Goal: Information Seeking & Learning: Learn about a topic

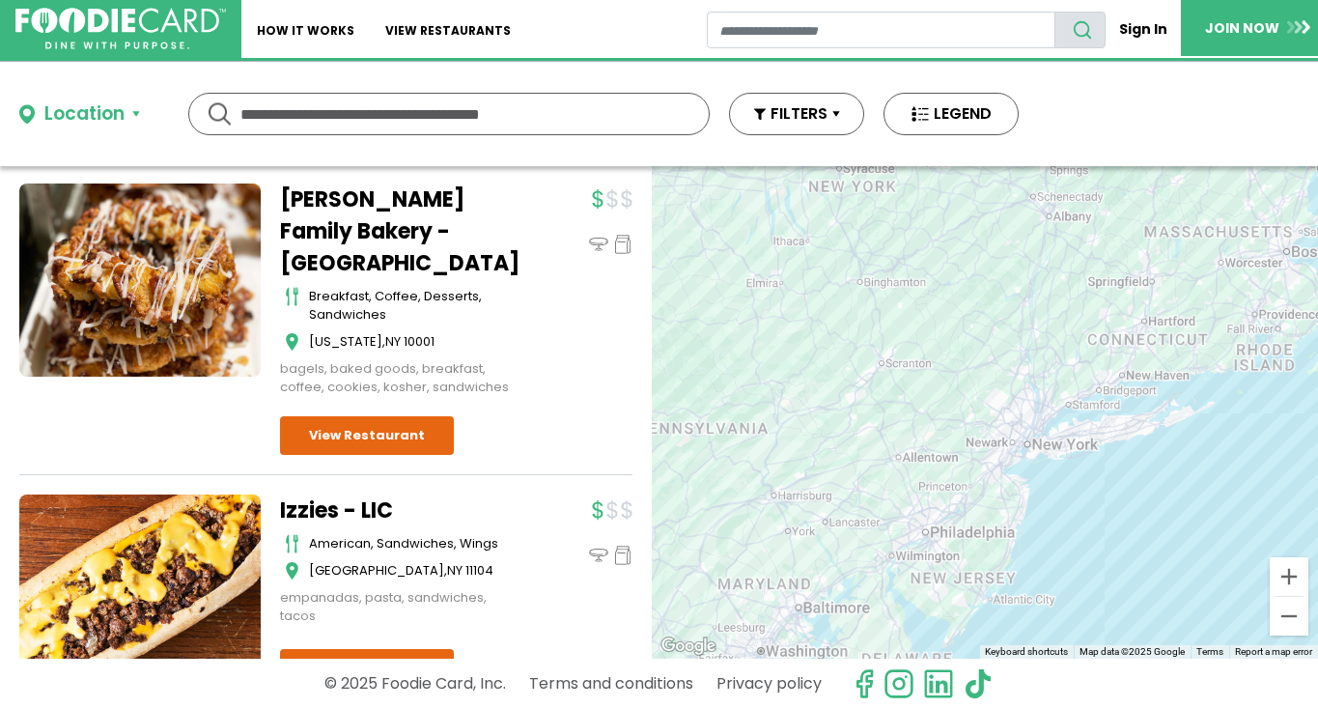
click at [451, 120] on input "text" at bounding box center [448, 114] width 417 height 41
type input "**********"
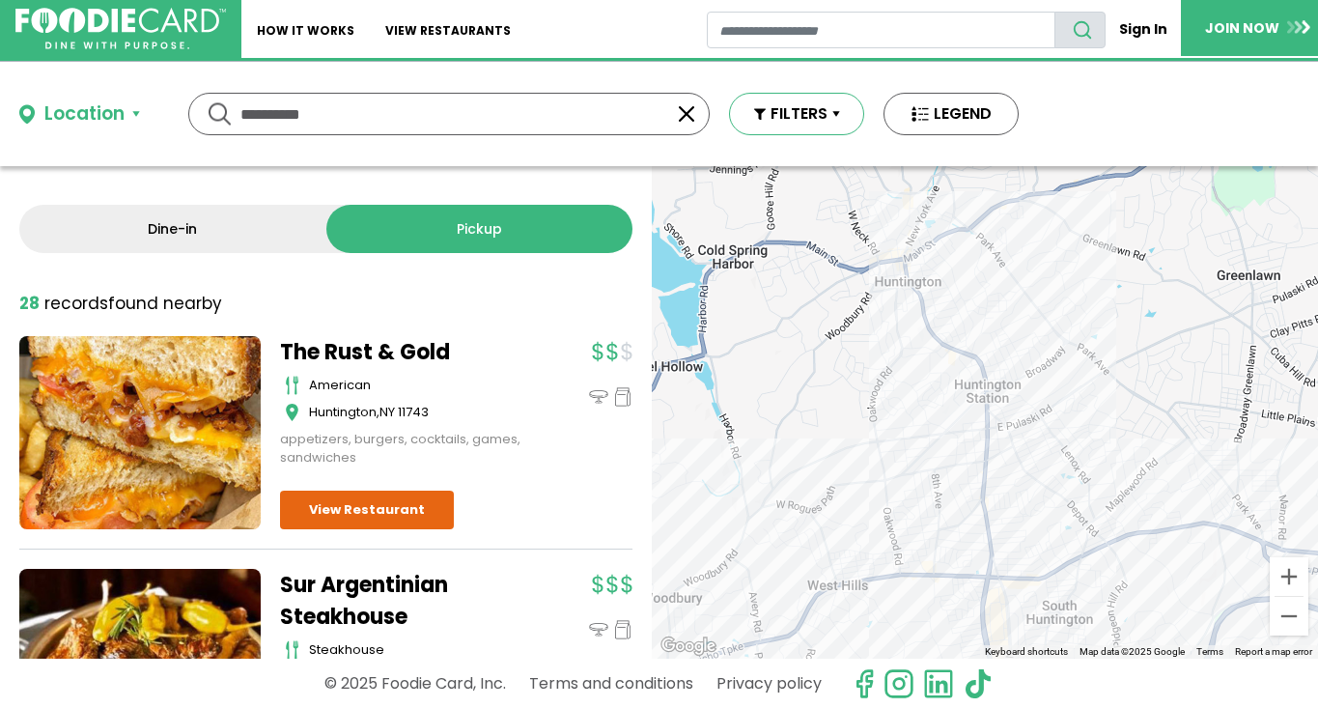
click at [837, 116] on button "FILTERS" at bounding box center [796, 114] width 135 height 42
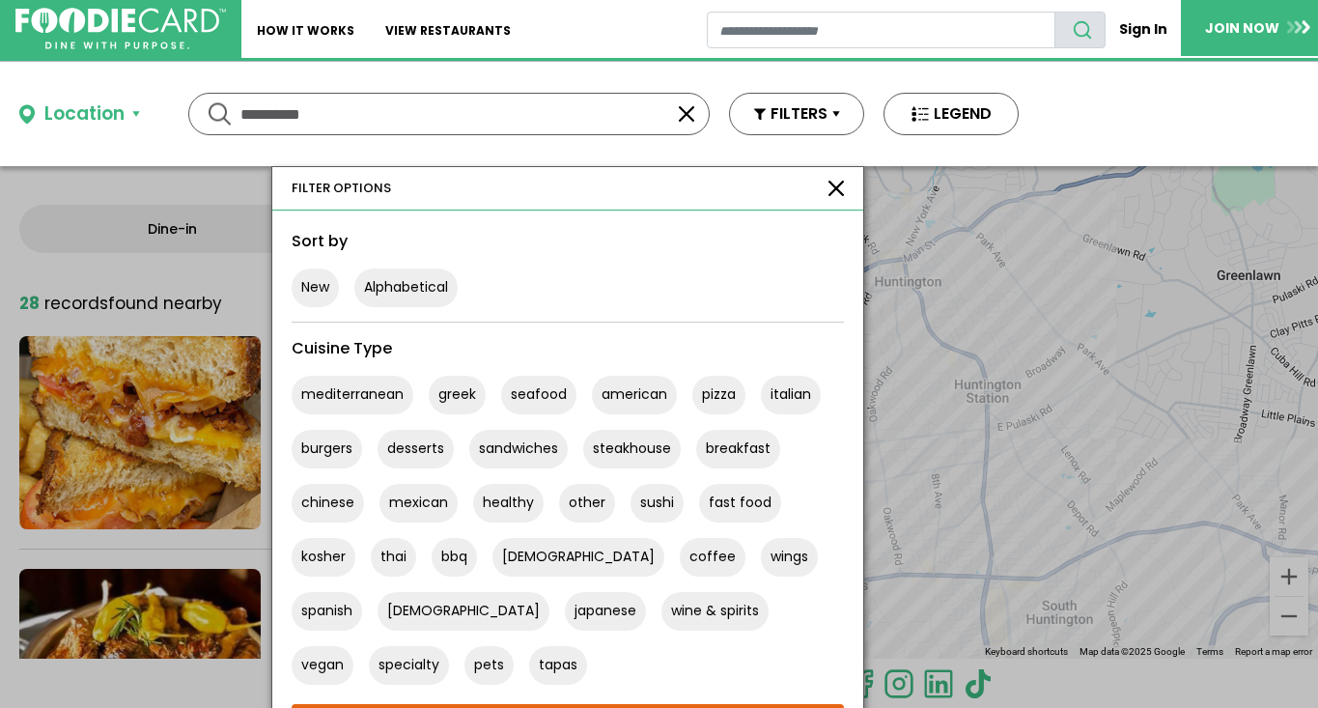
click at [685, 111] on button "button" at bounding box center [686, 113] width 23 height 23
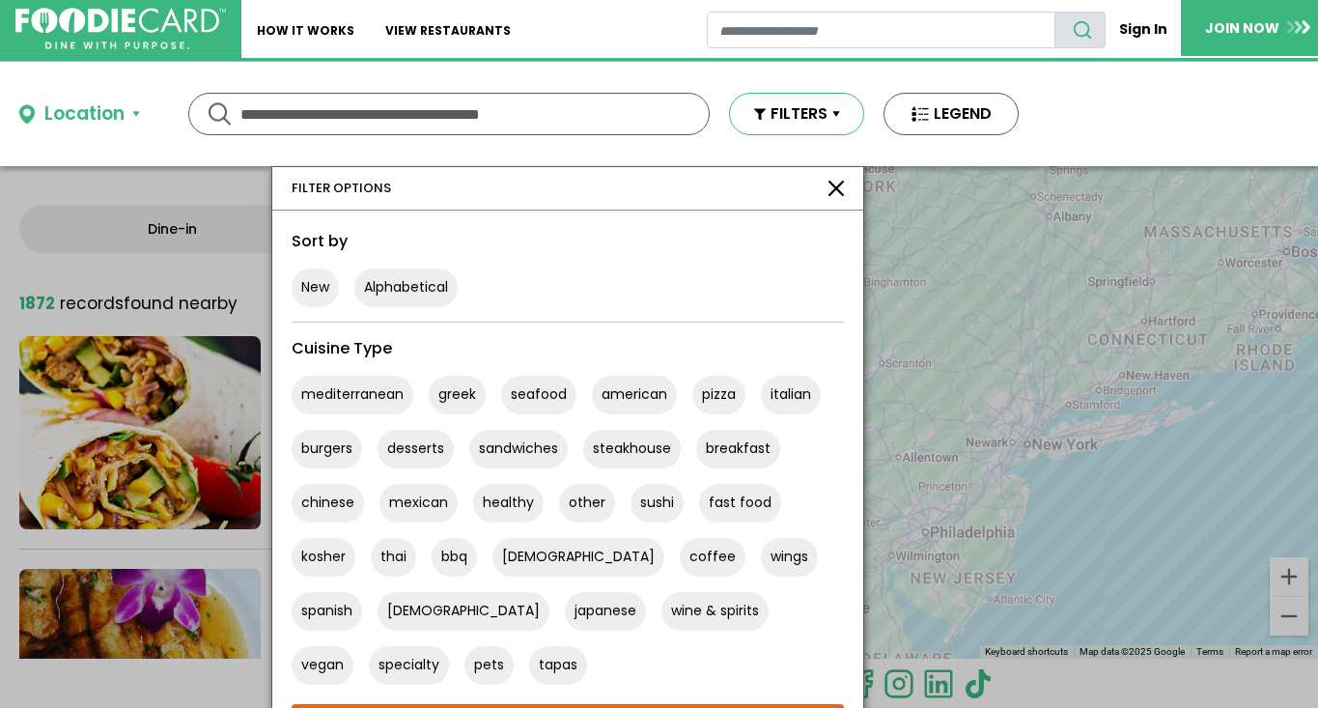
click at [822, 113] on button "FILTERS" at bounding box center [796, 114] width 135 height 42
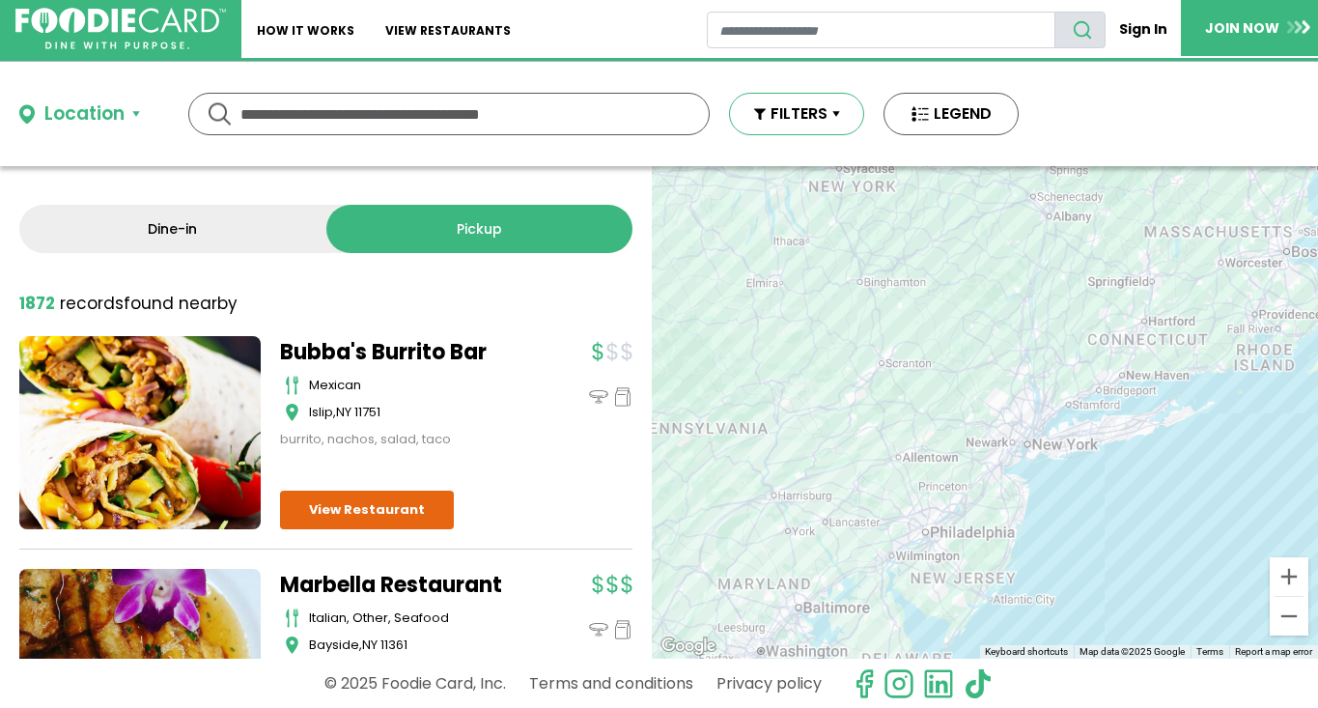
click at [822, 113] on button "FILTERS" at bounding box center [796, 114] width 135 height 42
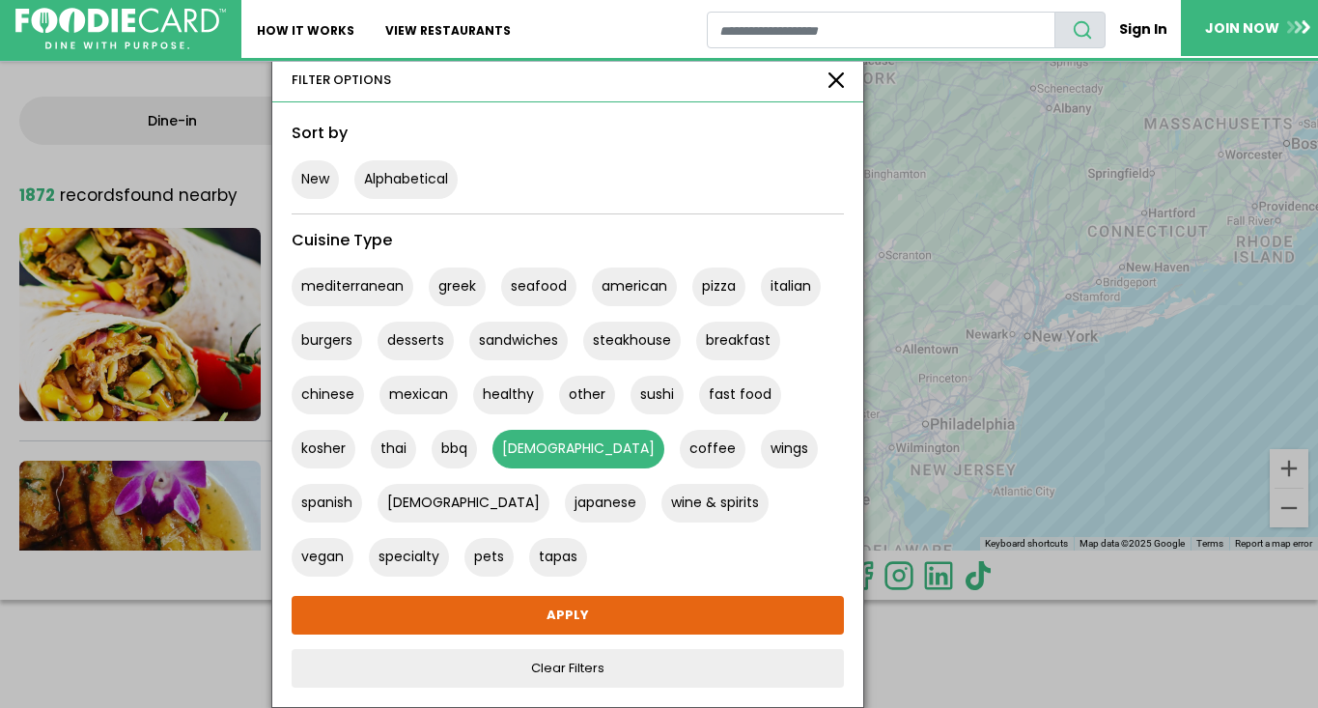
scroll to position [107, 0]
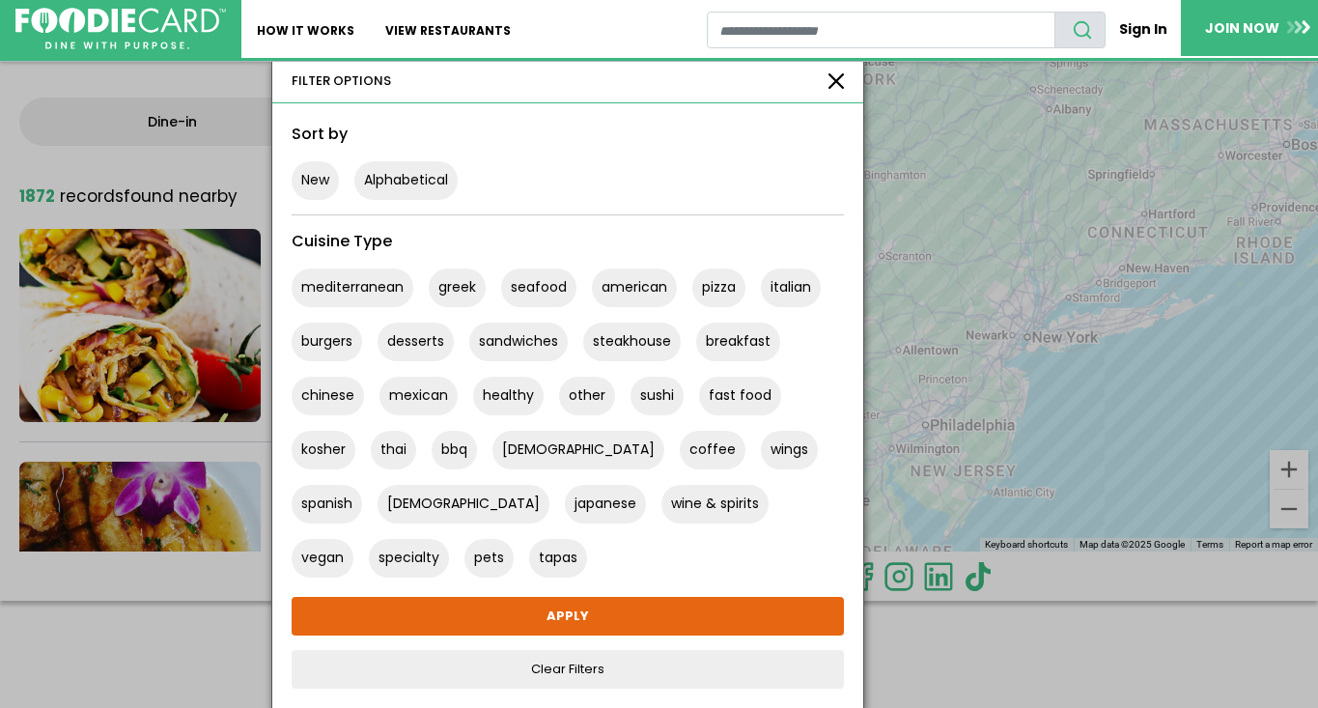
click at [638, 32] on ul "Home How It Works View restaurants" at bounding box center [474, 29] width 466 height 58
click at [617, 22] on ul "Home How It Works View restaurants" at bounding box center [474, 29] width 466 height 58
click at [796, 36] on input "restaurant search" at bounding box center [881, 30] width 349 height 37
click at [835, 82] on button "button" at bounding box center [836, 80] width 15 height 15
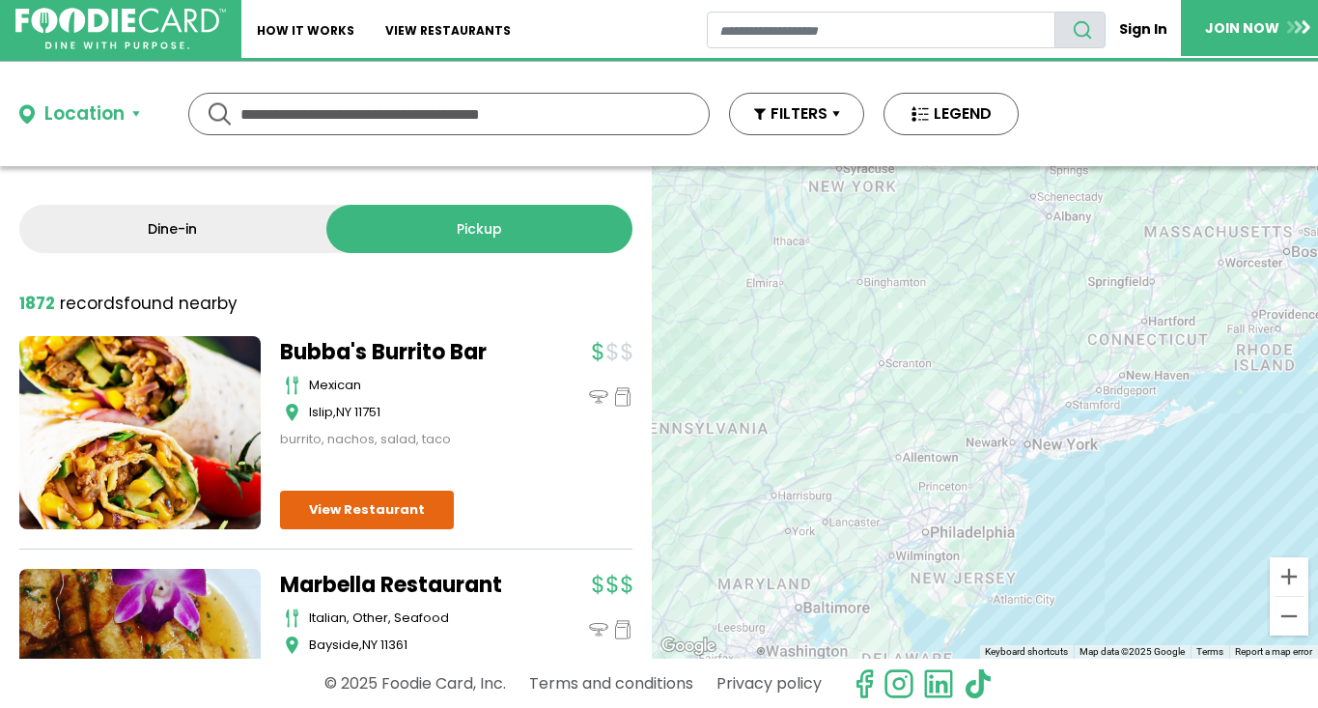
scroll to position [0, 0]
click at [750, 26] on input "restaurant search" at bounding box center [881, 30] width 349 height 37
type input "**********"
click at [1082, 30] on button "search" at bounding box center [1080, 30] width 51 height 37
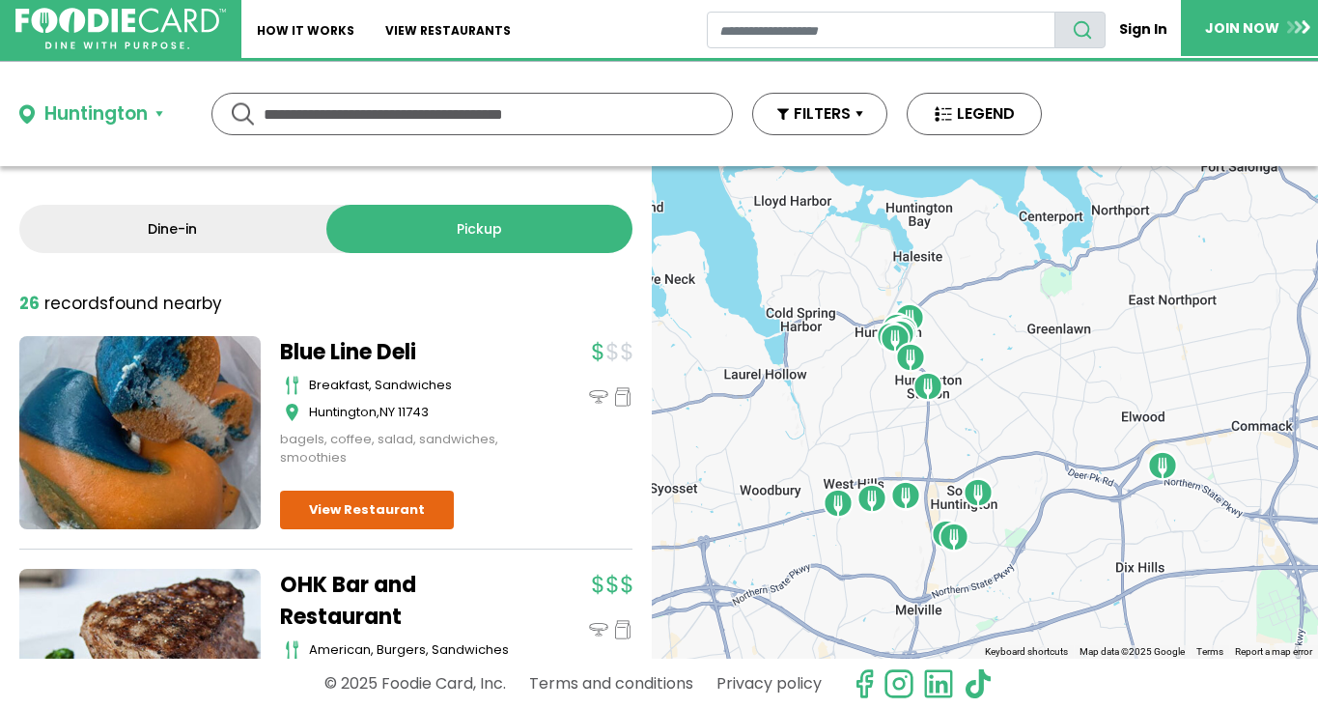
click at [160, 223] on link "Dine-in" at bounding box center [172, 229] width 307 height 48
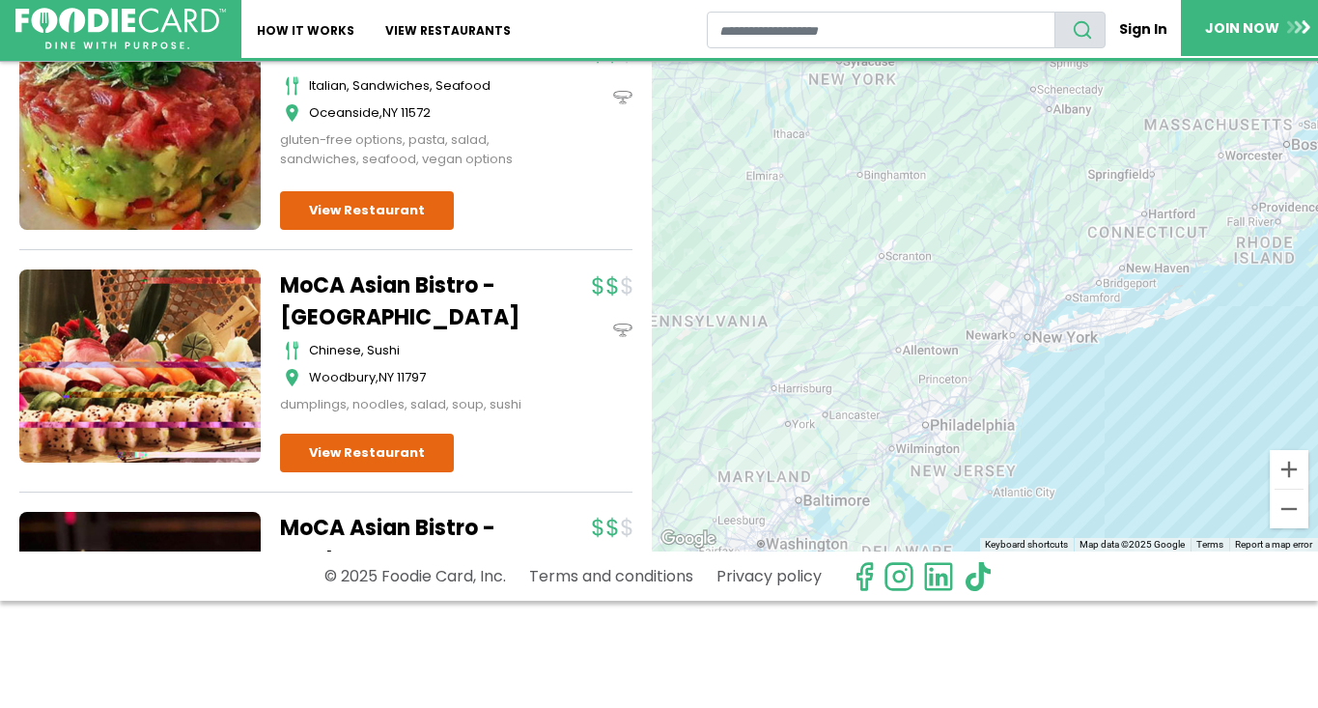
scroll to position [4198, 0]
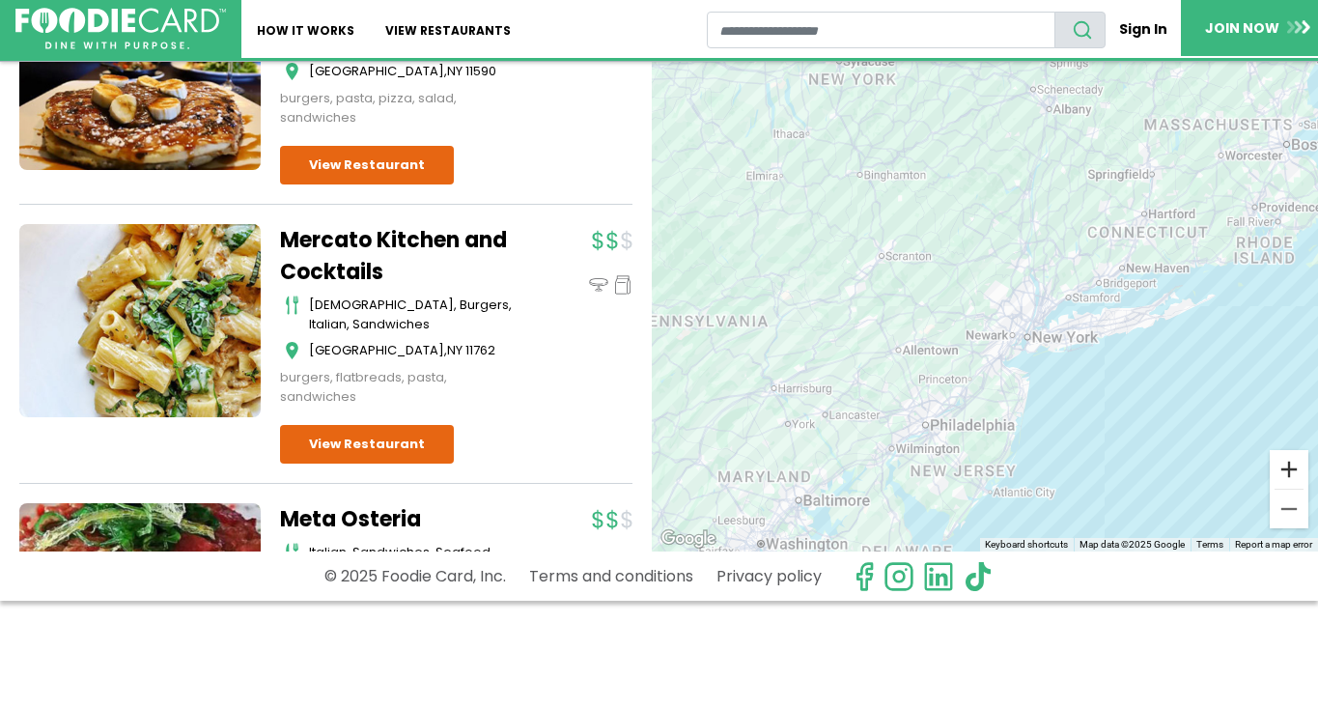
click at [1291, 475] on button "Zoom in" at bounding box center [1289, 469] width 39 height 39
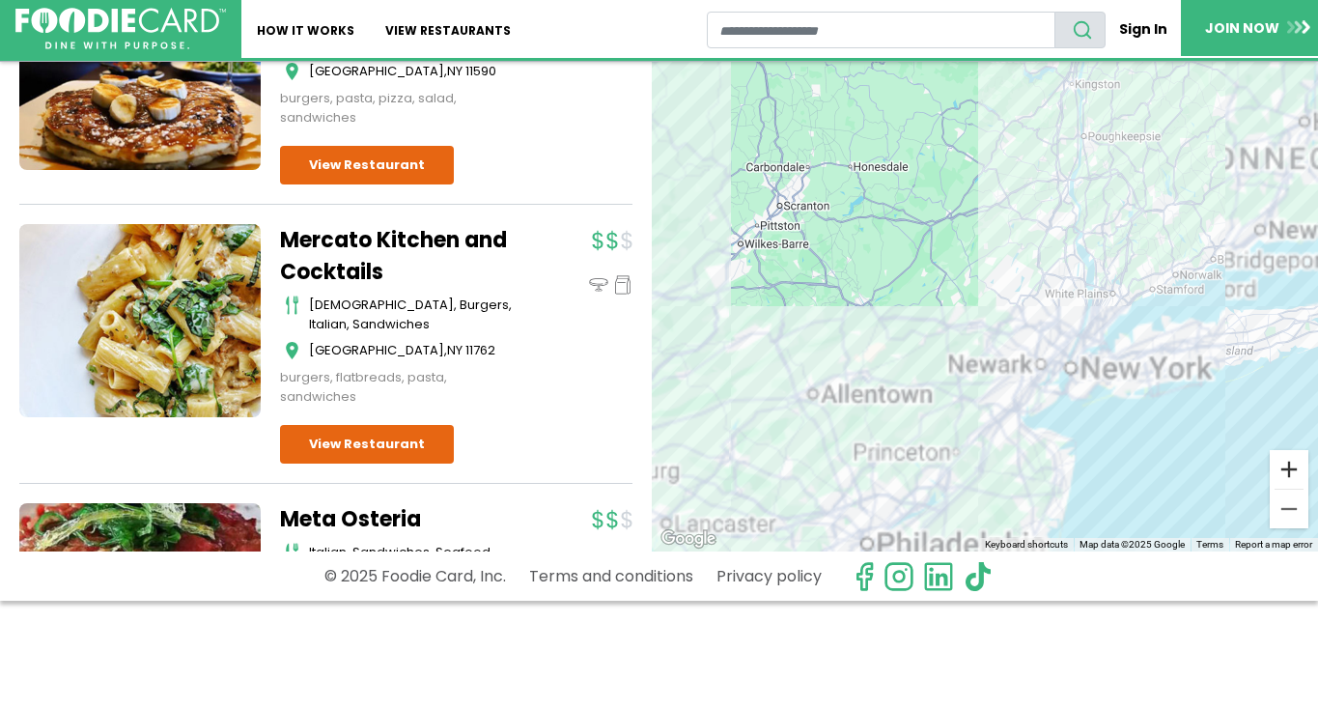
click at [1291, 475] on button "Zoom in" at bounding box center [1289, 469] width 39 height 39
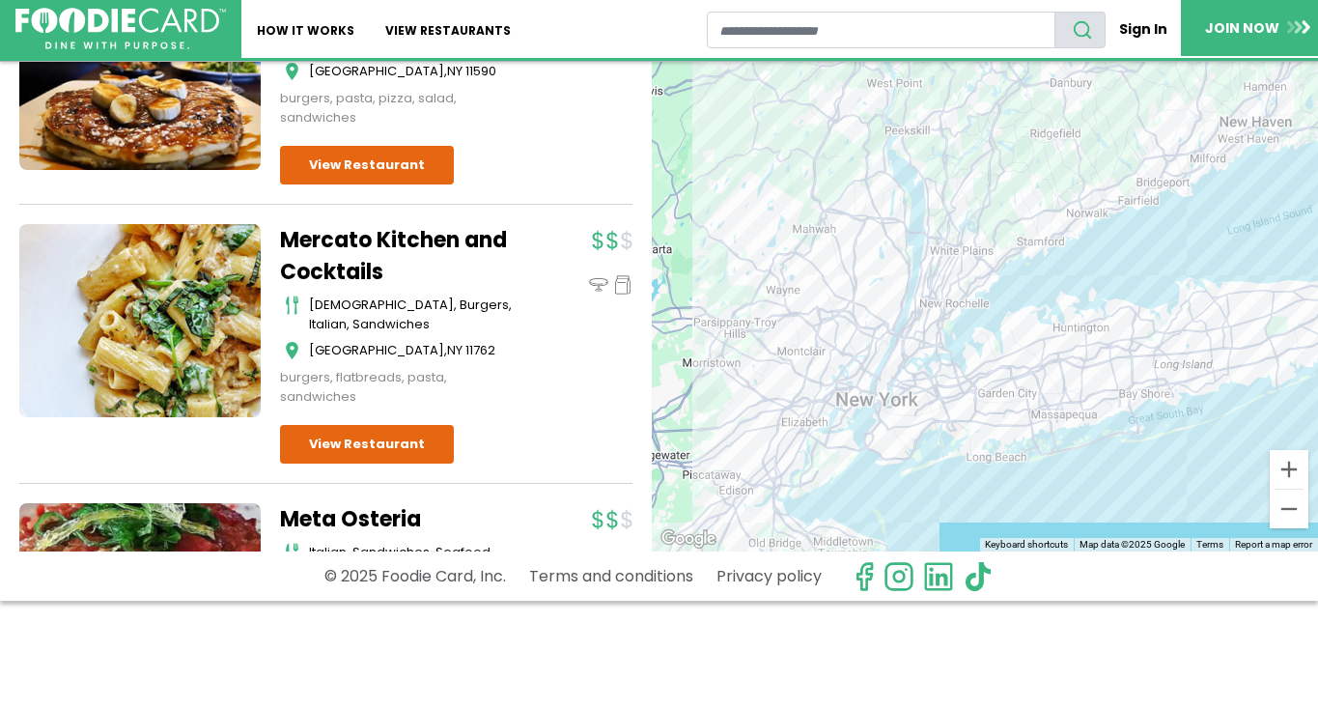
drag, startPoint x: 946, startPoint y: 283, endPoint x: 638, endPoint y: 243, distance: 309.7
click at [638, 243] on div "Dine-in Pickup 131 results for: mediterranean greek seafood american pizza ital…" at bounding box center [659, 305] width 1318 height 493
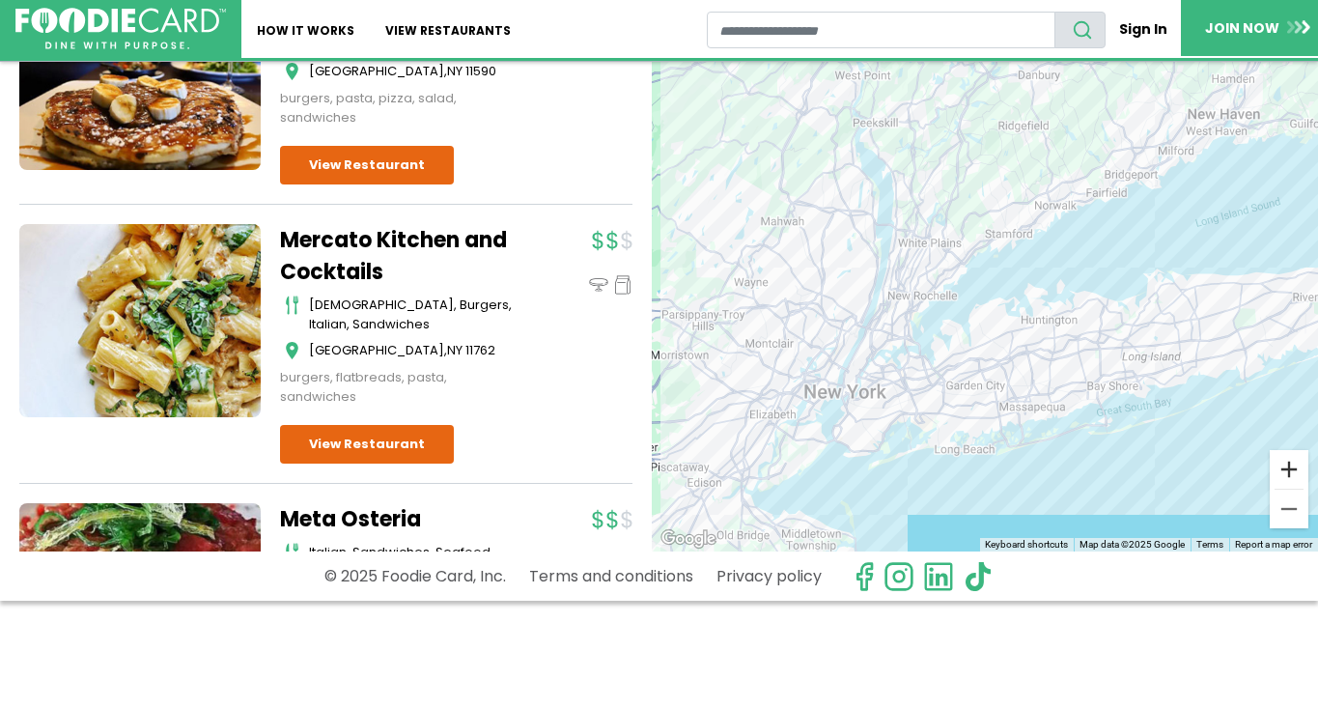
click at [1286, 466] on button "Zoom in" at bounding box center [1289, 469] width 39 height 39
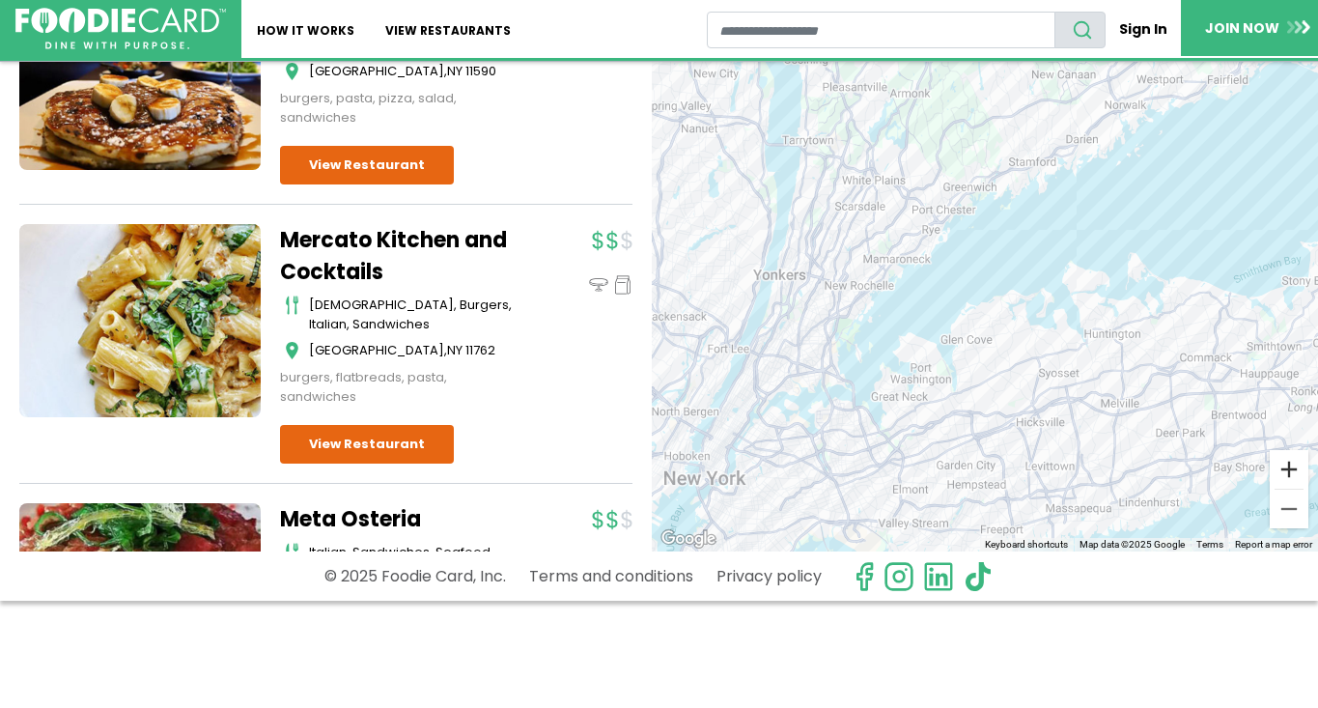
click at [1280, 476] on button "Zoom in" at bounding box center [1289, 469] width 39 height 39
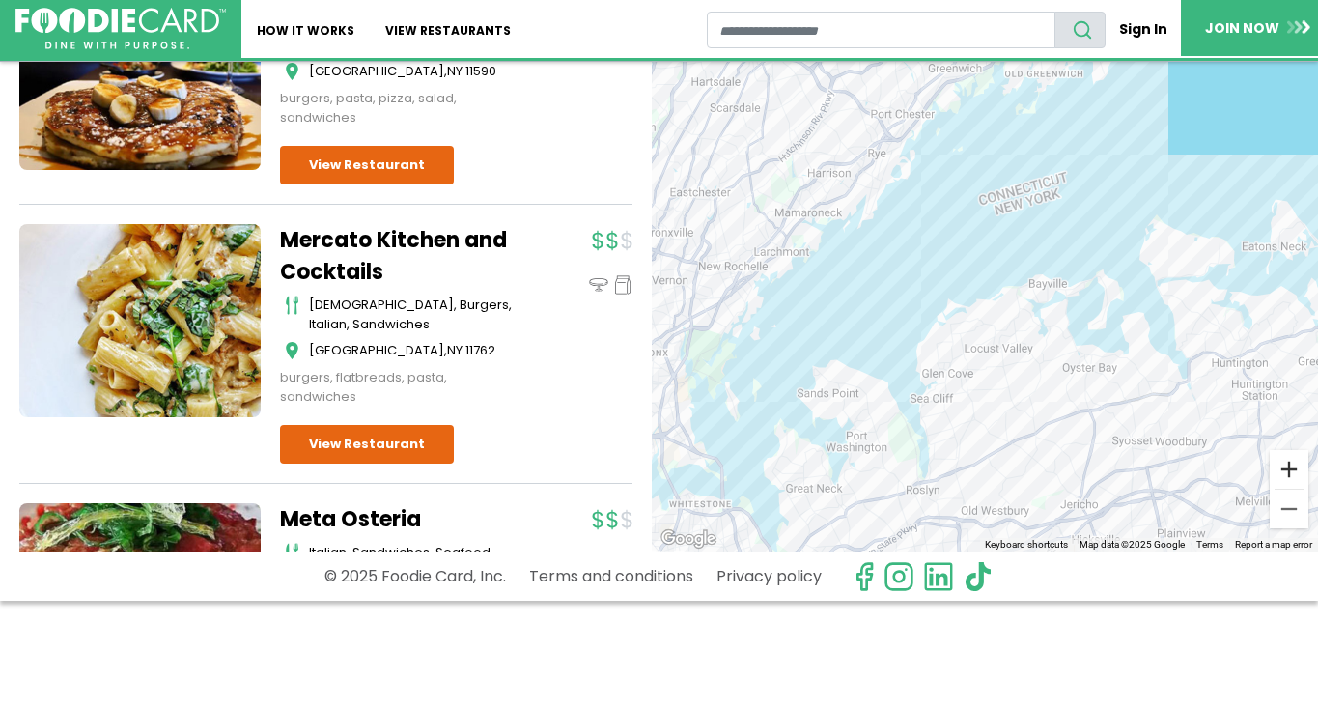
click at [1289, 476] on button "Zoom in" at bounding box center [1289, 469] width 39 height 39
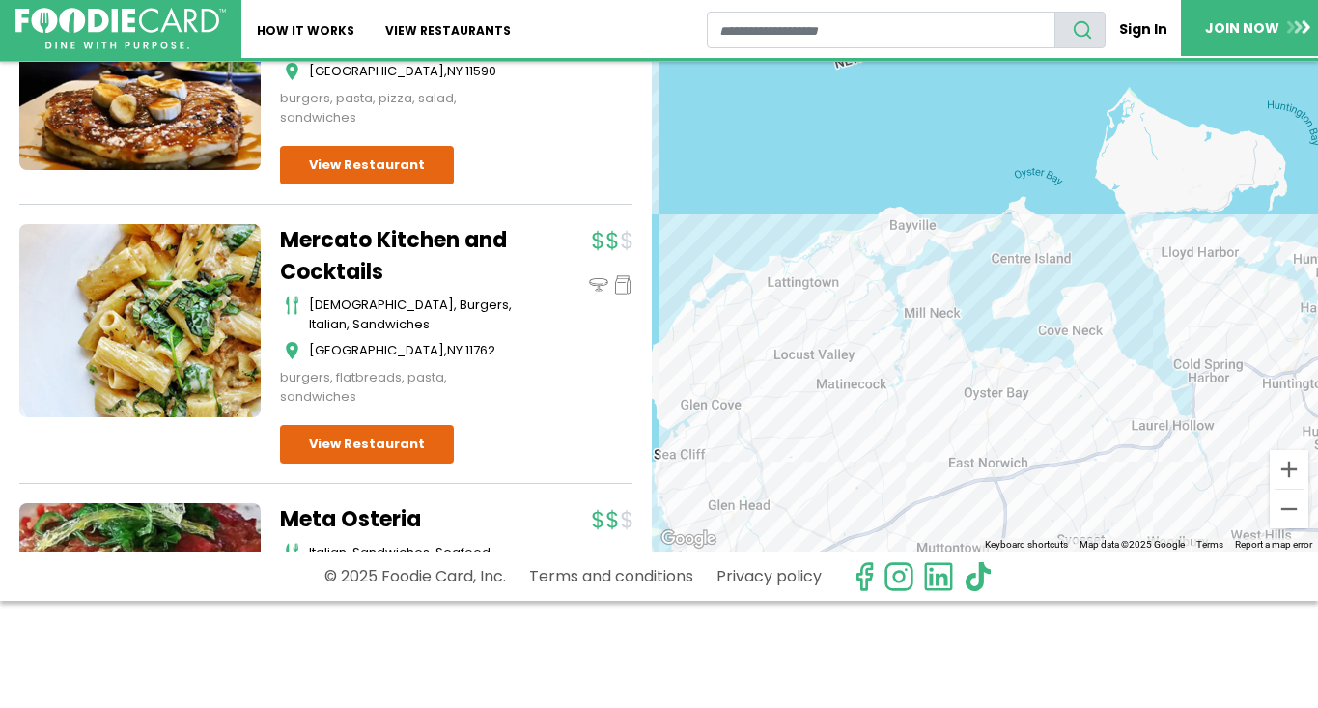
drag, startPoint x: 1188, startPoint y: 347, endPoint x: 986, endPoint y: 308, distance: 205.5
click at [986, 308] on div at bounding box center [985, 305] width 666 height 493
click at [1285, 477] on button "Zoom in" at bounding box center [1289, 469] width 39 height 39
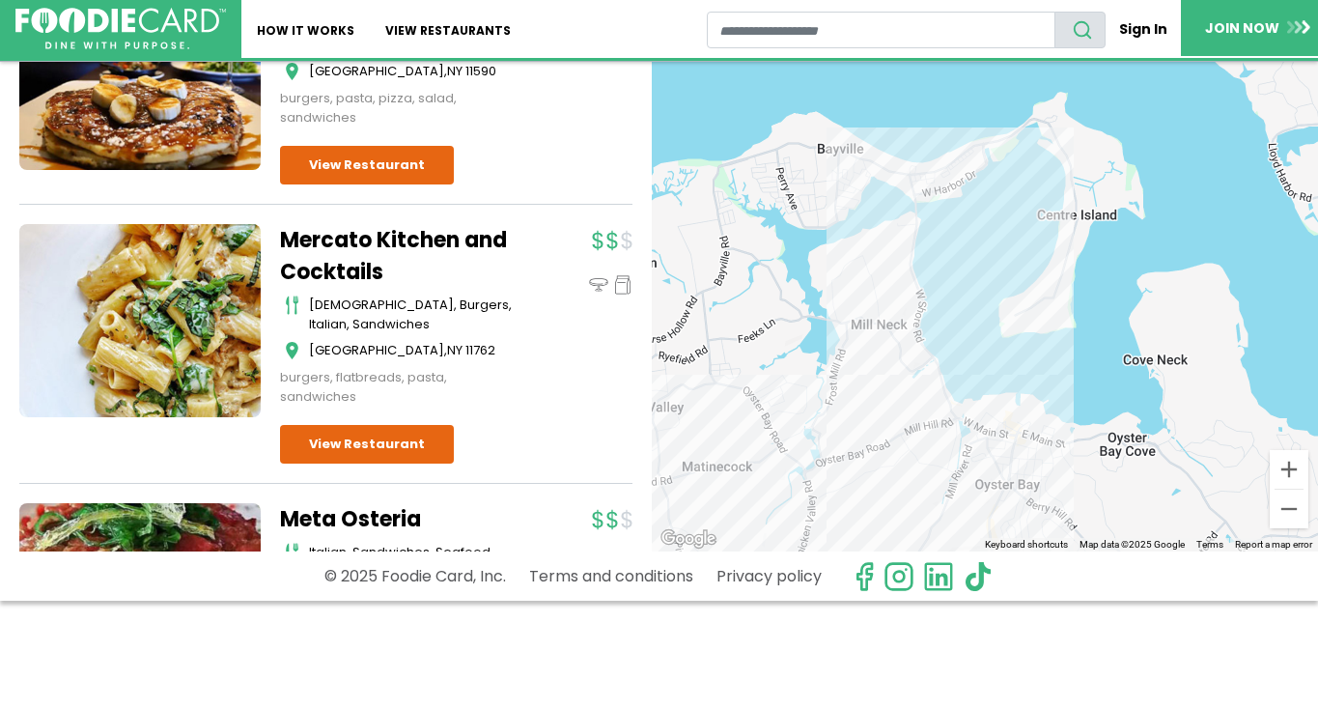
click at [1038, 456] on div at bounding box center [985, 305] width 666 height 493
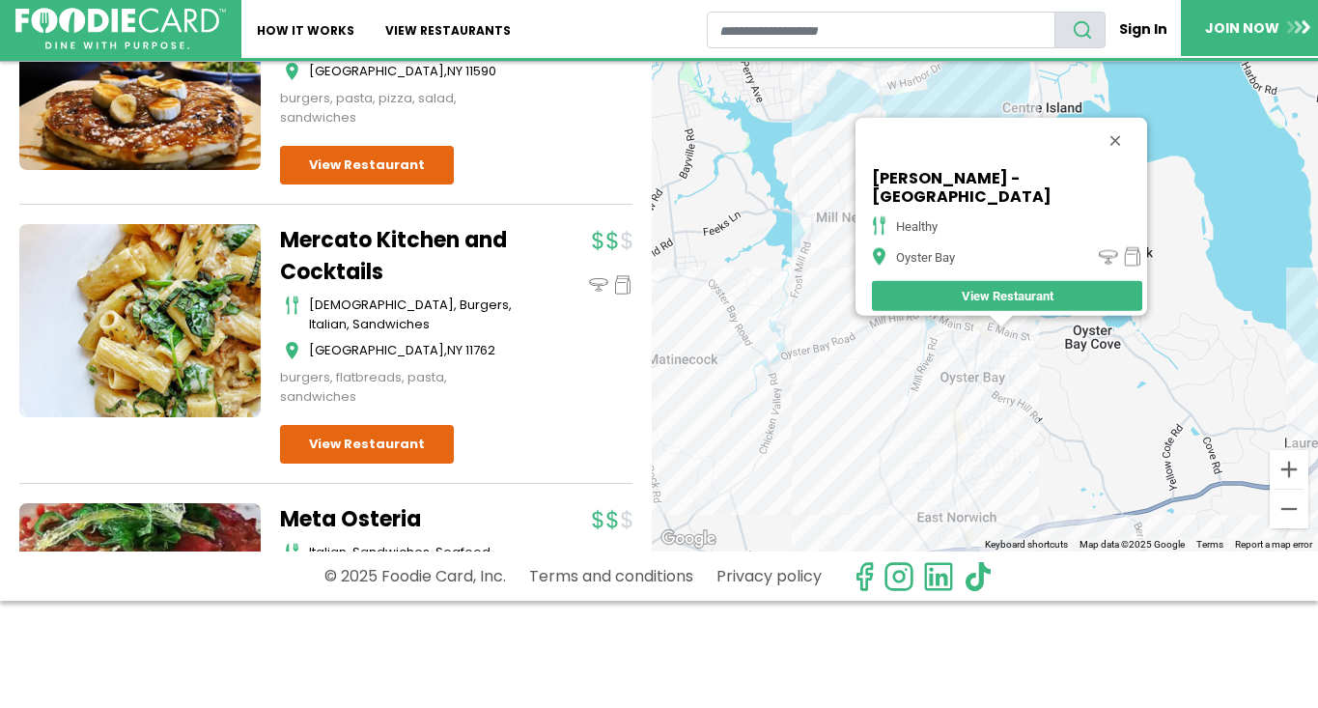
scroll to position [106, 0]
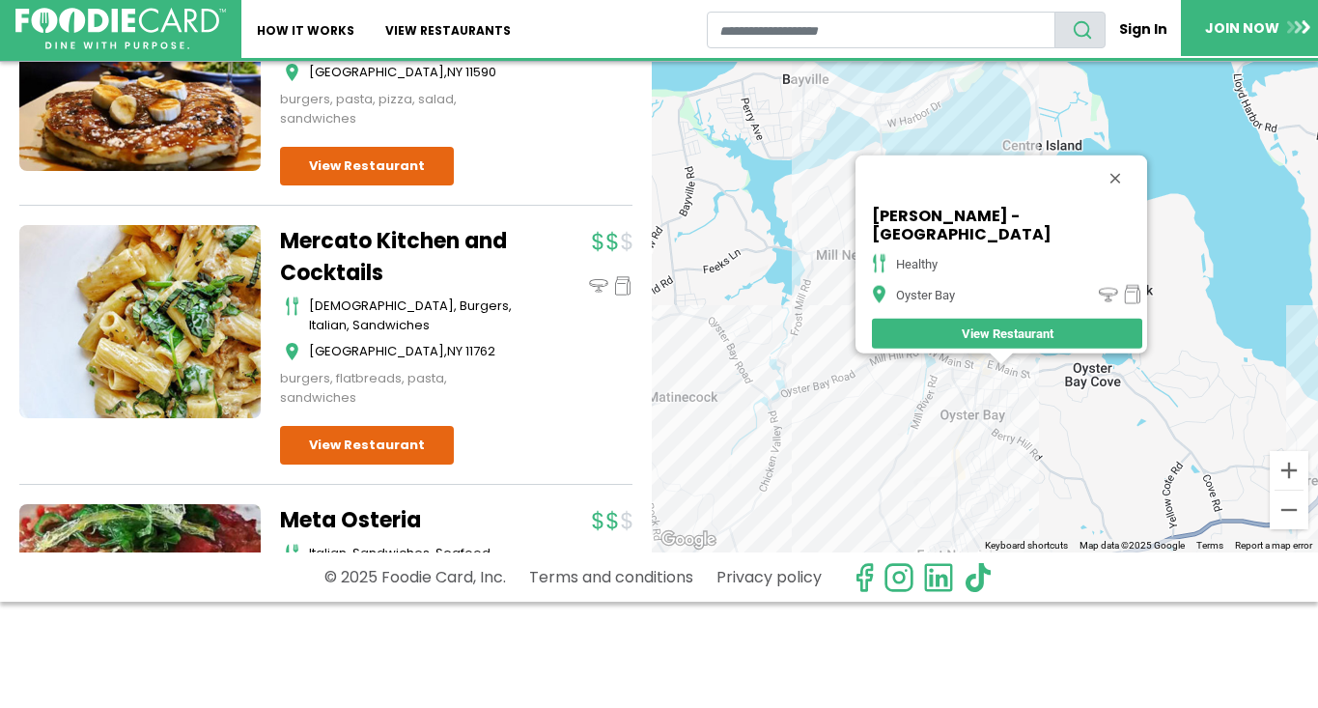
drag, startPoint x: 1163, startPoint y: 260, endPoint x: 966, endPoint y: 164, distance: 219.0
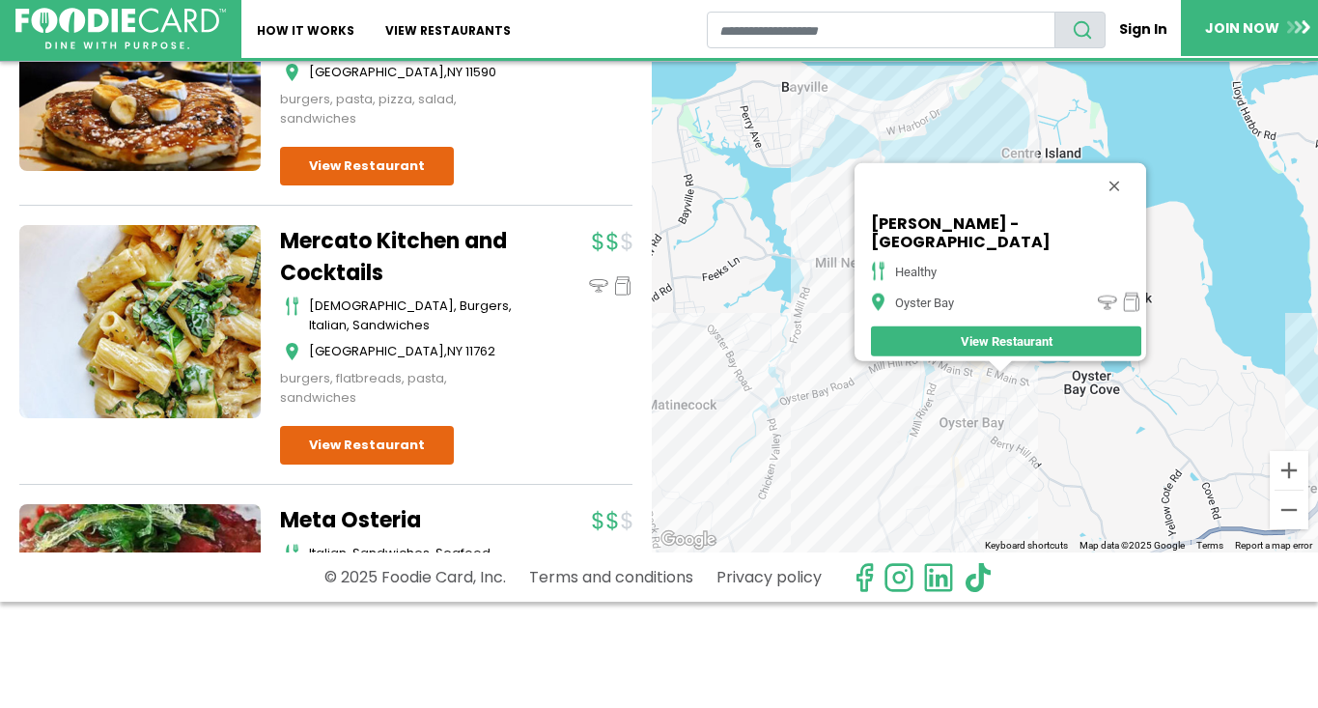
click at [929, 122] on div "SoBol - Oyster Bay healthy Oyster Bay View Restaurant" at bounding box center [985, 306] width 666 height 493
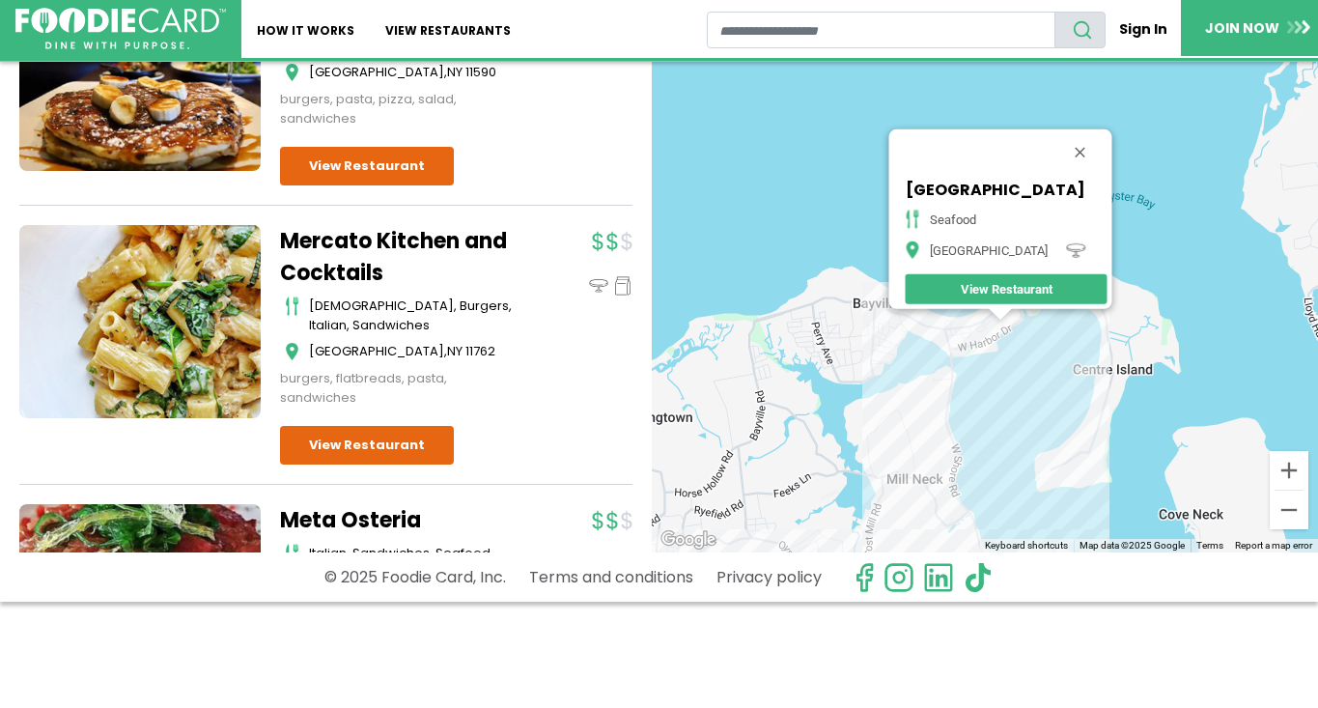
click at [971, 345] on div "Hidden Harbor Restaurant seafood Bayville View Restaurant" at bounding box center [985, 306] width 666 height 493
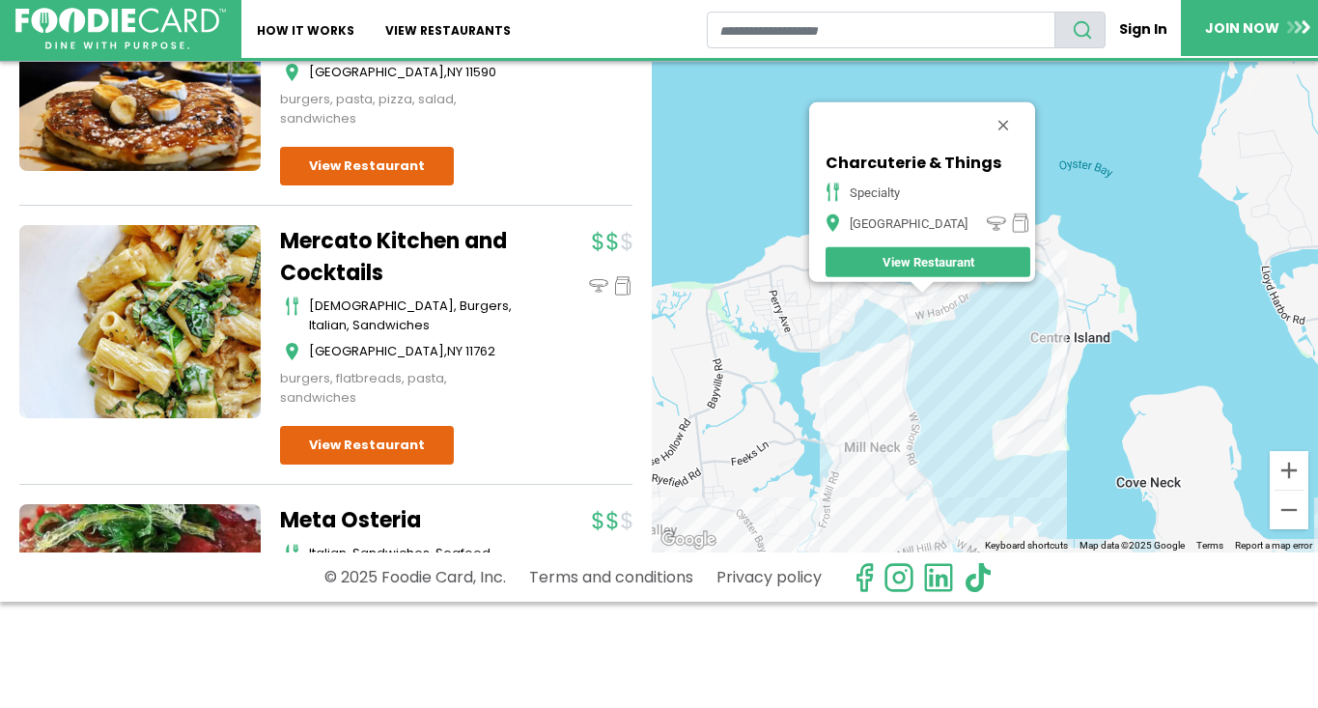
drag, startPoint x: 1048, startPoint y: 403, endPoint x: 968, endPoint y: 376, distance: 84.6
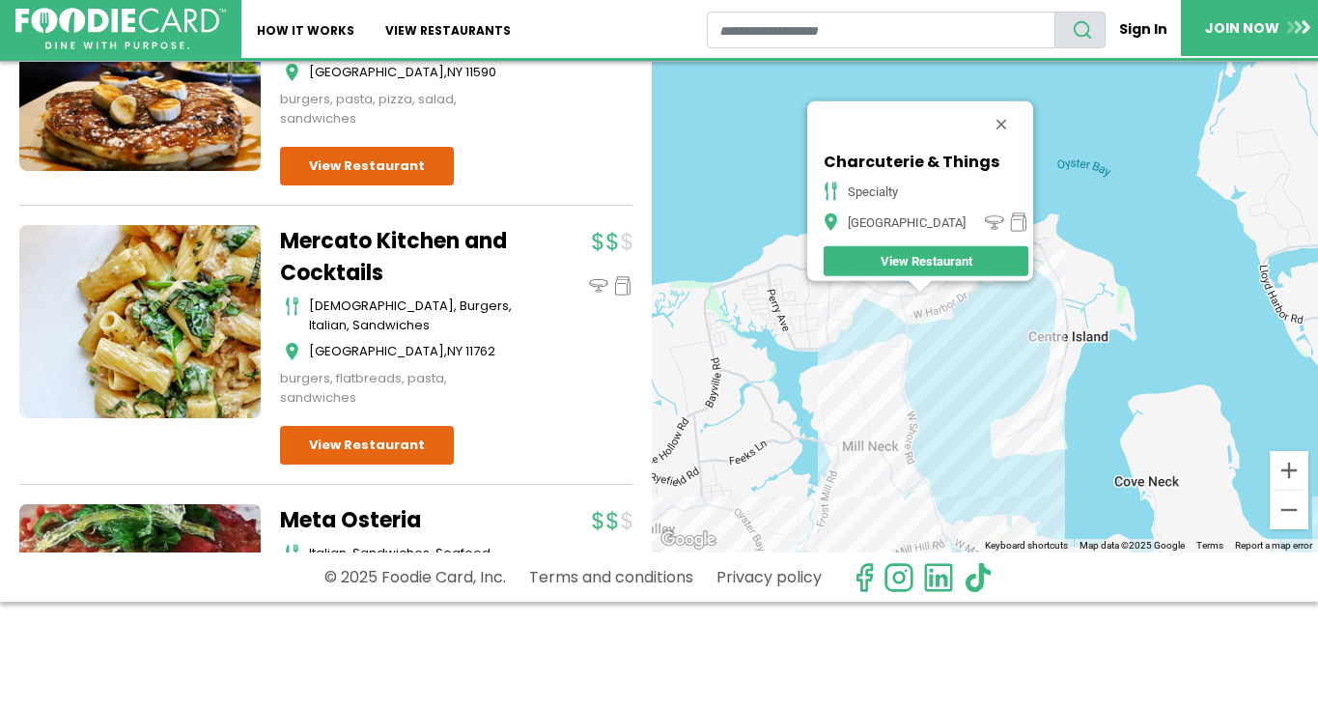
drag, startPoint x: 968, startPoint y: 376, endPoint x: 822, endPoint y: 276, distance: 176.5
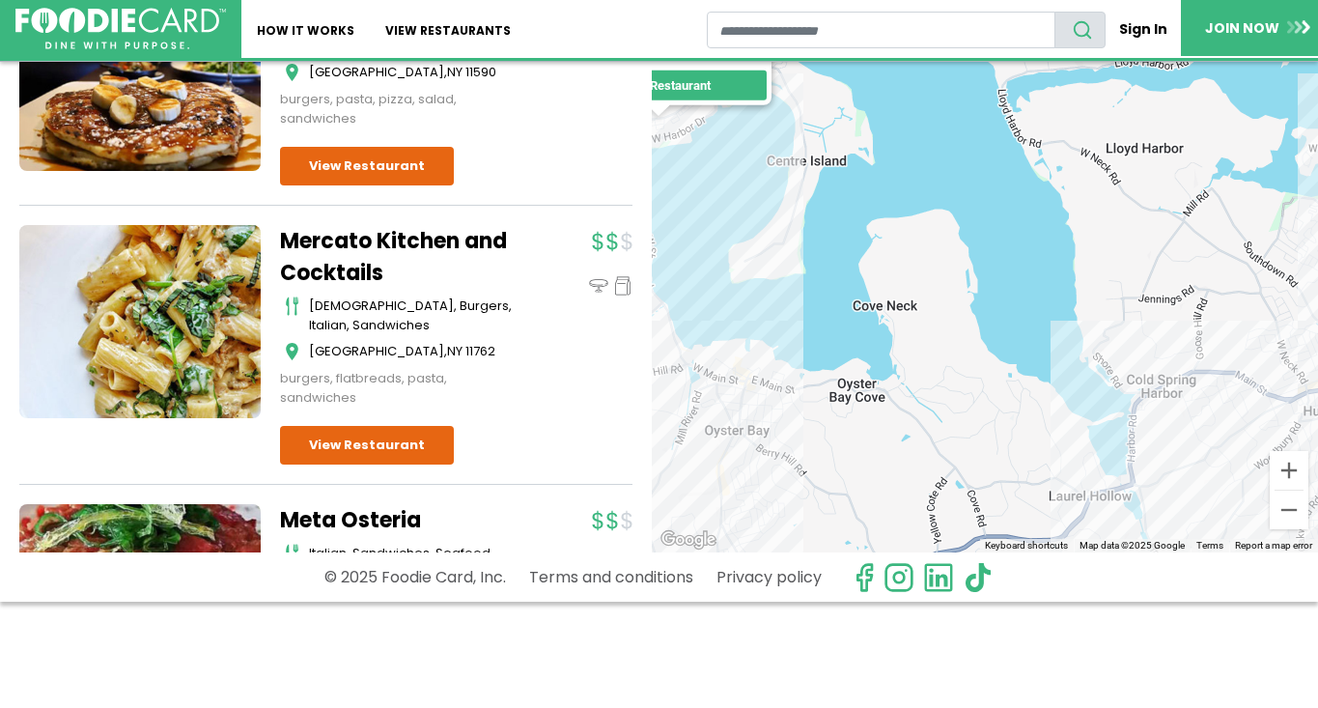
click at [1154, 425] on div "Charcuterie & Things specialty Bayville View Restaurant" at bounding box center [985, 306] width 666 height 493
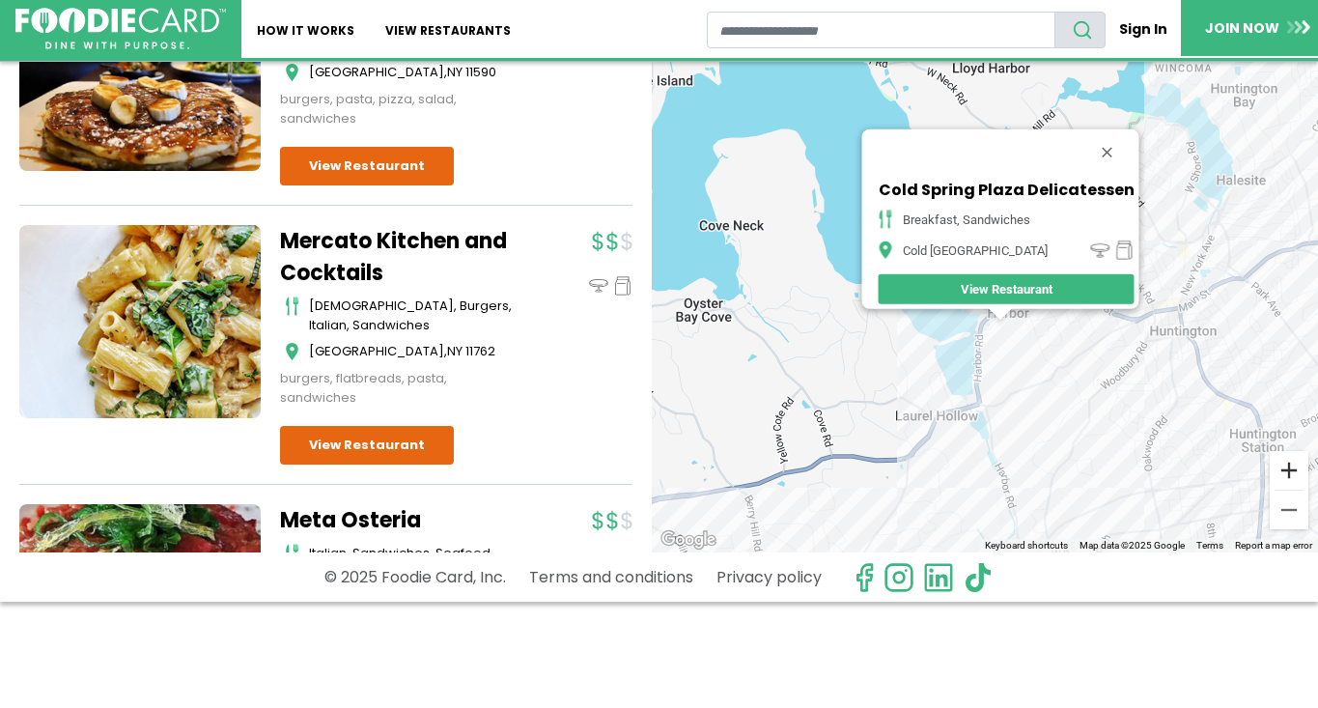
click at [1285, 471] on button "Zoom in" at bounding box center [1289, 470] width 39 height 39
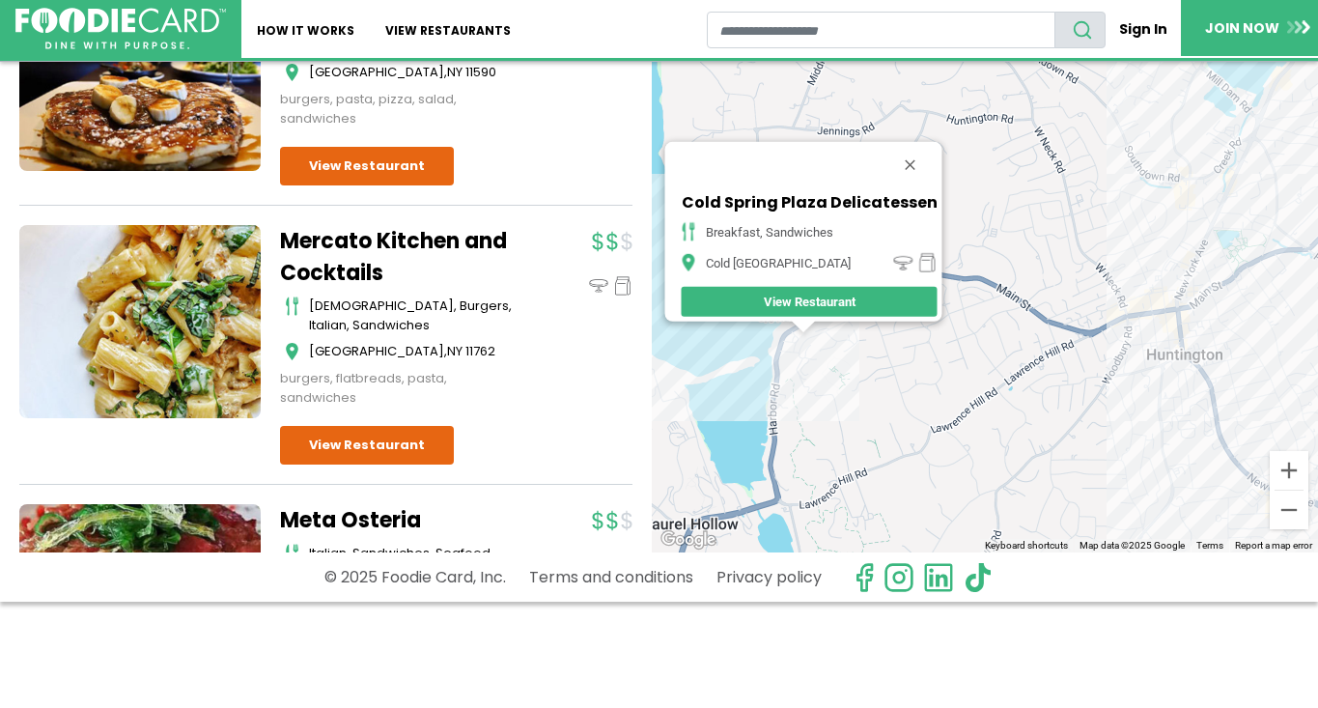
drag, startPoint x: 1164, startPoint y: 402, endPoint x: 813, endPoint y: 428, distance: 351.6
click at [813, 428] on div "Cold Spring Plaza Delicatessen breakfast, sandwiches Cold Spring Harbor View Re…" at bounding box center [985, 306] width 666 height 493
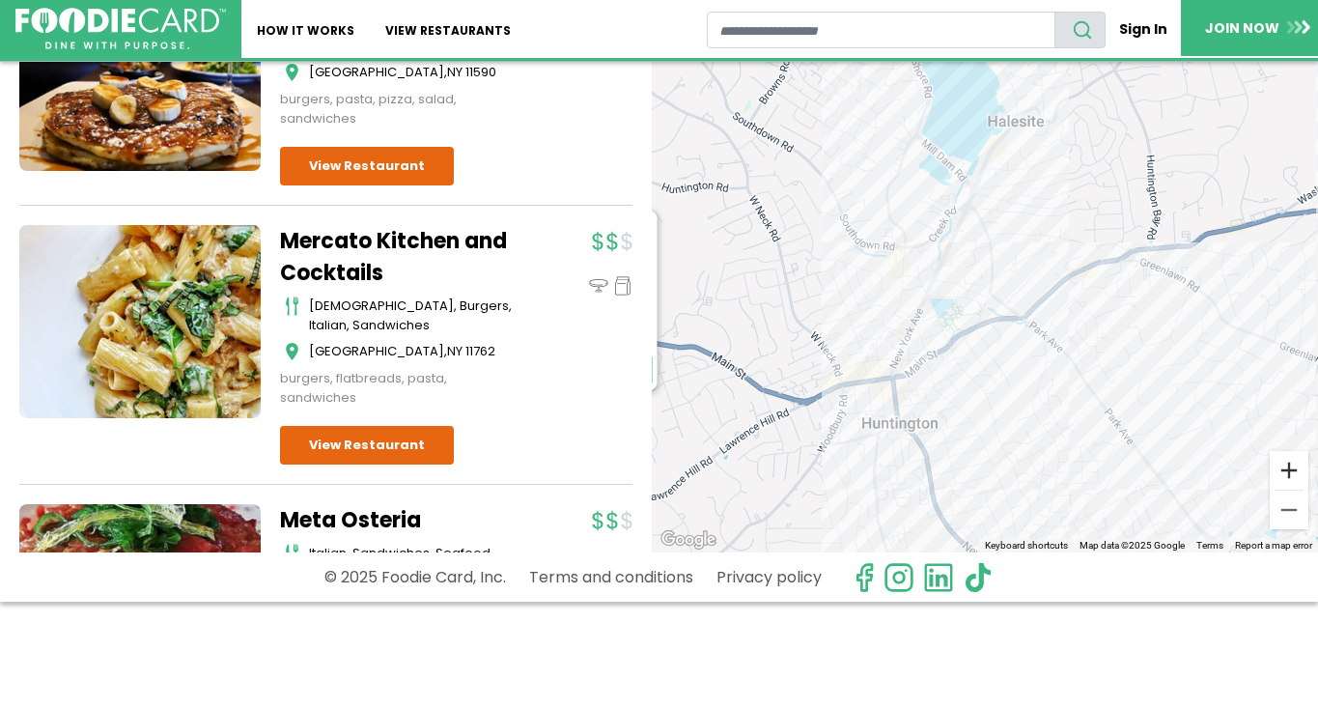
click at [1285, 476] on button "Zoom in" at bounding box center [1289, 470] width 39 height 39
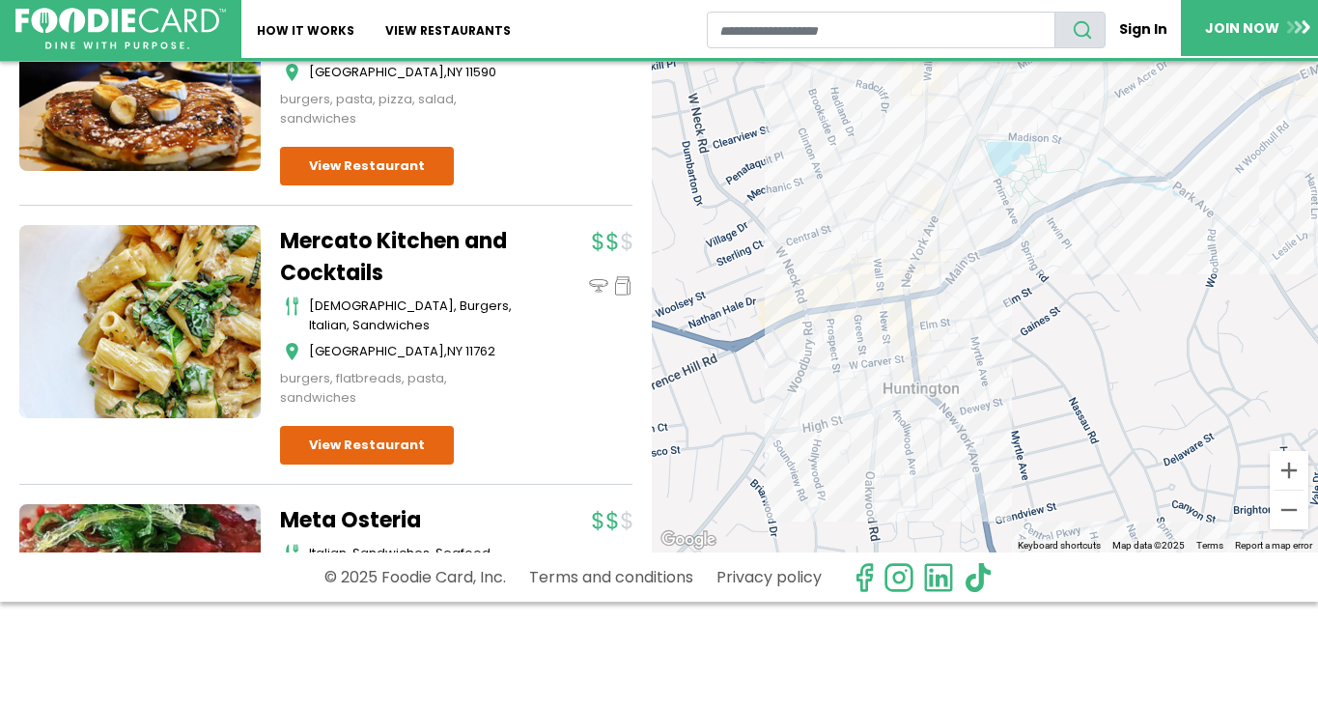
drag, startPoint x: 1044, startPoint y: 441, endPoint x: 1152, endPoint y: 285, distance: 190.2
click at [1152, 285] on div "Cold Spring Plaza Delicatessen breakfast, sandwiches Cold Spring Harbor View Re…" at bounding box center [985, 306] width 666 height 493
click at [1003, 485] on div "Cold Spring Plaza Delicatessen breakfast, sandwiches Cold Spring Harbor View Re…" at bounding box center [985, 306] width 666 height 493
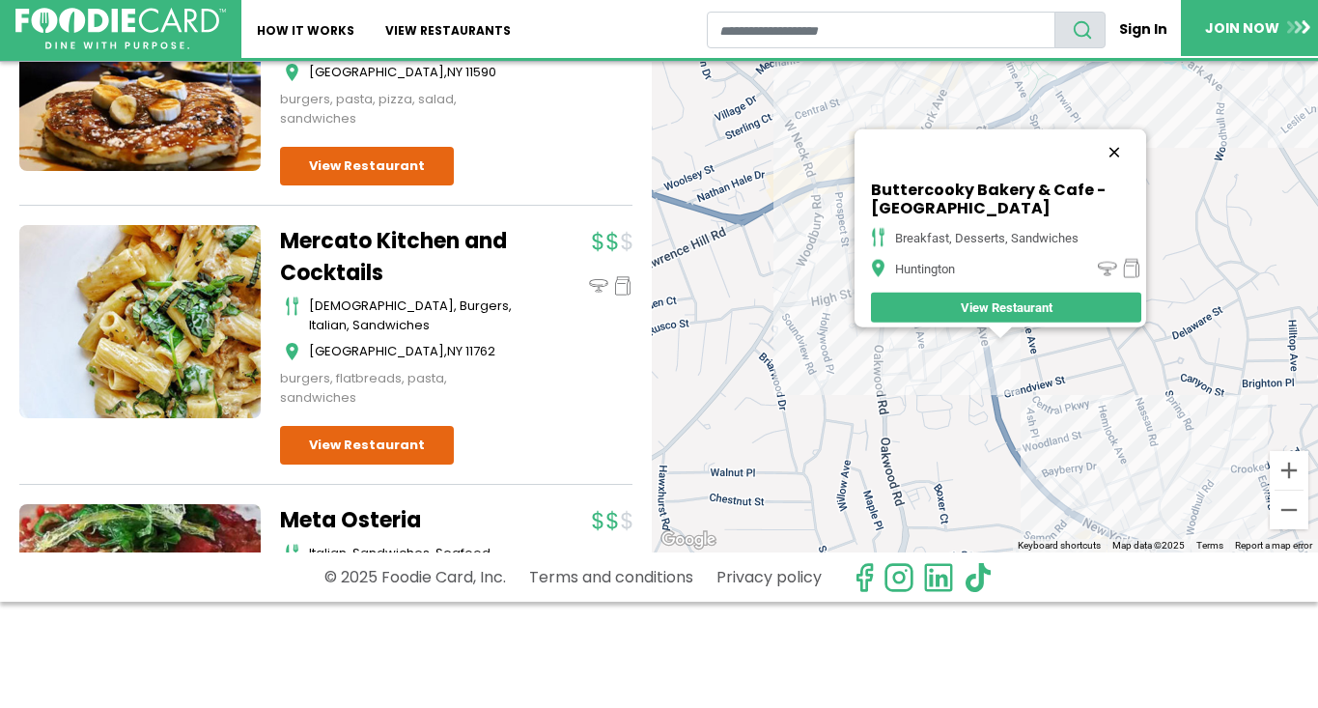
click at [1122, 140] on button "Close" at bounding box center [1114, 152] width 46 height 46
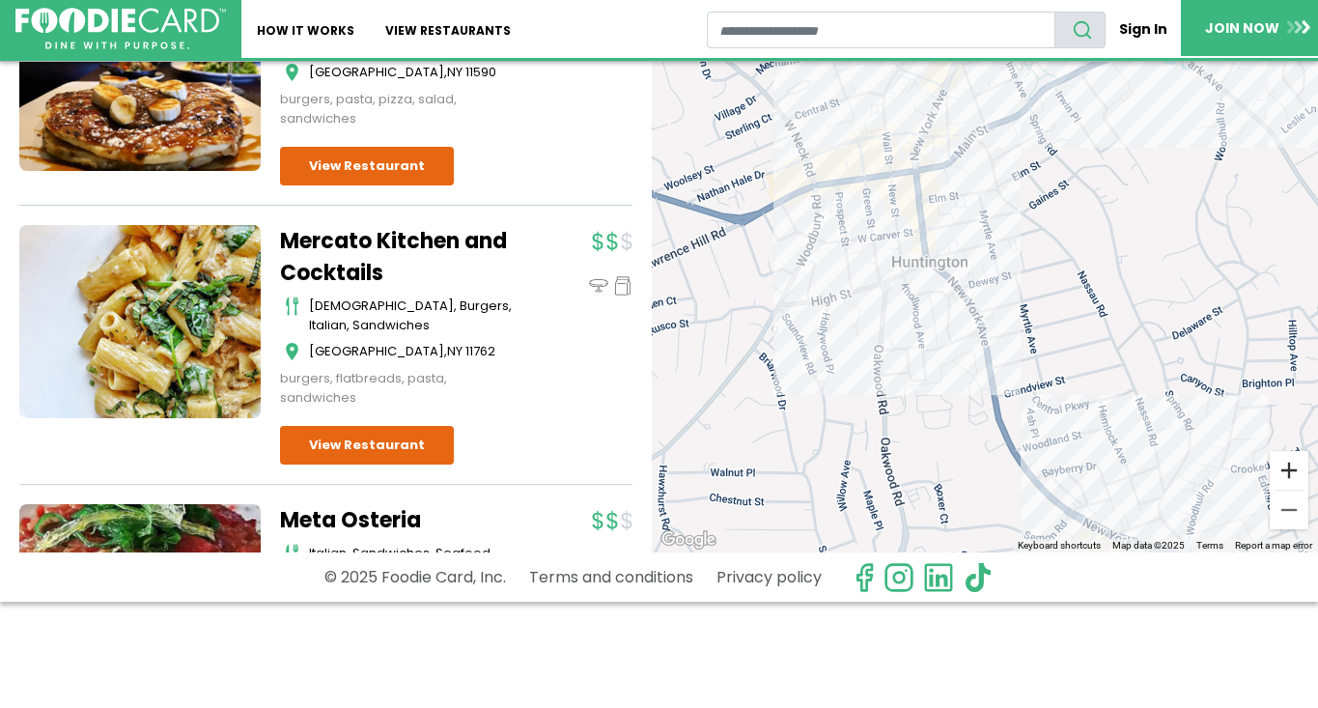
click at [1293, 475] on button "Zoom in" at bounding box center [1289, 470] width 39 height 39
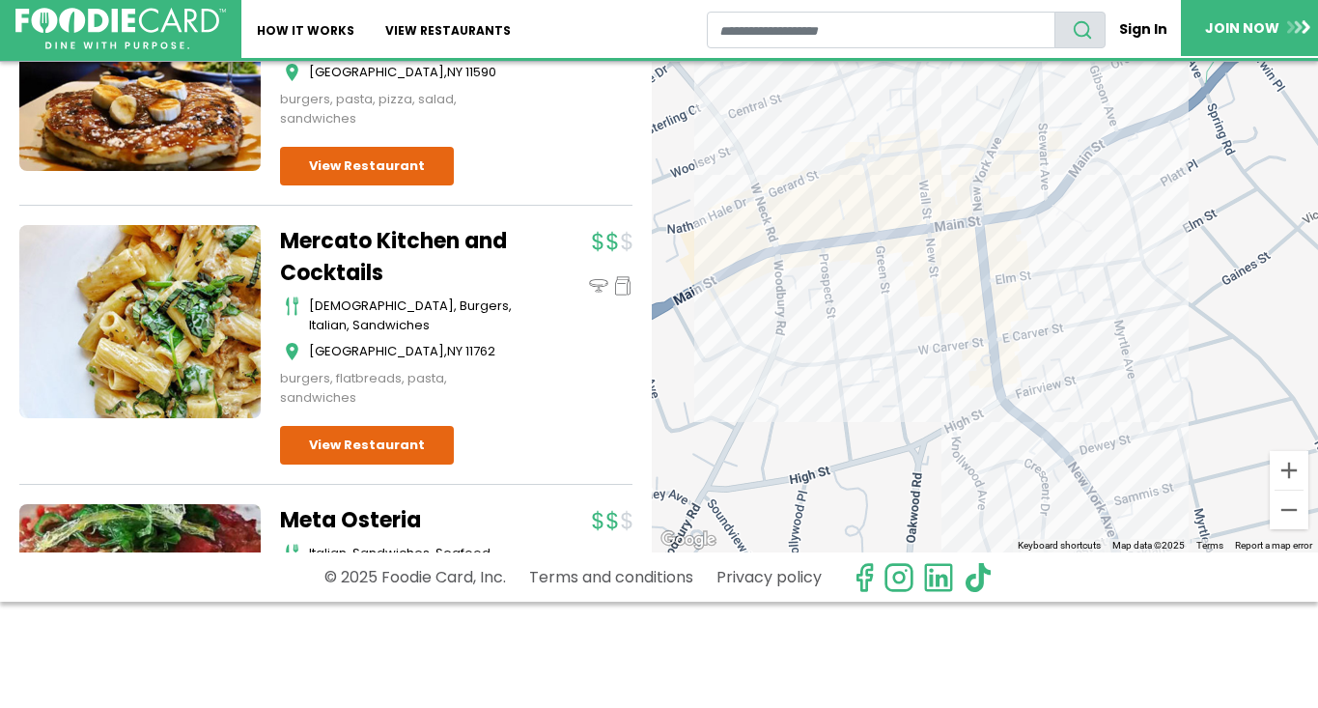
drag, startPoint x: 1024, startPoint y: 263, endPoint x: 1165, endPoint y: 465, distance: 246.2
click at [1165, 465] on div at bounding box center [985, 306] width 666 height 493
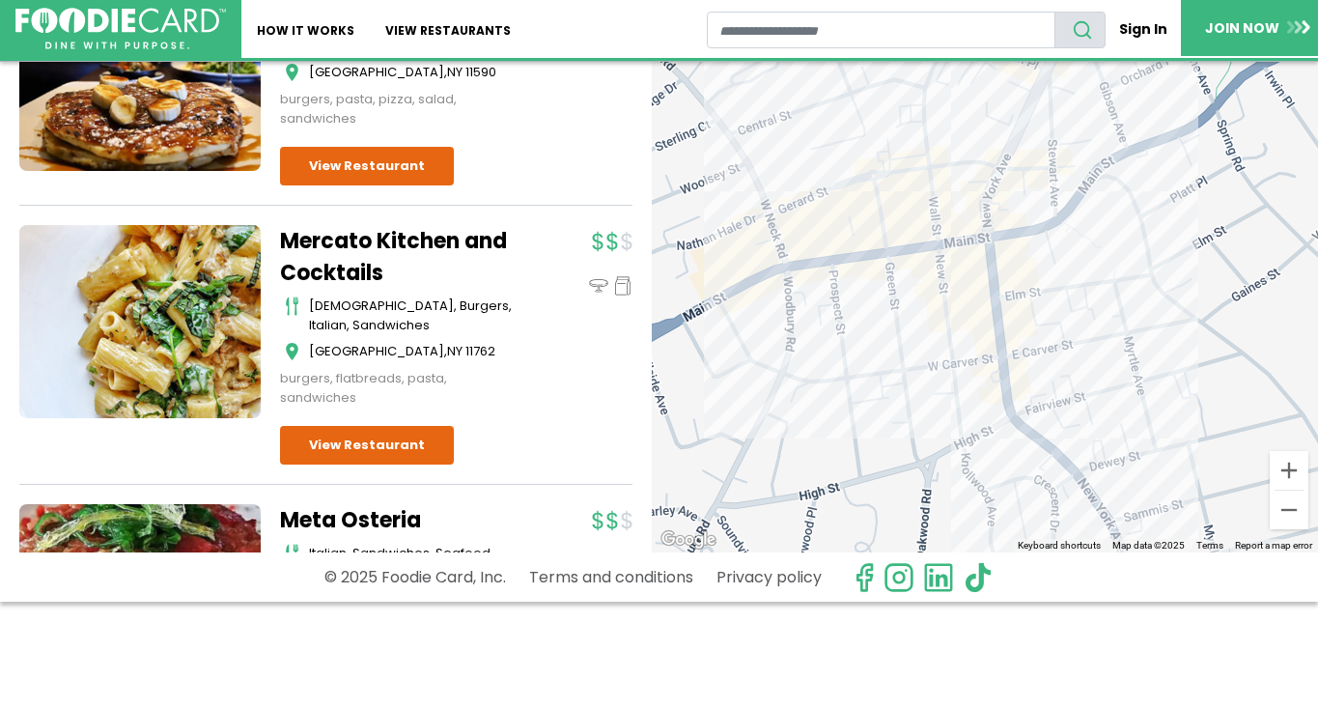
click at [1012, 324] on div at bounding box center [985, 306] width 666 height 493
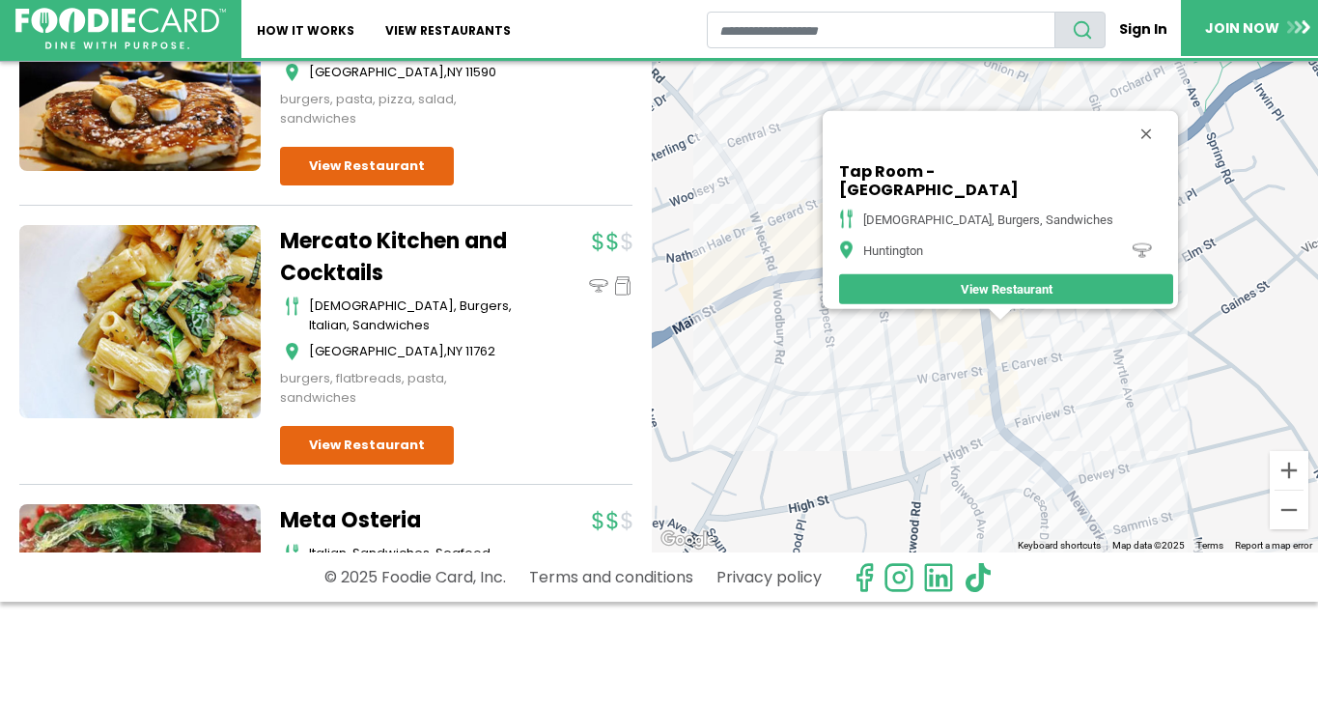
click at [953, 355] on div "Tap Room - Huntington american, burgers, sandwiches Huntington View Restaurant" at bounding box center [985, 306] width 666 height 493
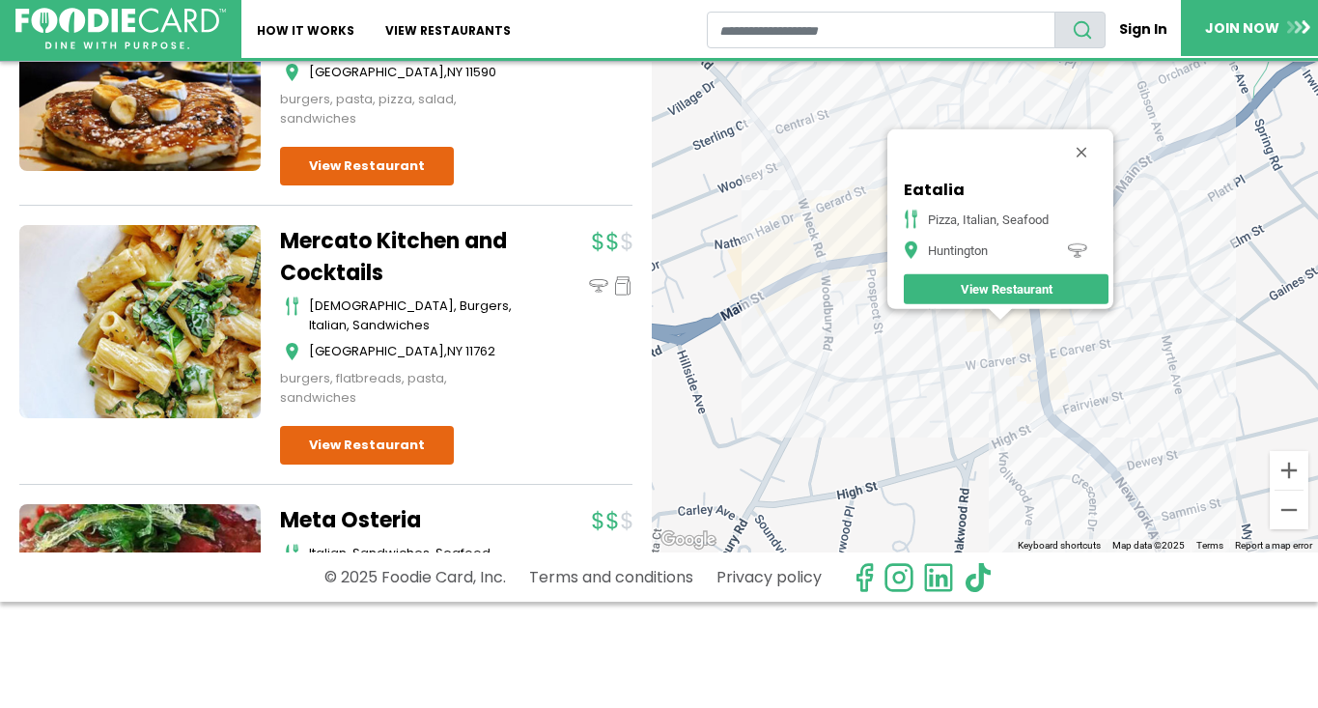
click at [832, 296] on div "Eatalia Pizza, Italian, Seafood Huntington View Restaurant" at bounding box center [985, 306] width 666 height 493
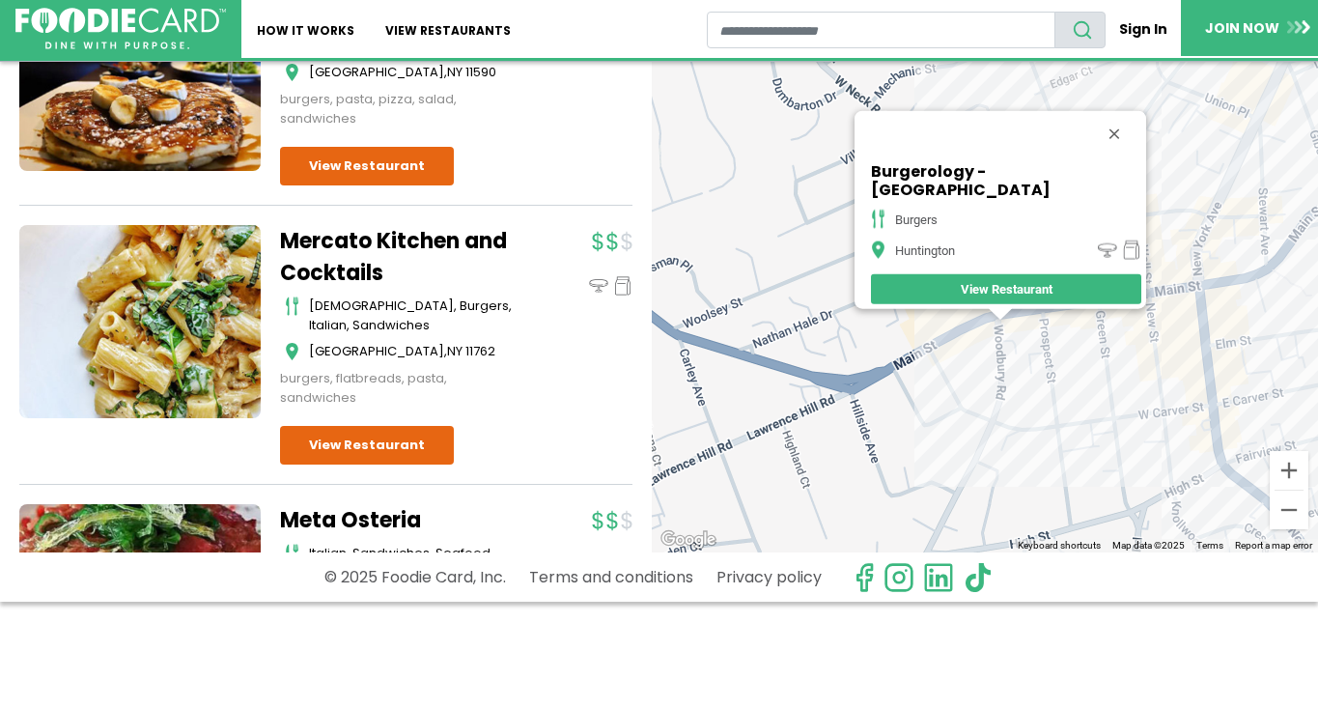
click at [980, 321] on div "Burgerology - Huntington burgers Huntington View Restaurant" at bounding box center [985, 306] width 666 height 493
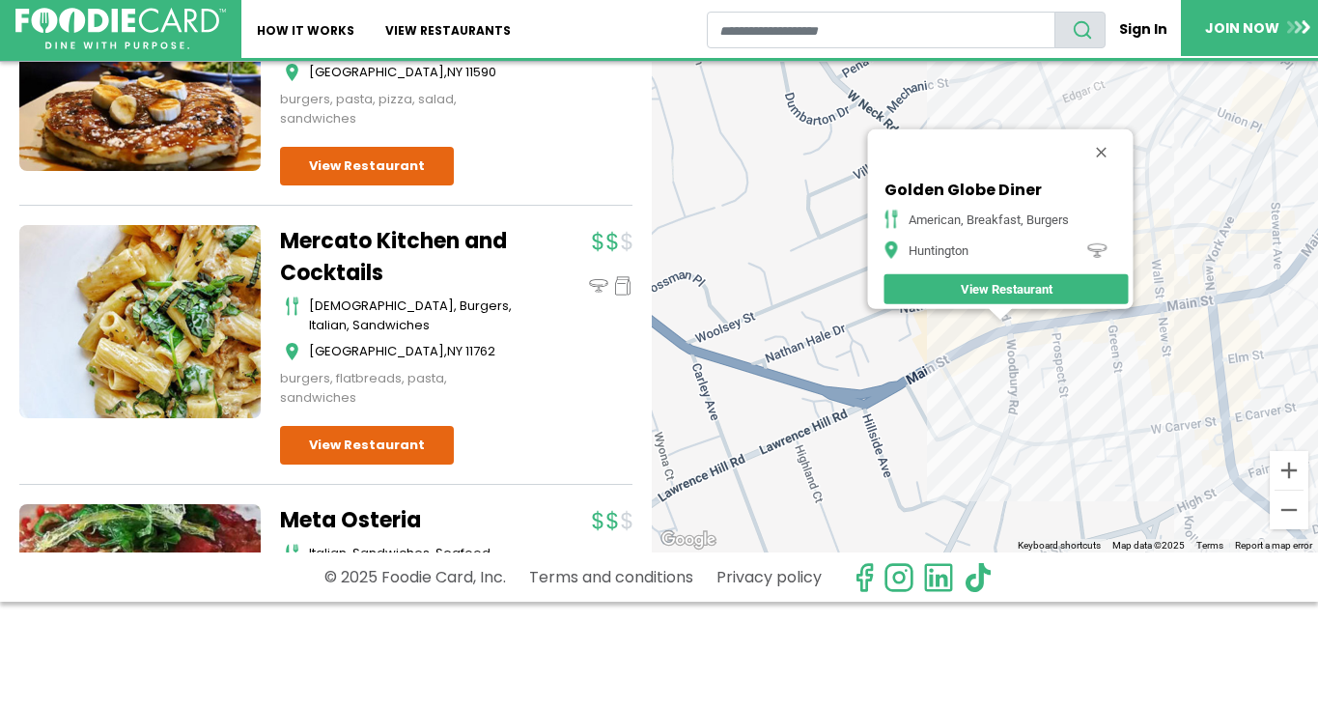
click at [1112, 344] on div "Golden Globe Diner american, breakfast, burgers Huntington View Restaurant" at bounding box center [985, 306] width 666 height 493
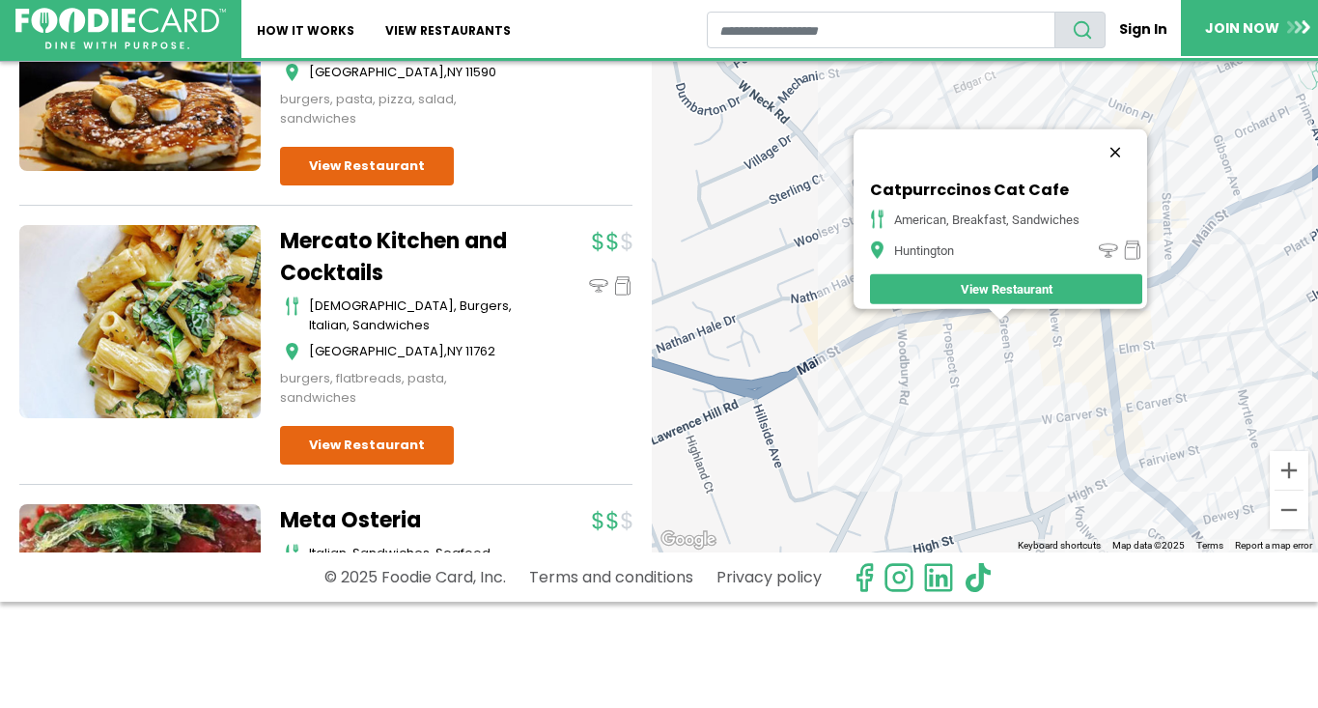
click at [1118, 138] on button "Close" at bounding box center [1115, 152] width 46 height 46
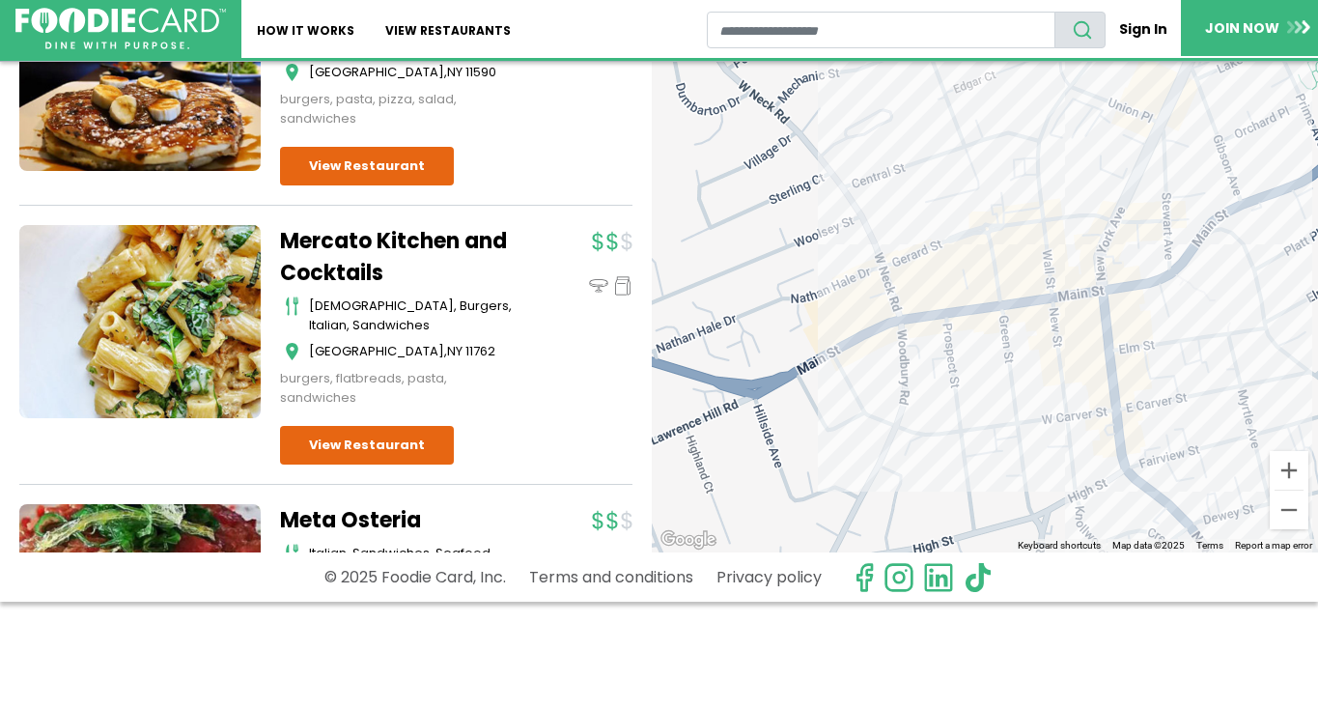
click at [954, 297] on div at bounding box center [985, 306] width 666 height 493
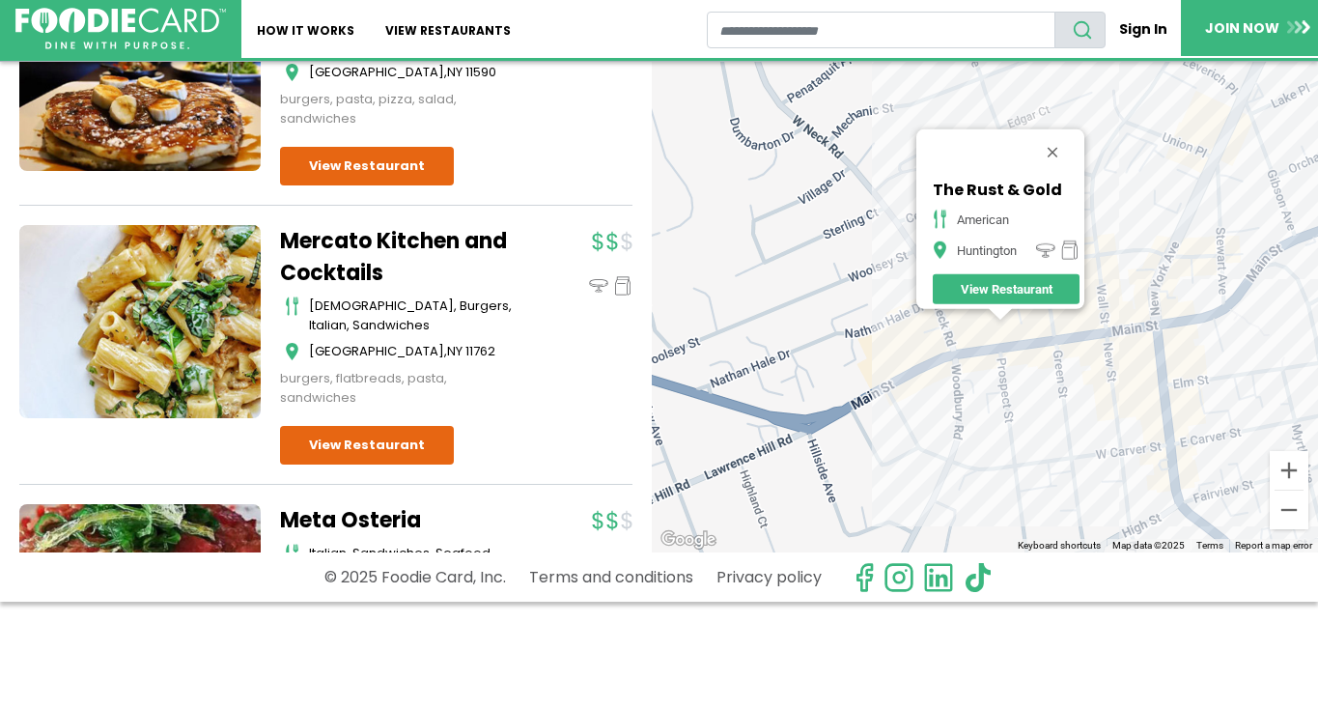
click at [1031, 338] on div "The Rust & Gold American Huntington View Restaurant" at bounding box center [985, 306] width 666 height 493
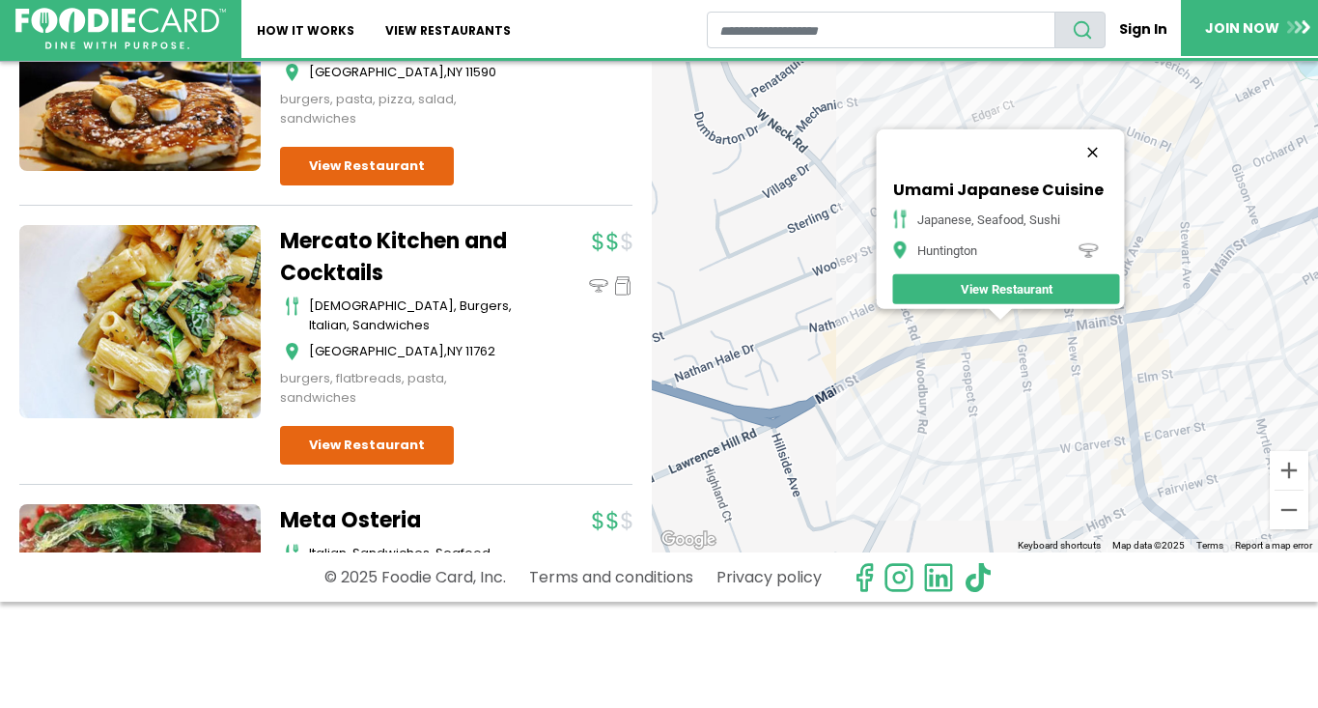
click at [1100, 142] on button "Close" at bounding box center [1093, 152] width 46 height 46
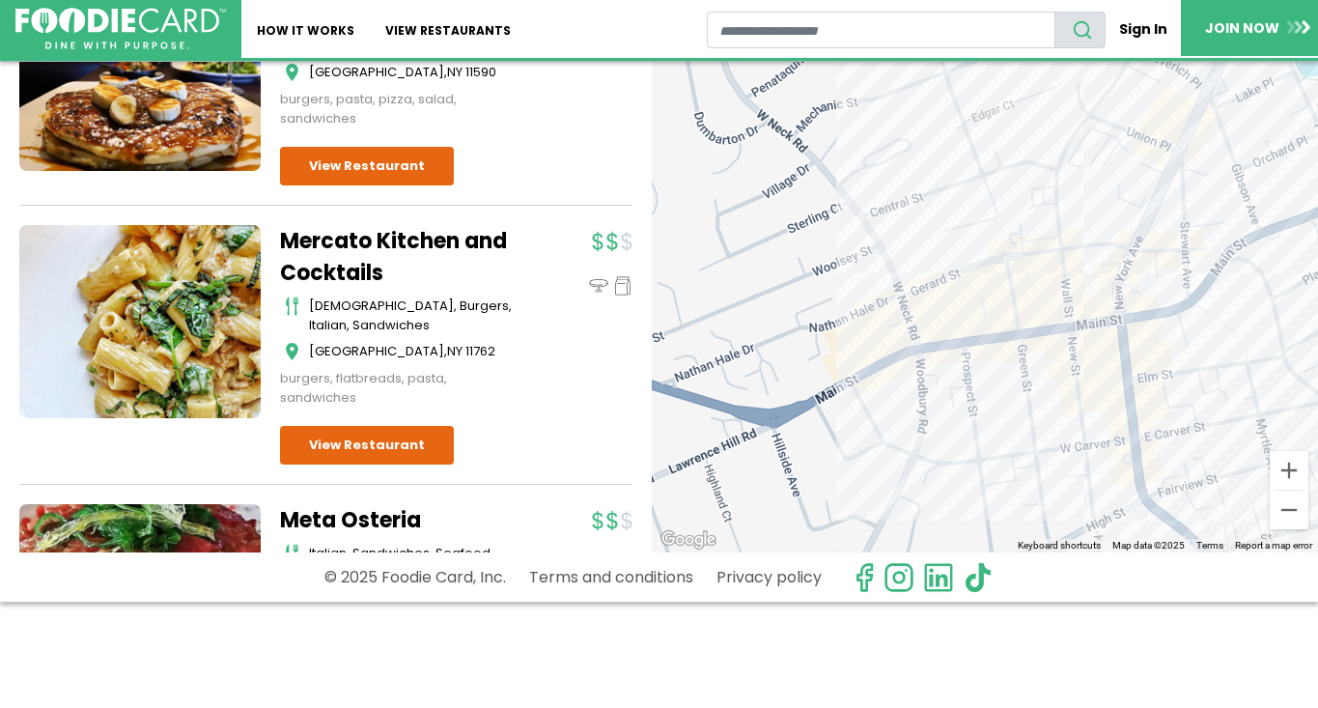
click at [948, 302] on div at bounding box center [985, 306] width 666 height 493
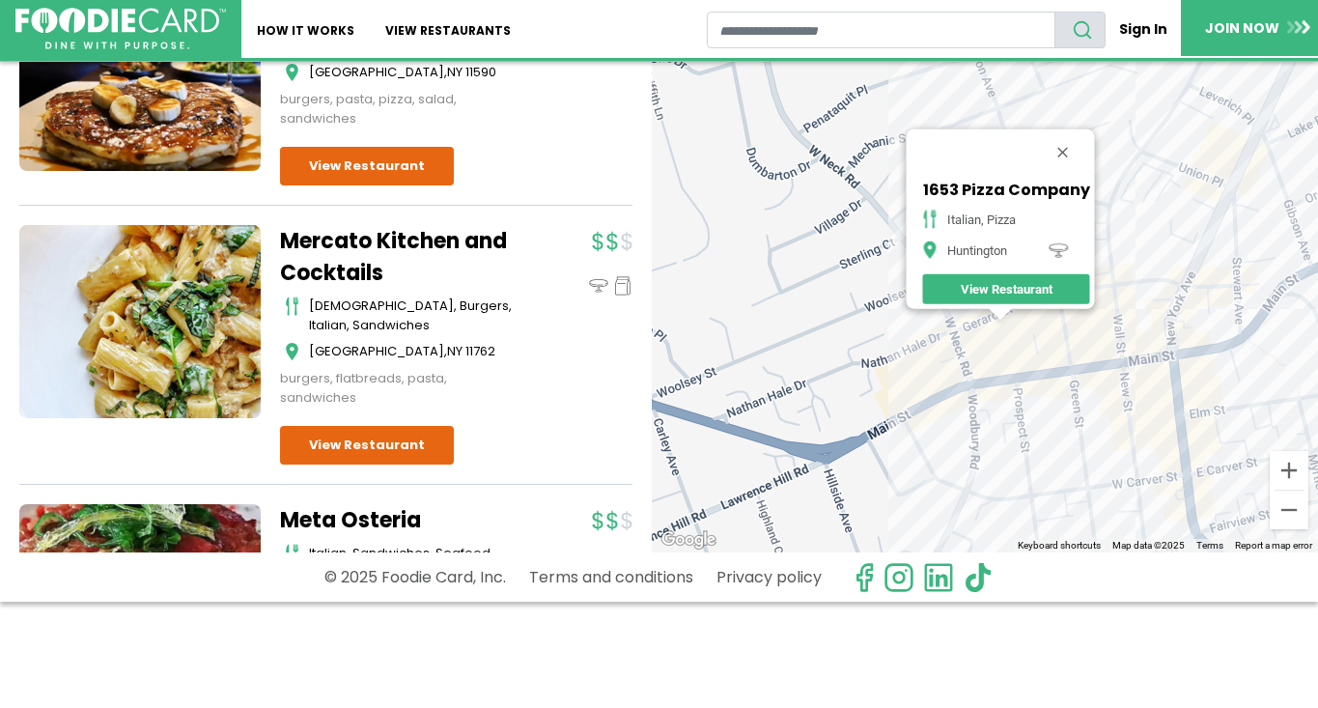
click at [1114, 225] on div "1653 Pizza Company italian, pizza Huntington View Restaurant" at bounding box center [985, 306] width 666 height 493
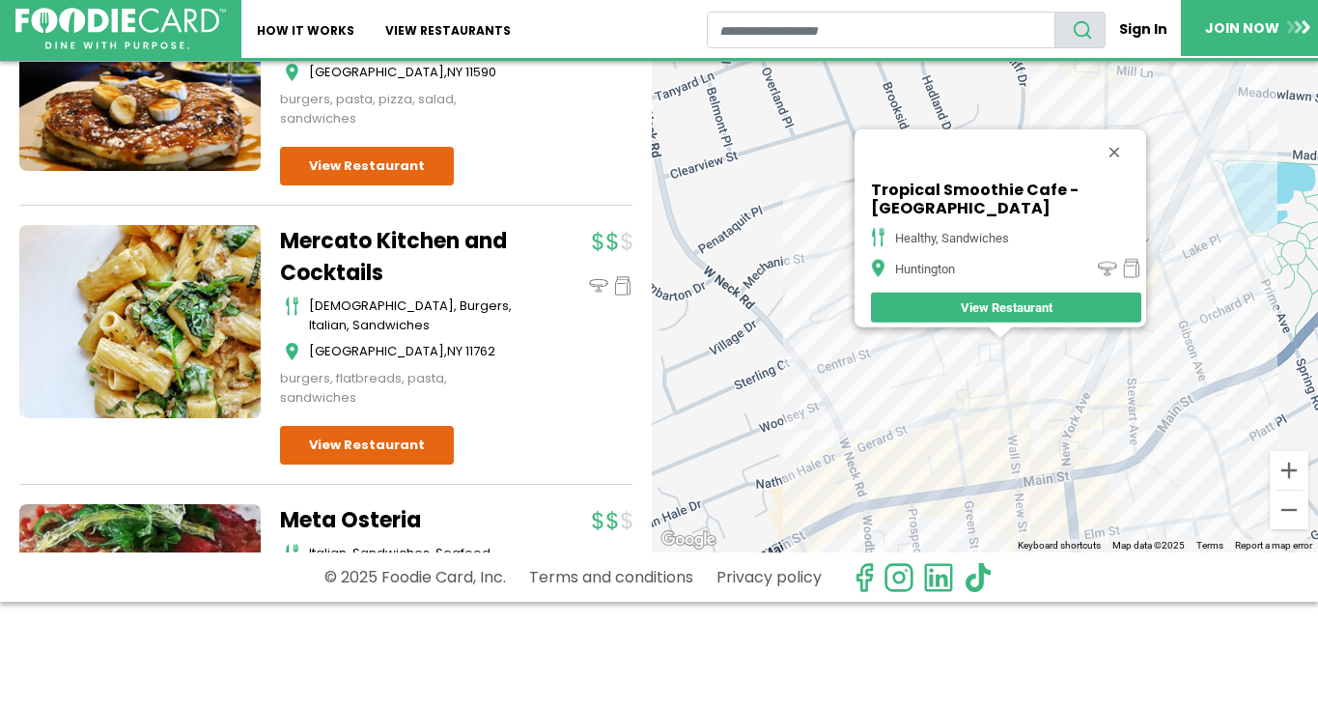
click at [1028, 384] on div "Tropical Smoothie Cafe - Huntington healthy, sandwiches Huntington View Restaur…" at bounding box center [985, 306] width 666 height 493
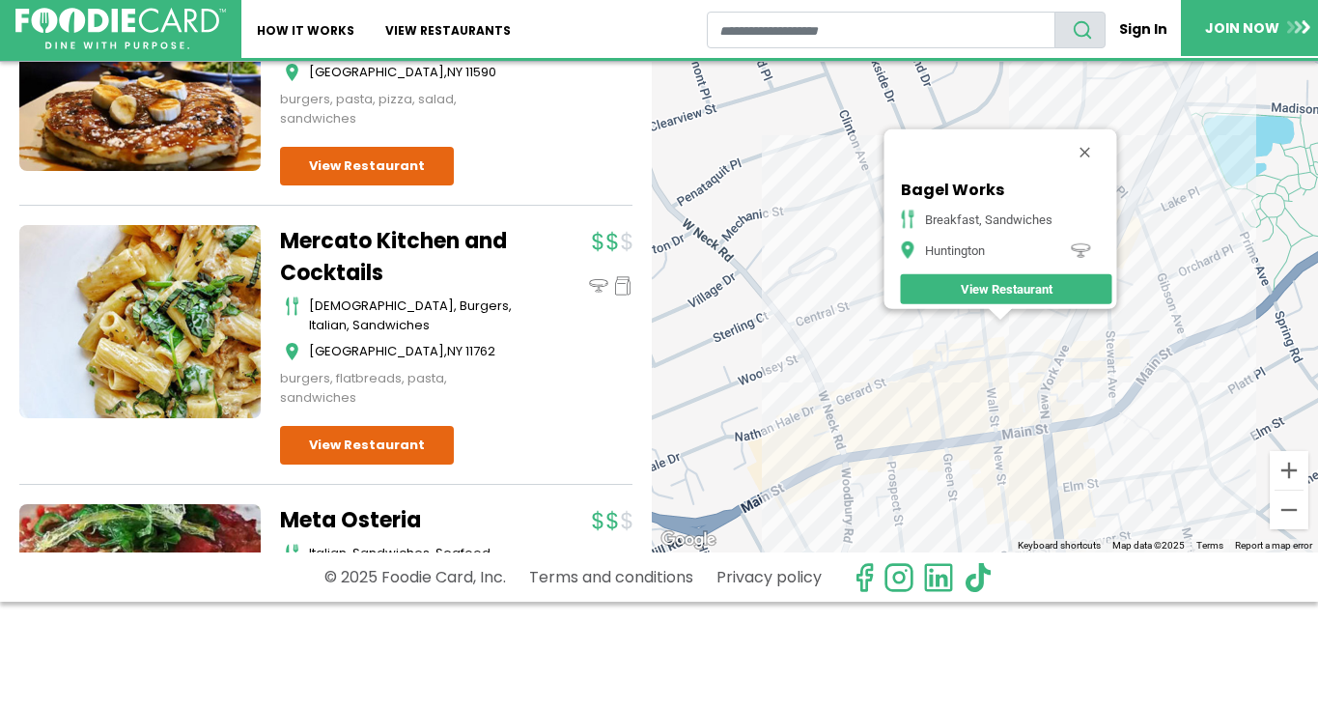
click at [959, 407] on div "Bagel Works Breakfast, Sandwiches Huntington View Restaurant" at bounding box center [985, 306] width 666 height 493
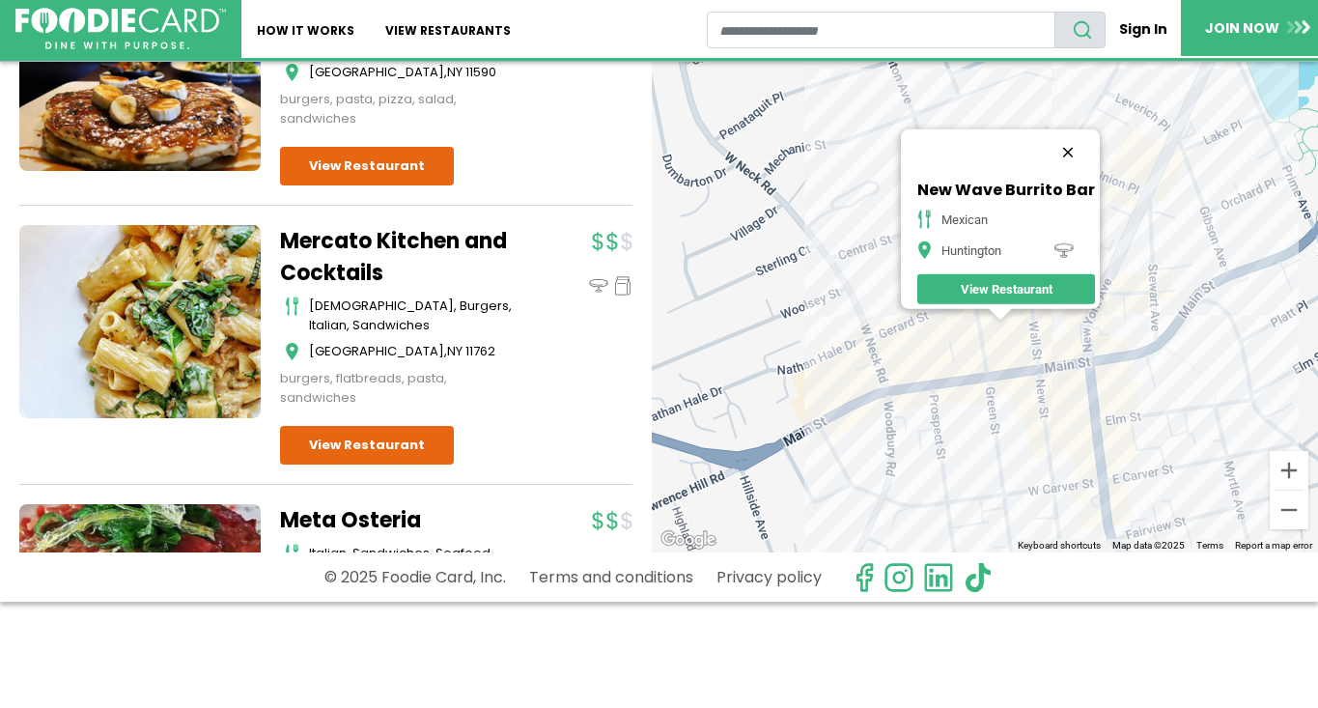
click at [1071, 137] on button "Close" at bounding box center [1068, 152] width 46 height 46
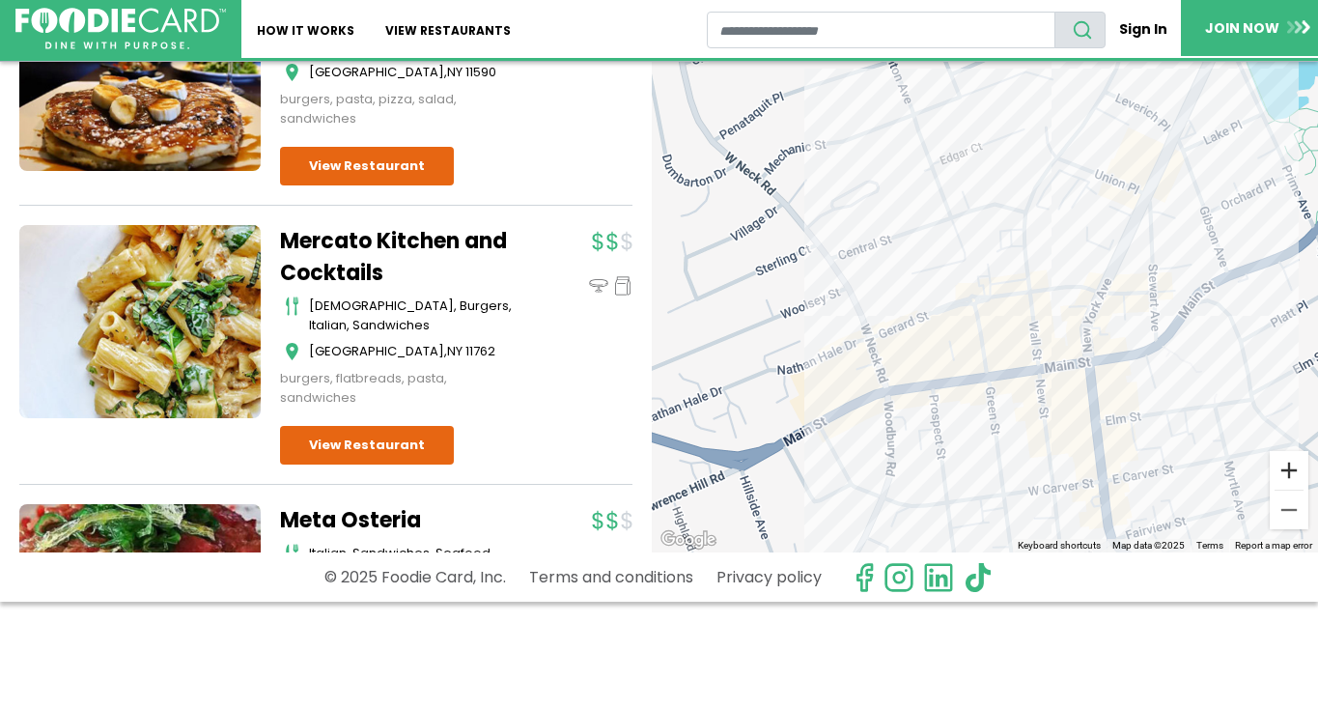
click at [1284, 484] on button "Zoom in" at bounding box center [1289, 470] width 39 height 39
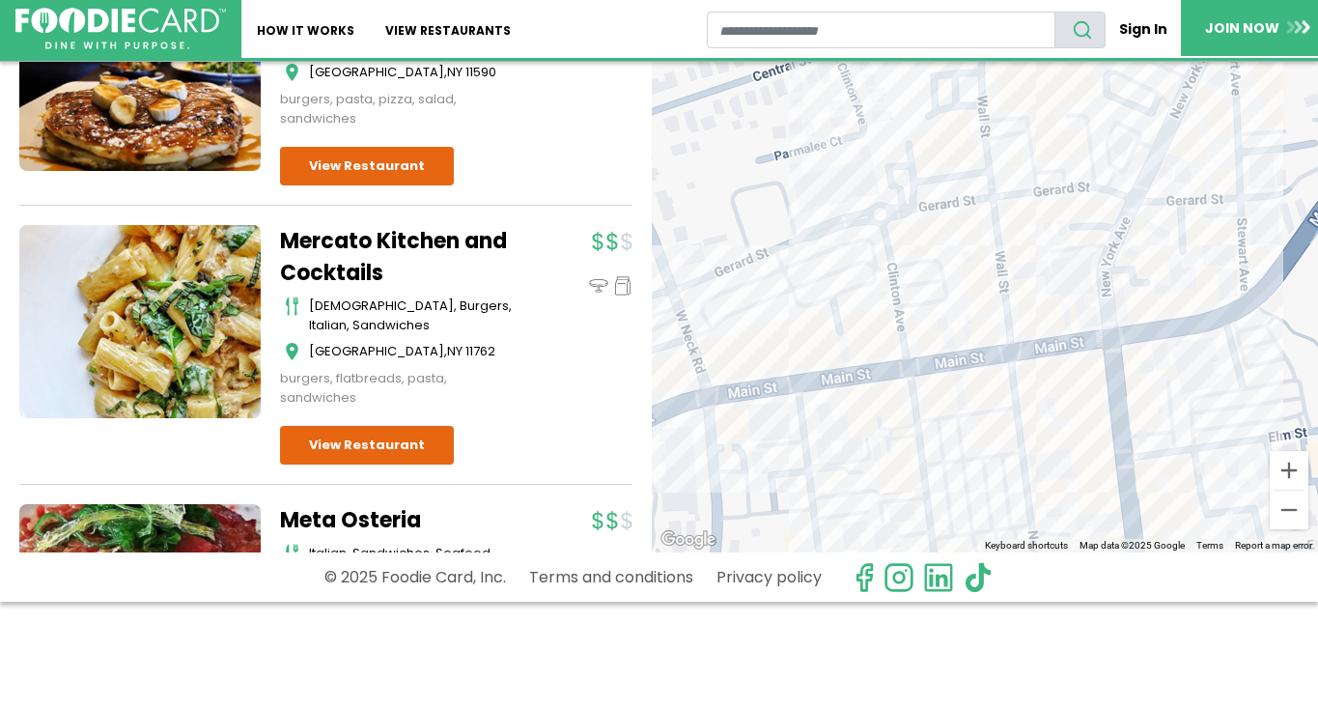
drag, startPoint x: 1194, startPoint y: 483, endPoint x: 1109, endPoint y: 399, distance: 119.5
click at [1109, 399] on div at bounding box center [985, 306] width 666 height 493
click at [1285, 474] on button "Zoom in" at bounding box center [1289, 470] width 39 height 39
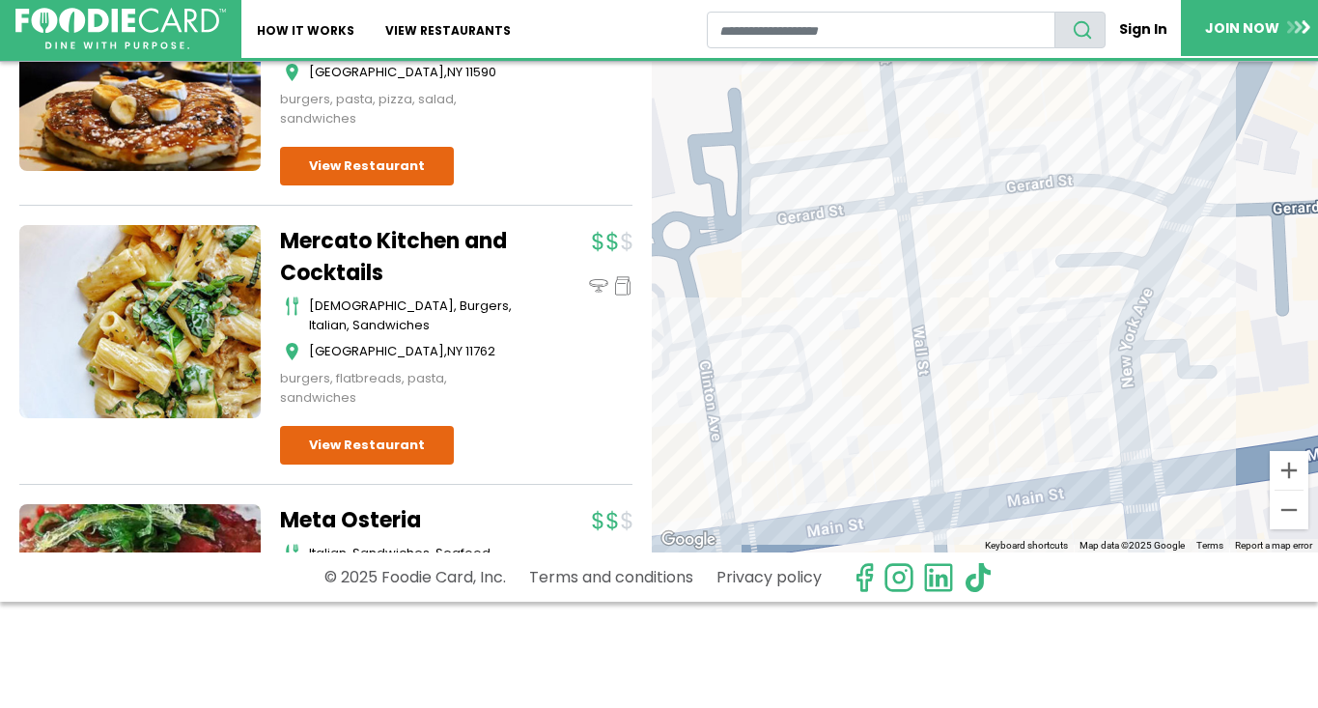
drag, startPoint x: 1081, startPoint y: 351, endPoint x: 980, endPoint y: 468, distance: 154.8
click at [980, 468] on div at bounding box center [985, 306] width 666 height 493
click at [1019, 404] on div at bounding box center [985, 306] width 666 height 493
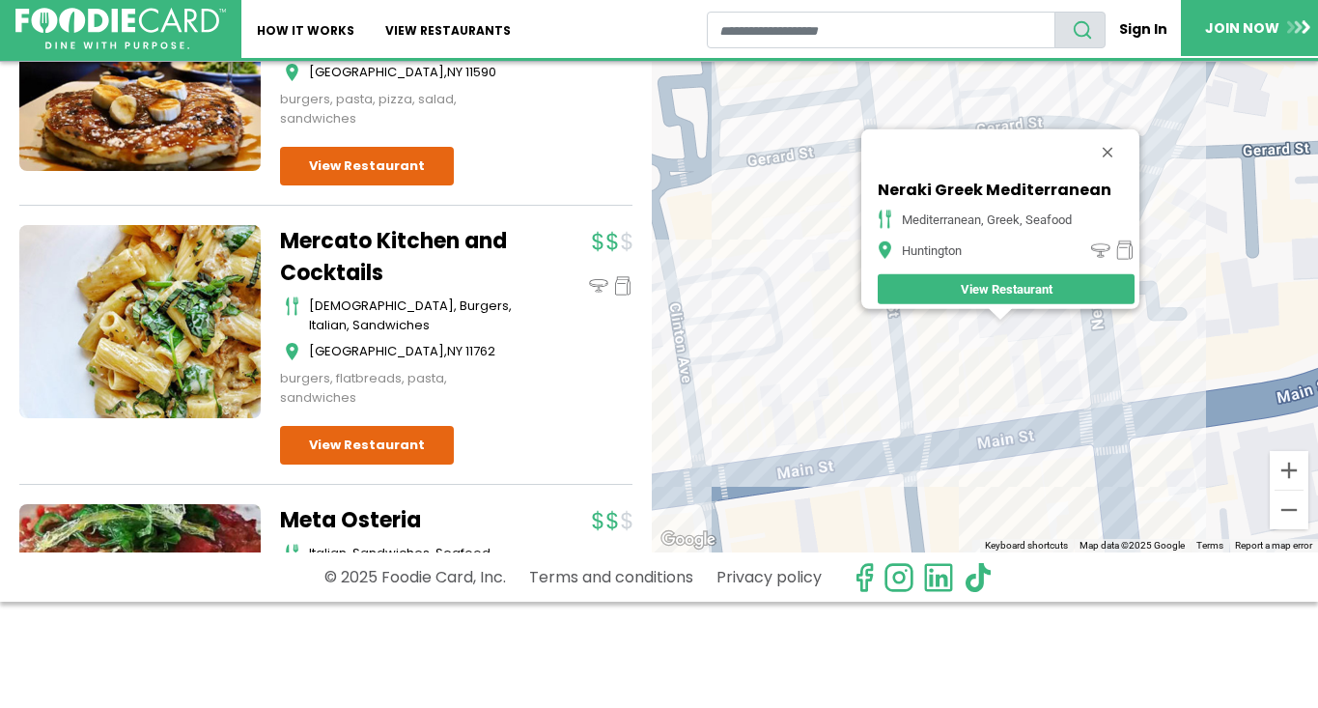
click at [967, 353] on div "Neraki Greek Mediterranean Mediterranean, Greek, Seafood Huntington View Restau…" at bounding box center [985, 306] width 666 height 493
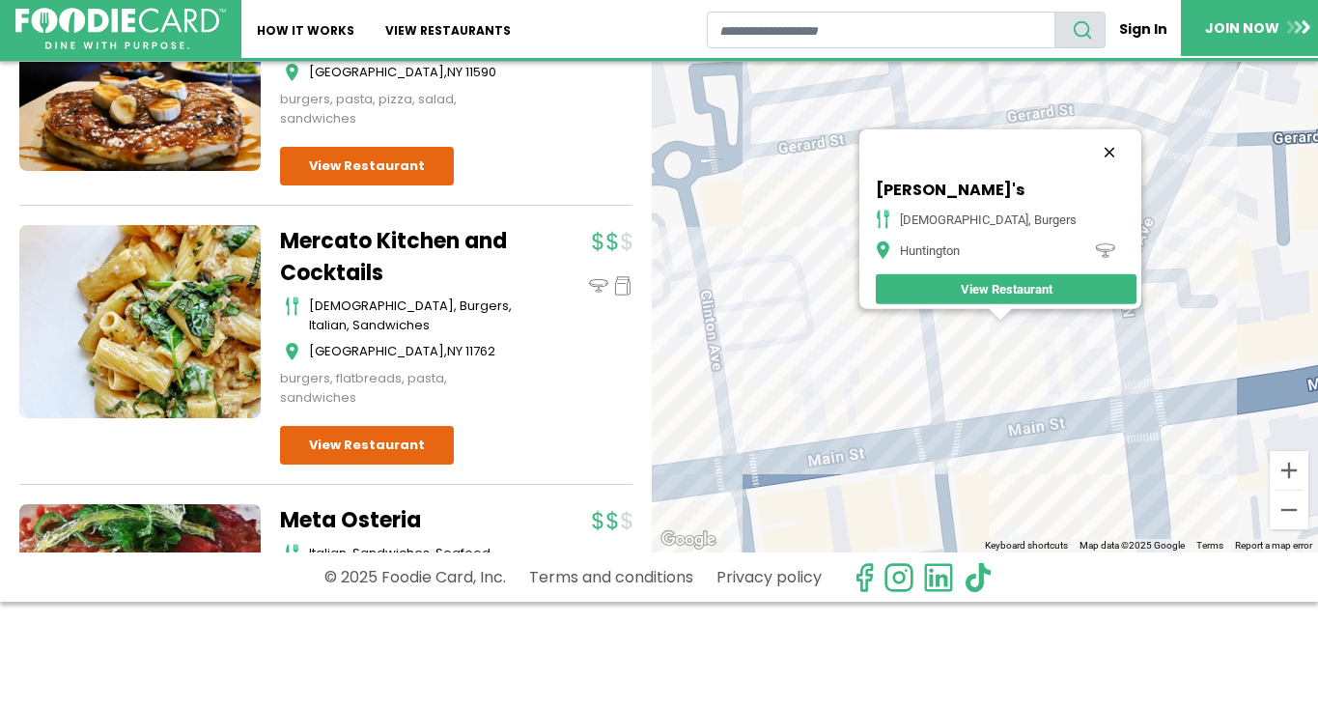
click at [1087, 142] on button "Close" at bounding box center [1110, 152] width 46 height 46
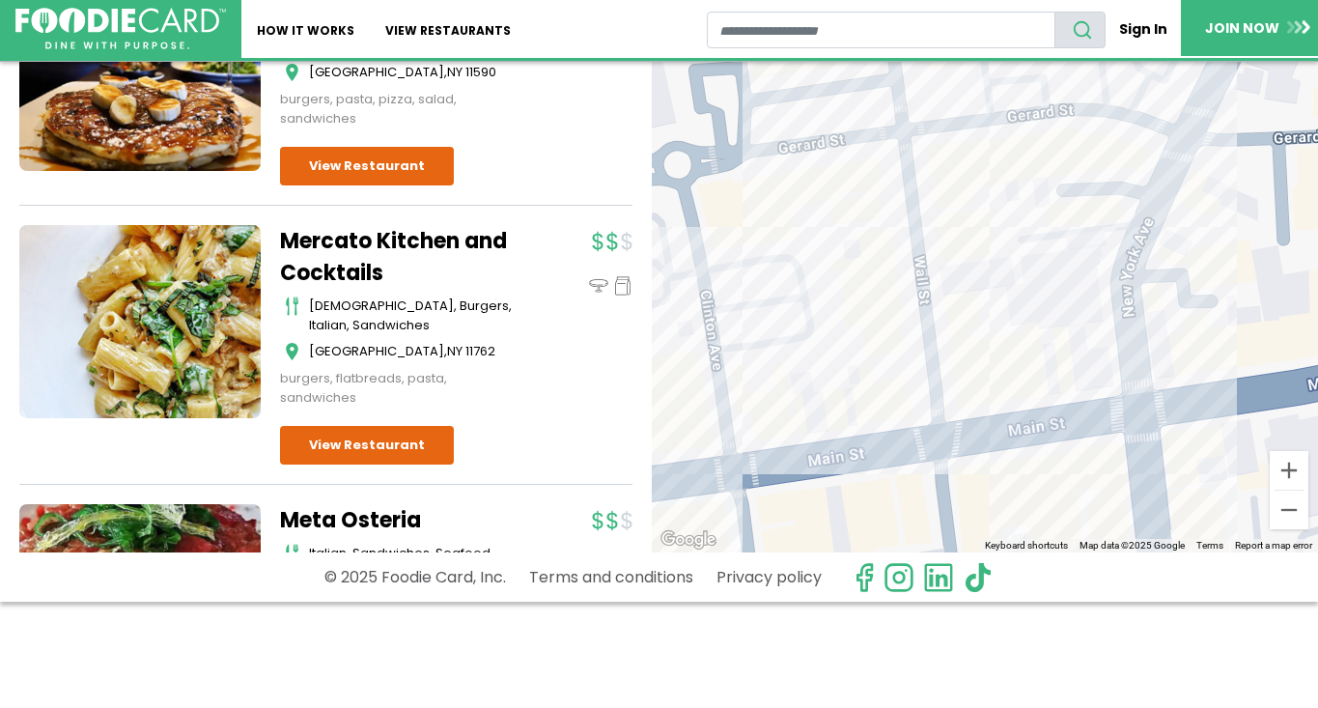
click at [883, 262] on div at bounding box center [985, 306] width 666 height 493
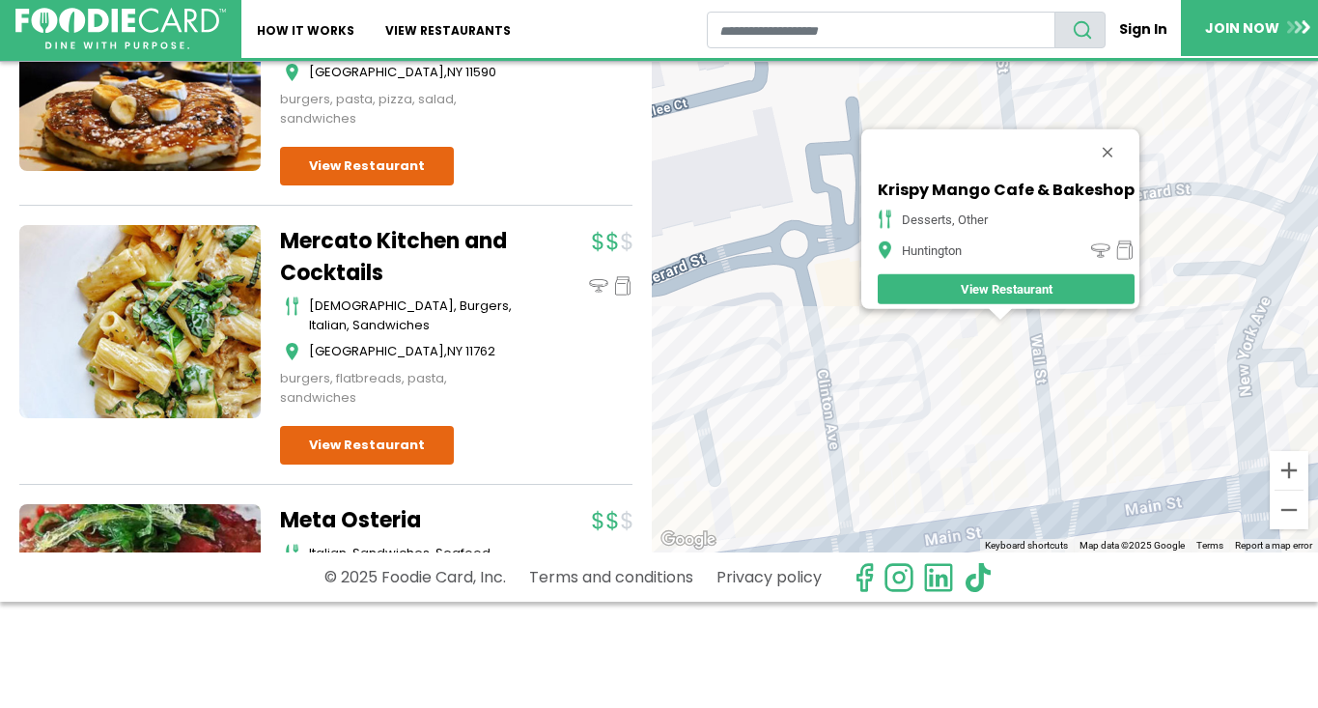
click at [1271, 346] on div "Krispy Mango Cafe & Bakeshop desserts, other Huntington View Restaurant" at bounding box center [985, 306] width 666 height 493
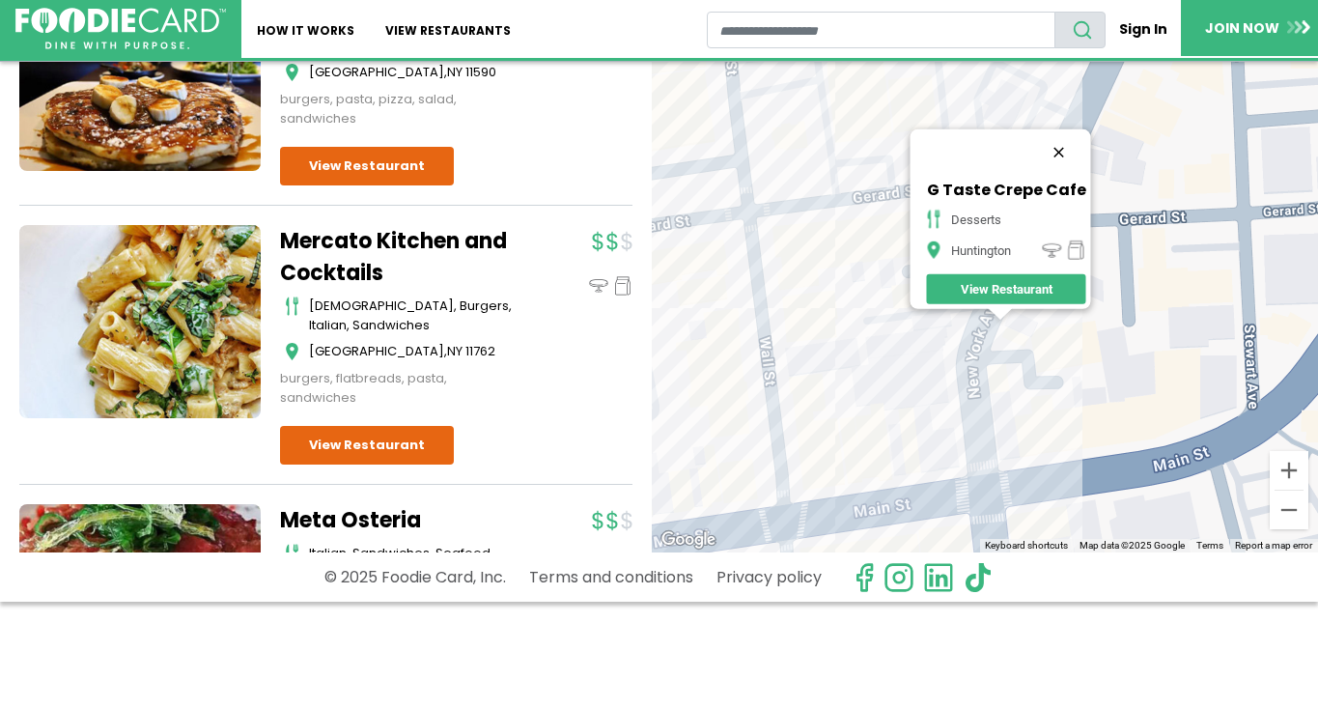
click at [1061, 132] on button "Close" at bounding box center [1059, 152] width 46 height 46
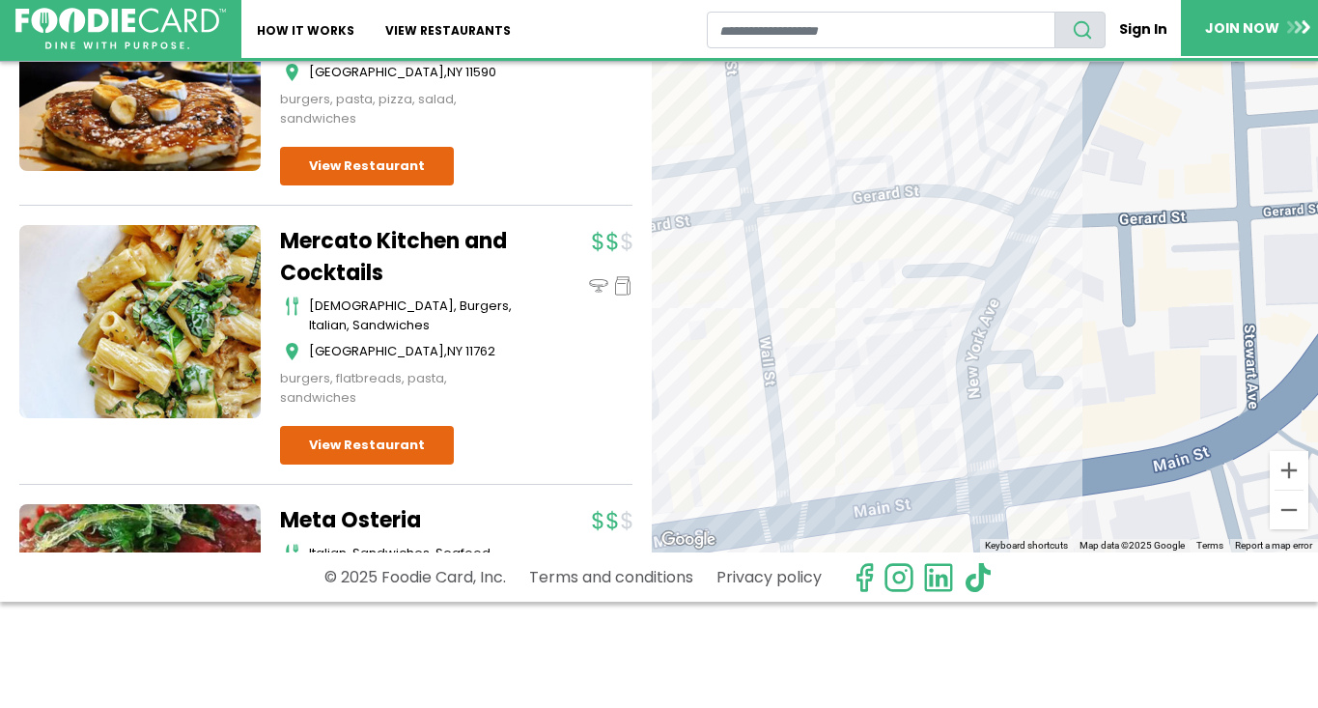
click at [1041, 263] on div at bounding box center [985, 306] width 666 height 493
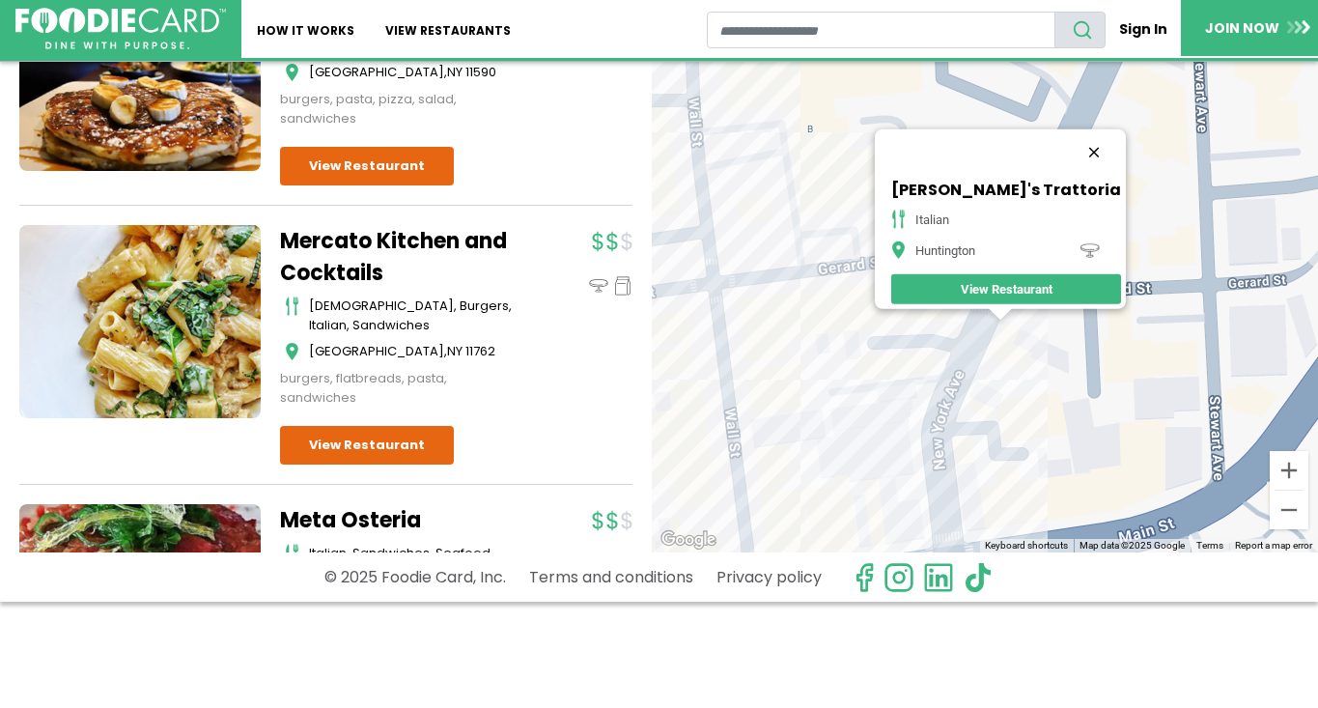
click at [1071, 138] on button "Close" at bounding box center [1094, 152] width 46 height 46
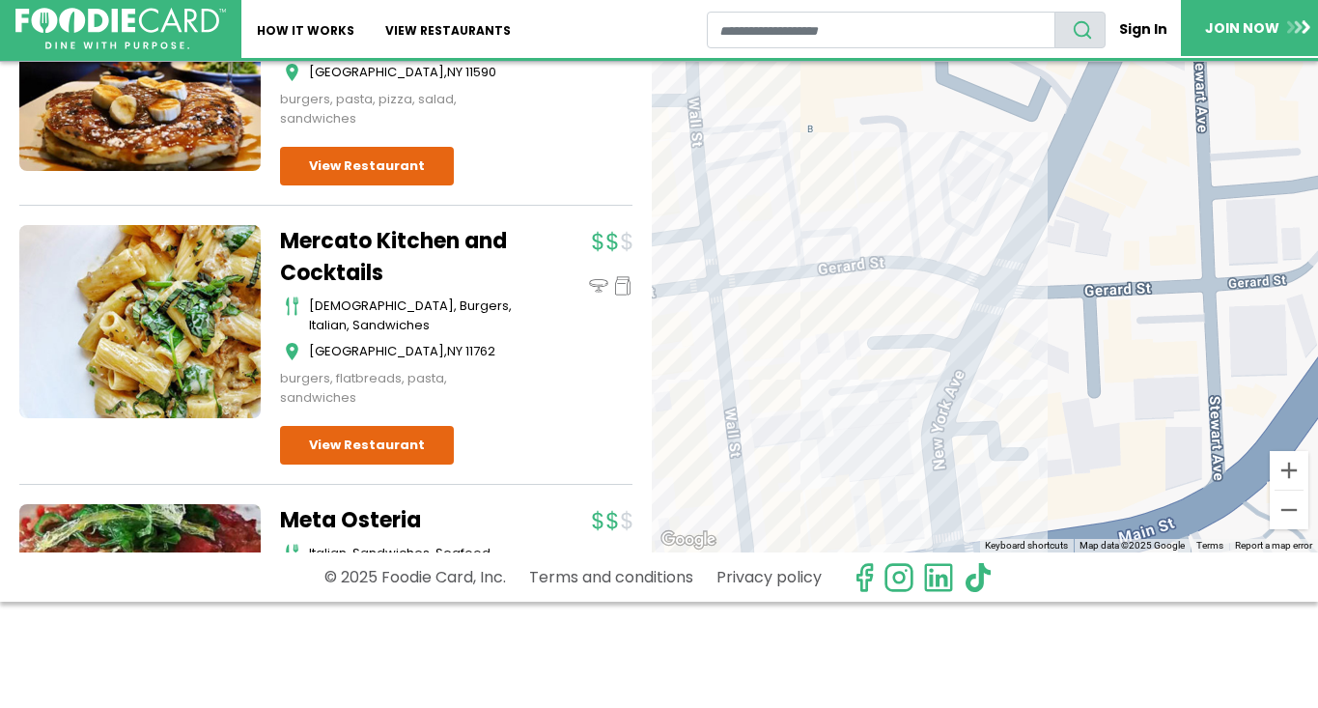
click at [990, 201] on div at bounding box center [985, 306] width 666 height 493
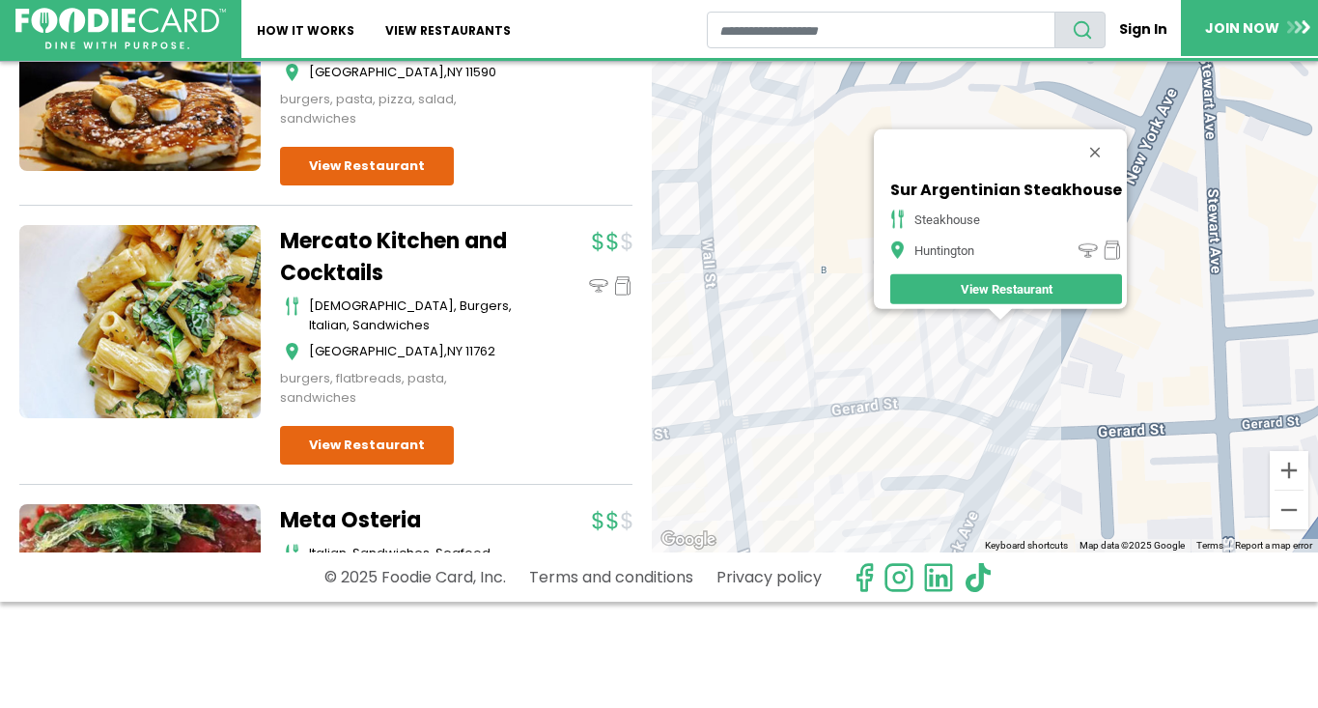
click at [744, 287] on div "Sur Argentinian Steakhouse Steakhouse Huntington View Restaurant" at bounding box center [985, 306] width 666 height 493
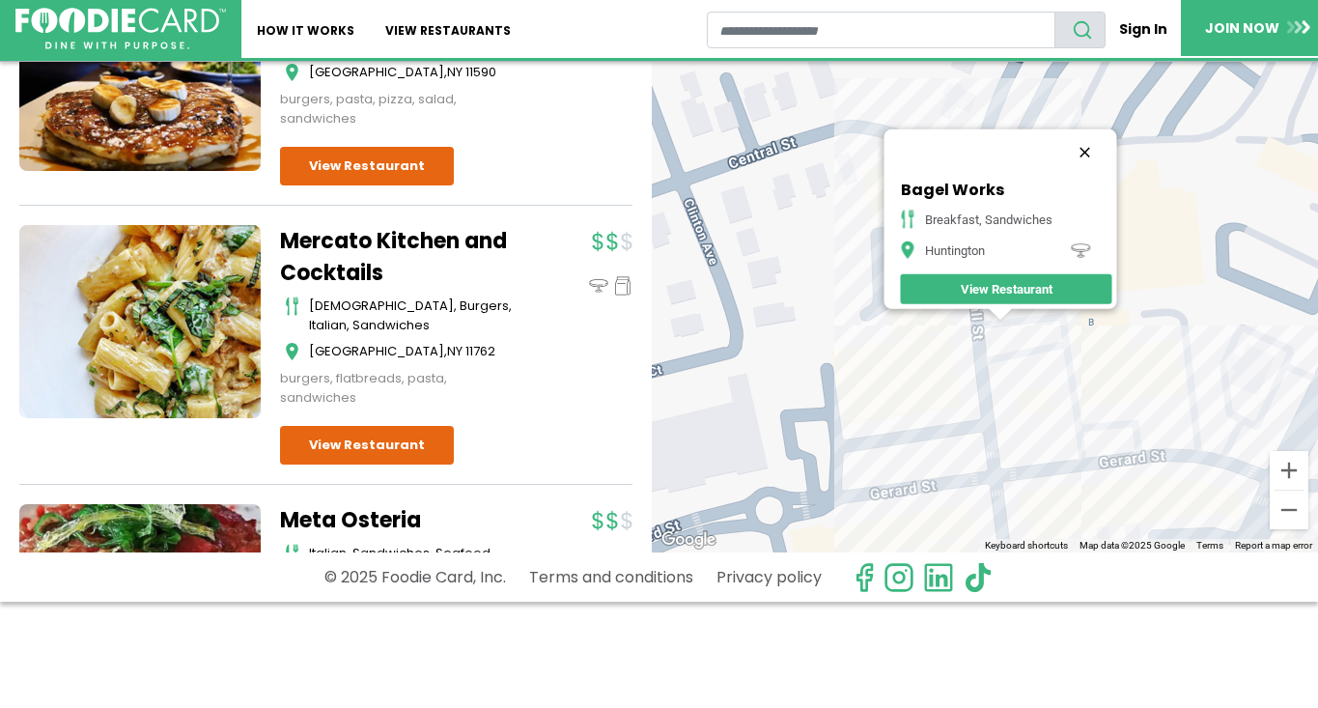
click at [1097, 146] on button "Close" at bounding box center [1085, 152] width 46 height 46
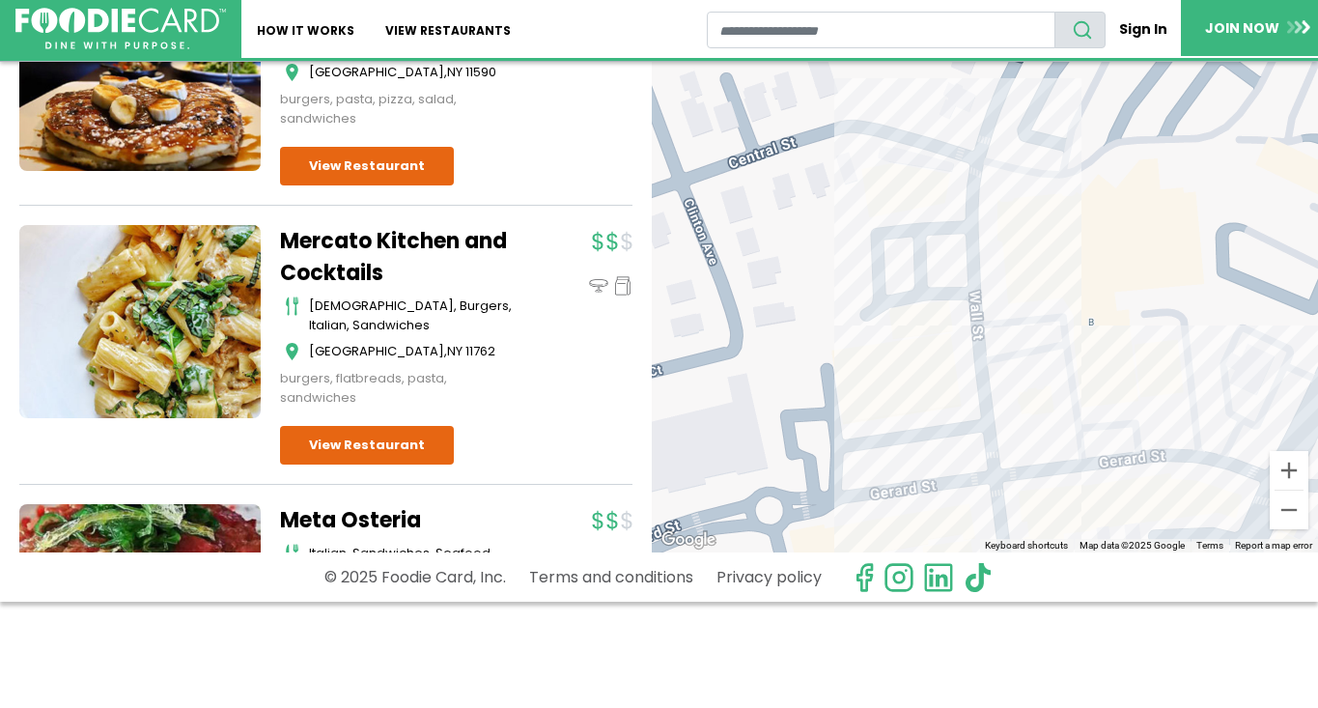
click at [910, 228] on div at bounding box center [985, 306] width 666 height 493
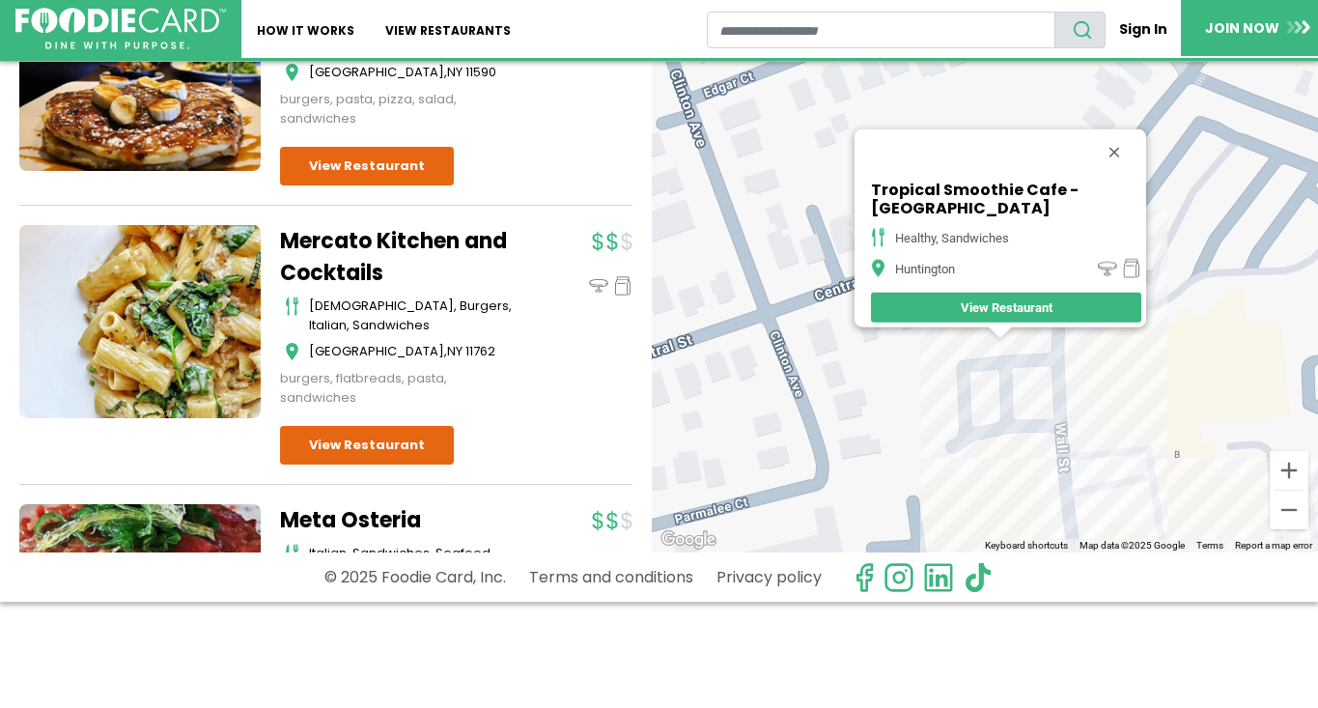
click at [780, 259] on div "Tropical Smoothie Cafe - Huntington healthy, sandwiches Huntington View Restaur…" at bounding box center [985, 306] width 666 height 493
click at [834, 41] on input "restaurant search" at bounding box center [881, 30] width 349 height 37
type input "*********"
click at [1082, 30] on button "search" at bounding box center [1080, 30] width 51 height 37
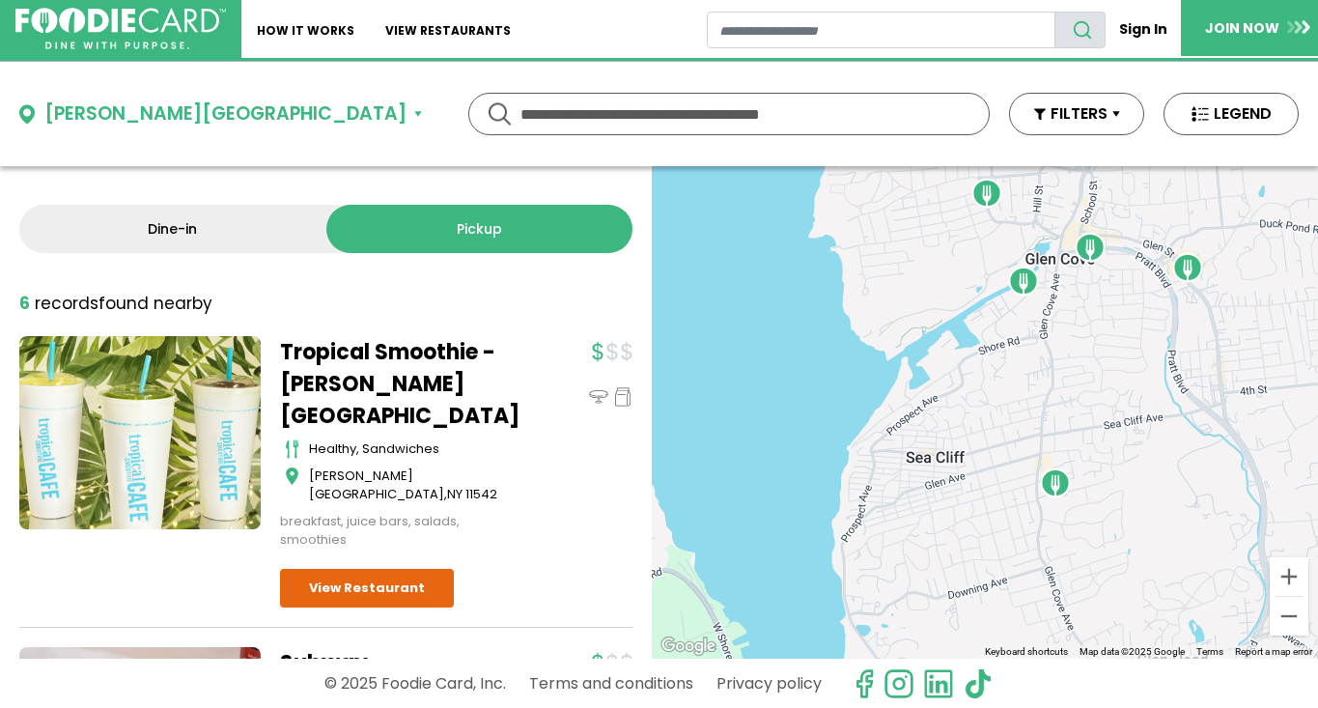
drag, startPoint x: 738, startPoint y: 460, endPoint x: 849, endPoint y: 298, distance: 195.8
click at [849, 298] on div at bounding box center [985, 412] width 666 height 493
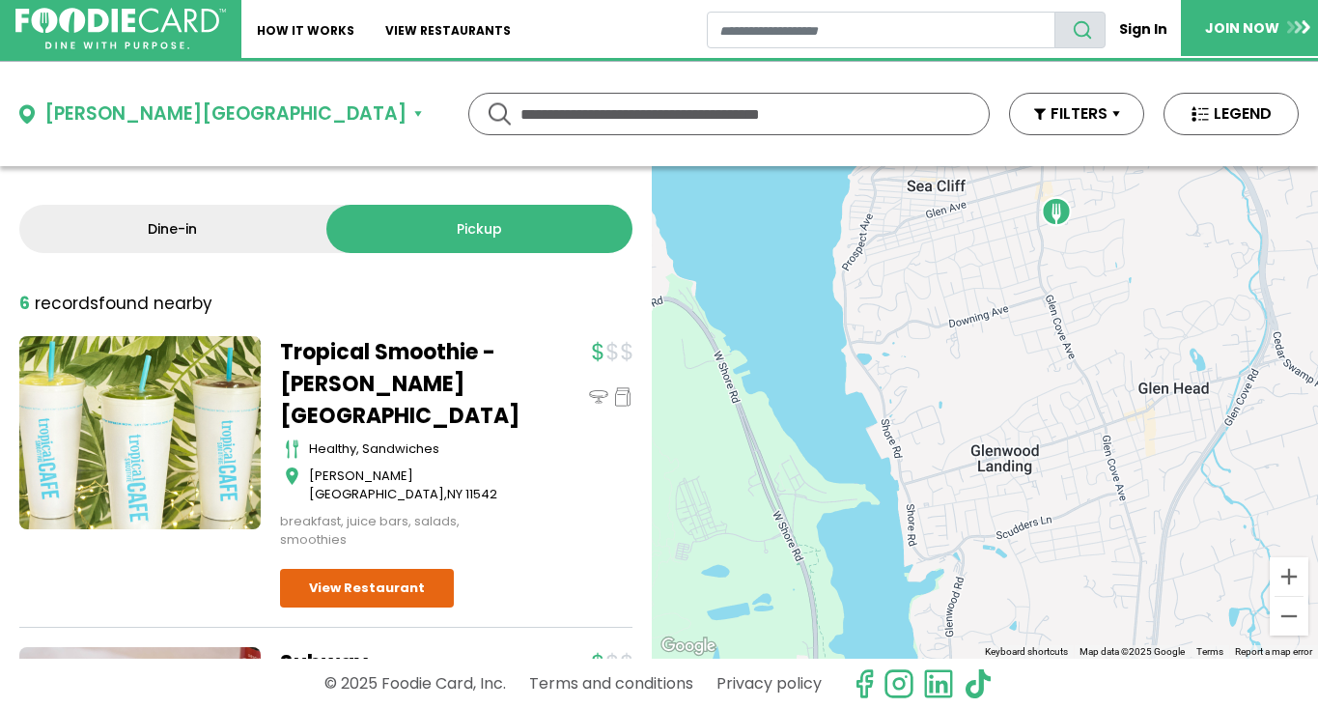
drag, startPoint x: 862, startPoint y: 506, endPoint x: 867, endPoint y: 279, distance: 227.0
click at [867, 279] on div at bounding box center [985, 412] width 666 height 493
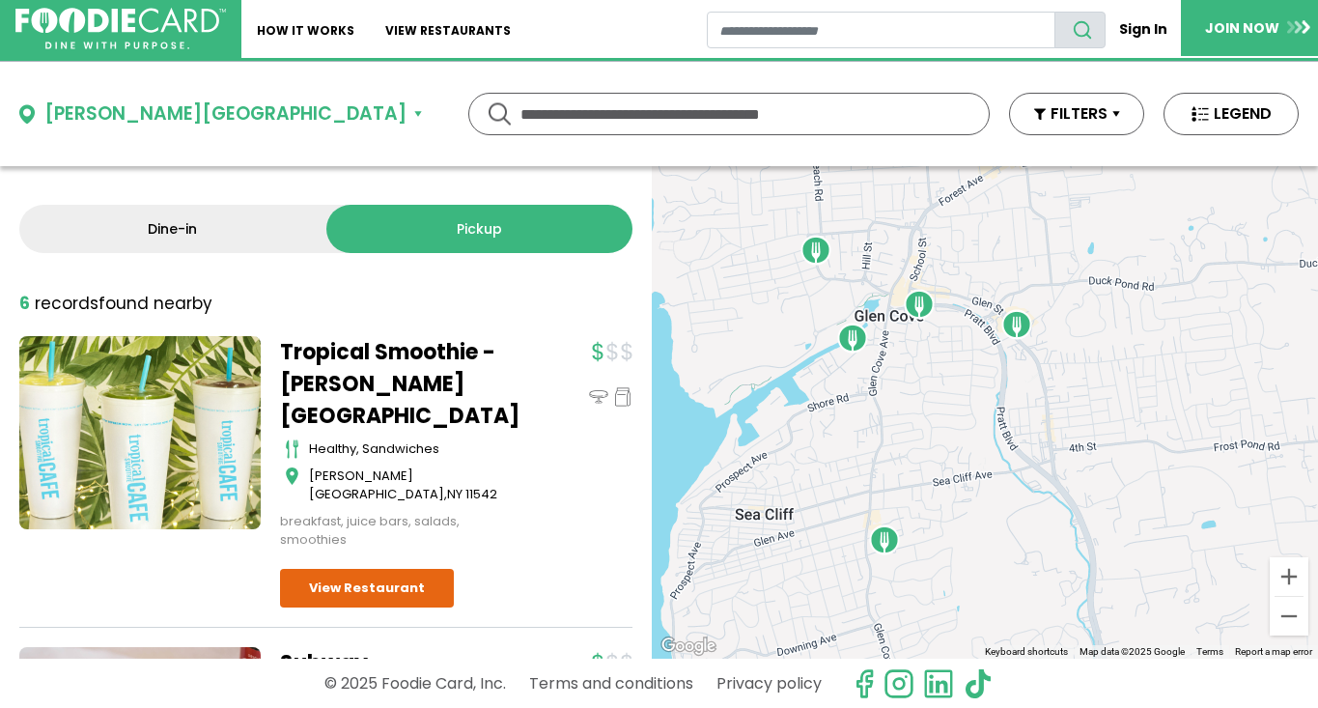
drag, startPoint x: 974, startPoint y: 439, endPoint x: 805, endPoint y: 766, distance: 367.6
click at [805, 707] on html "Skip Navigation Skip to Login Skip to Footer Home How It Works View restaurants" at bounding box center [659, 354] width 1318 height 708
click at [818, 255] on img "Burger Boys Bar & Grill" at bounding box center [818, 250] width 31 height 31
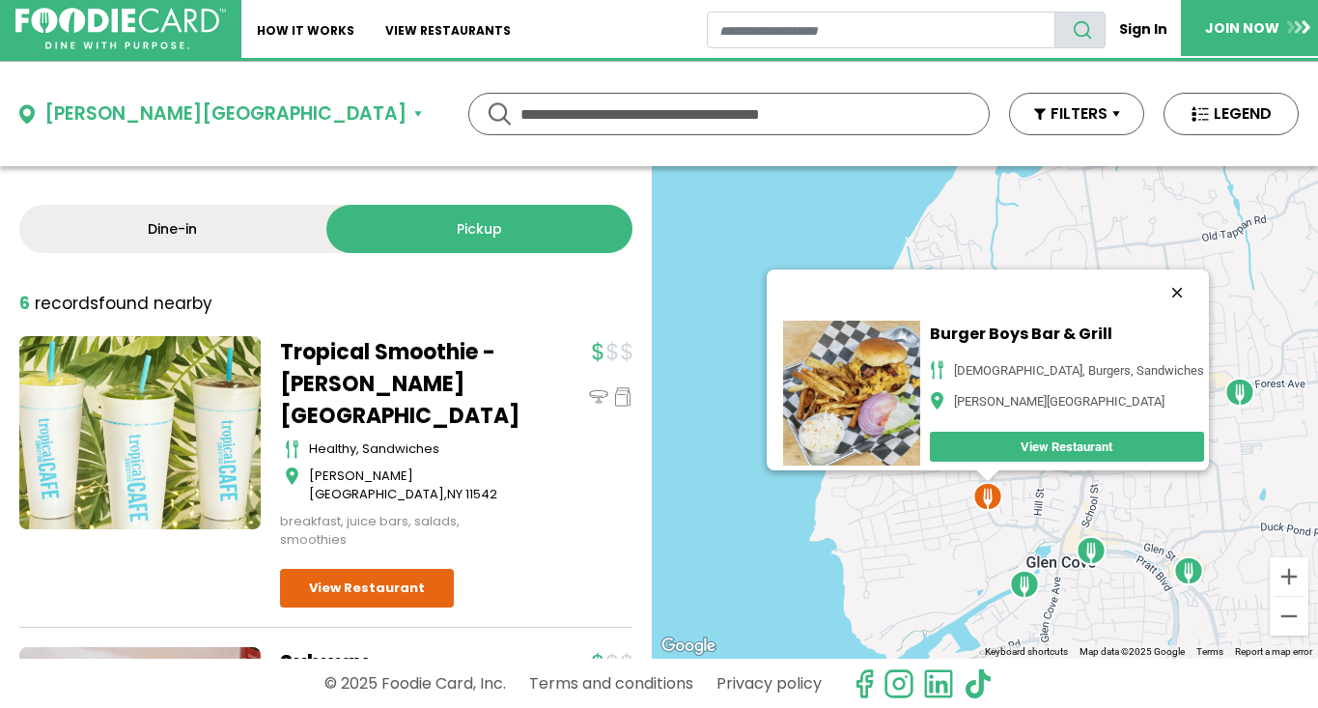
click at [1200, 269] on button "Close" at bounding box center [1177, 292] width 46 height 46
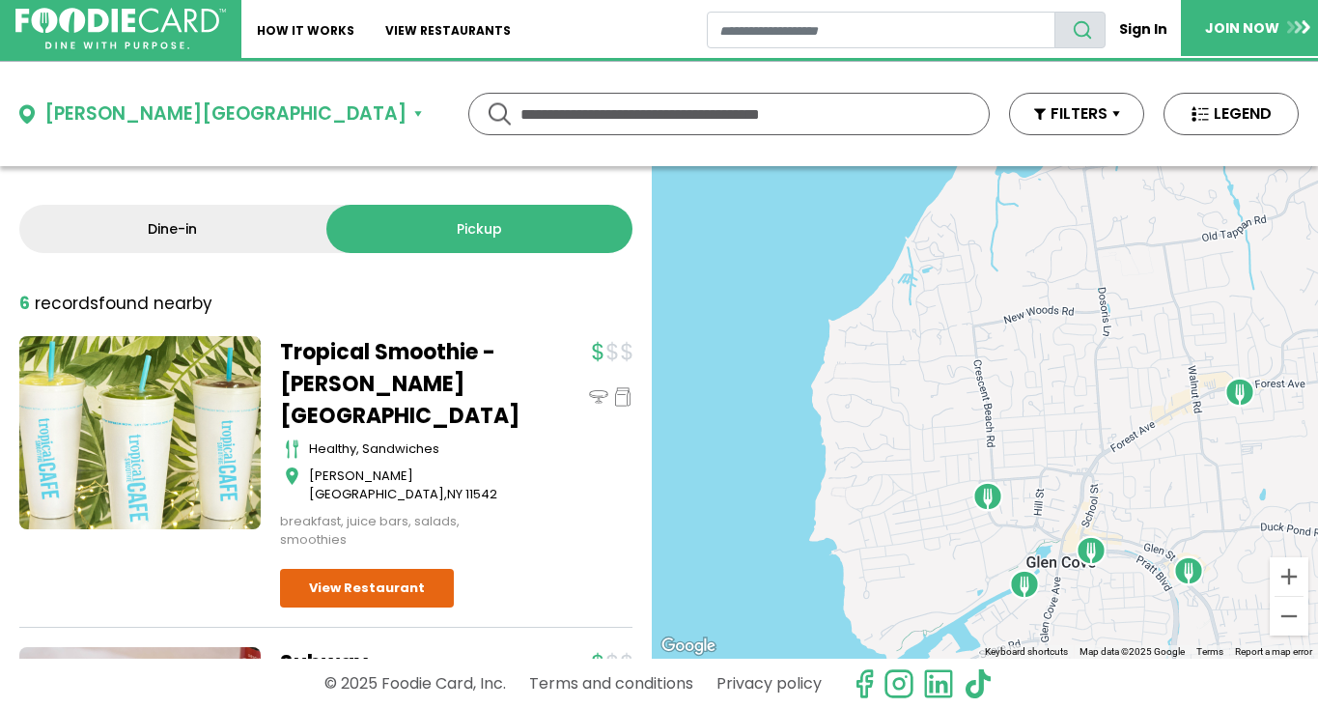
click at [1087, 550] on img "Tropical Smoothie - Glen Cove" at bounding box center [1091, 550] width 31 height 31
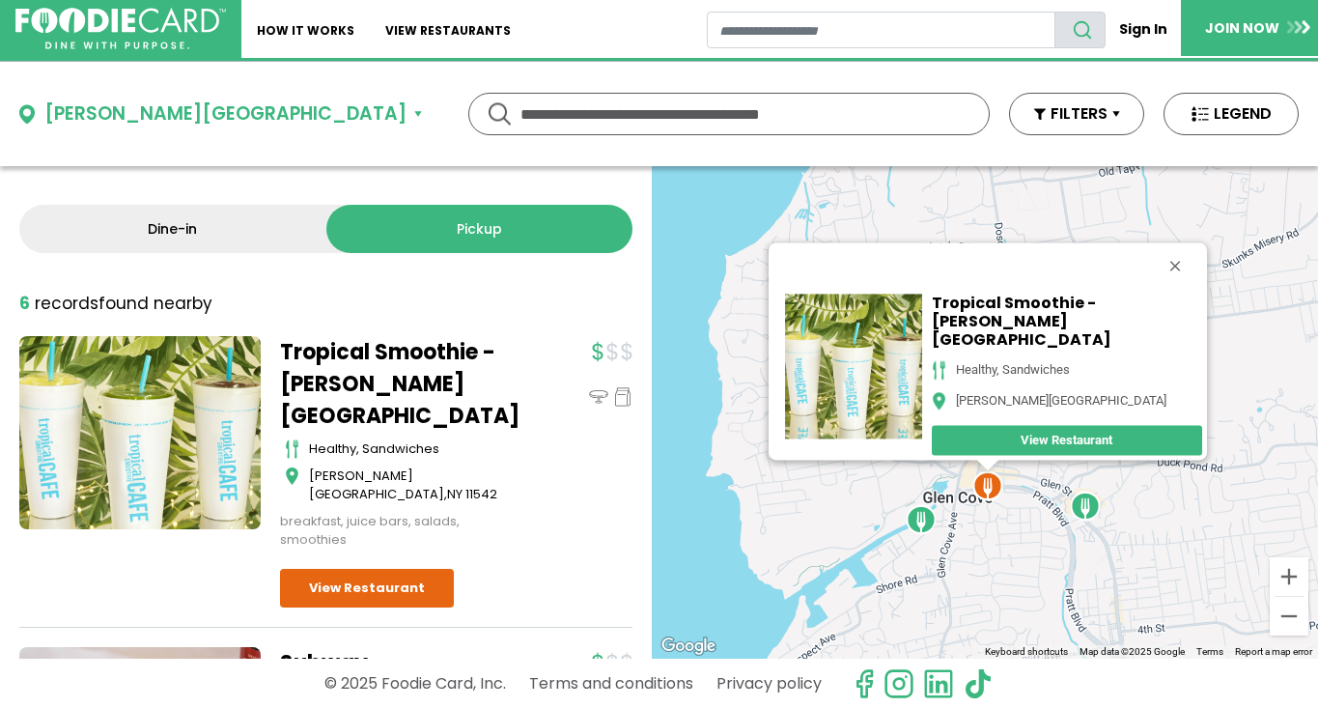
click at [1088, 519] on img "Glen Cove Diner" at bounding box center [1085, 506] width 31 height 31
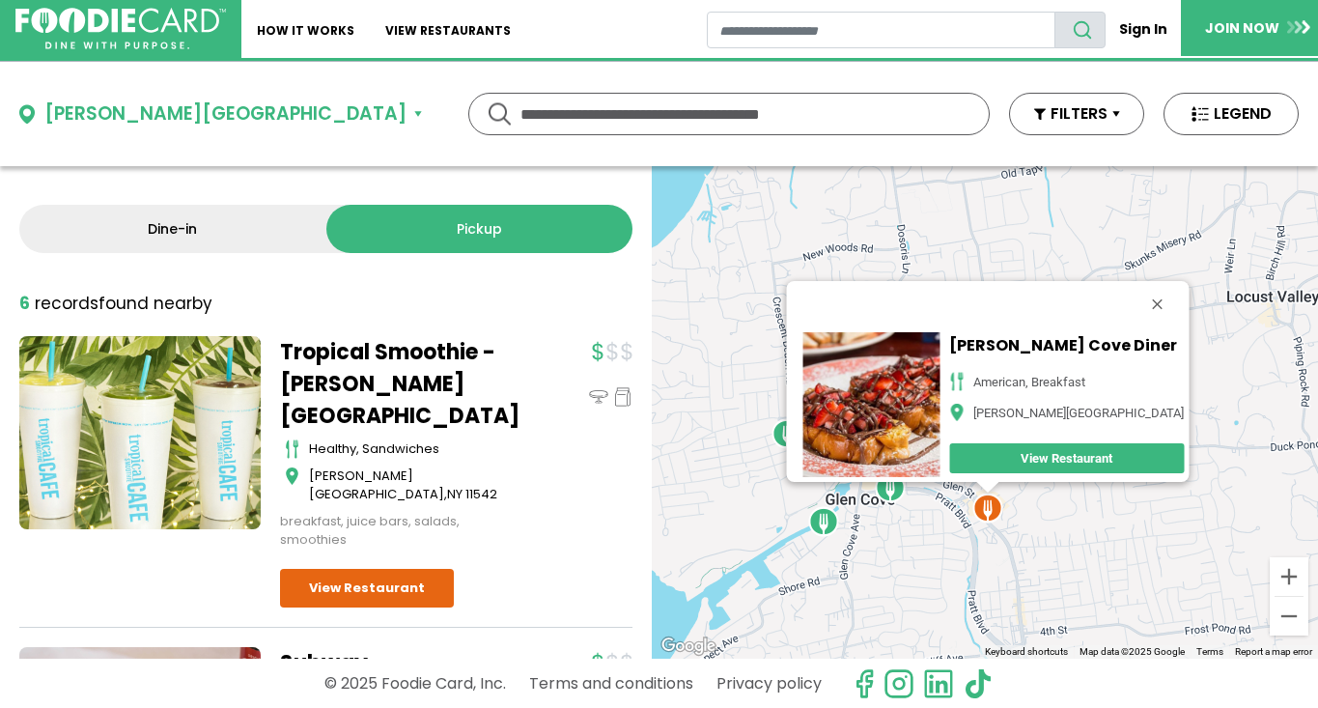
click at [828, 516] on img "Brendel's Bagels & Eatery - Glen Cove" at bounding box center [823, 521] width 31 height 31
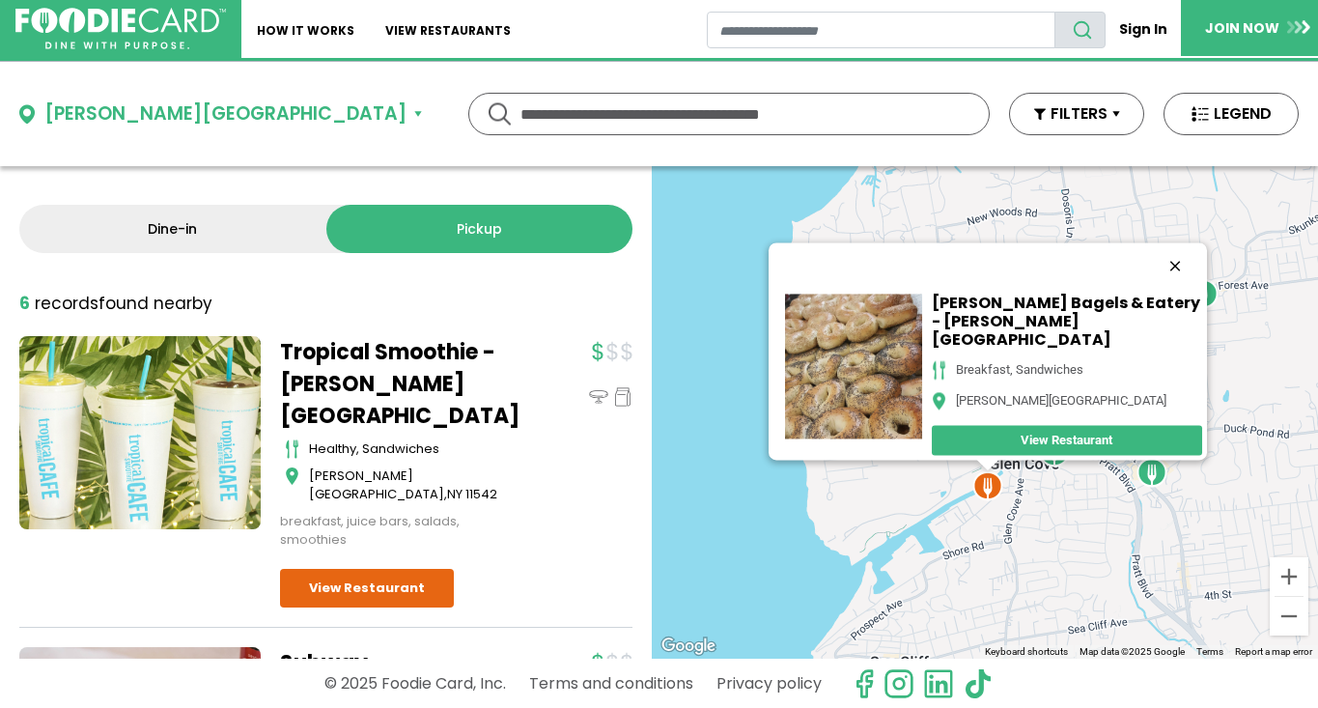
click at [1199, 243] on button "Close" at bounding box center [1175, 266] width 46 height 46
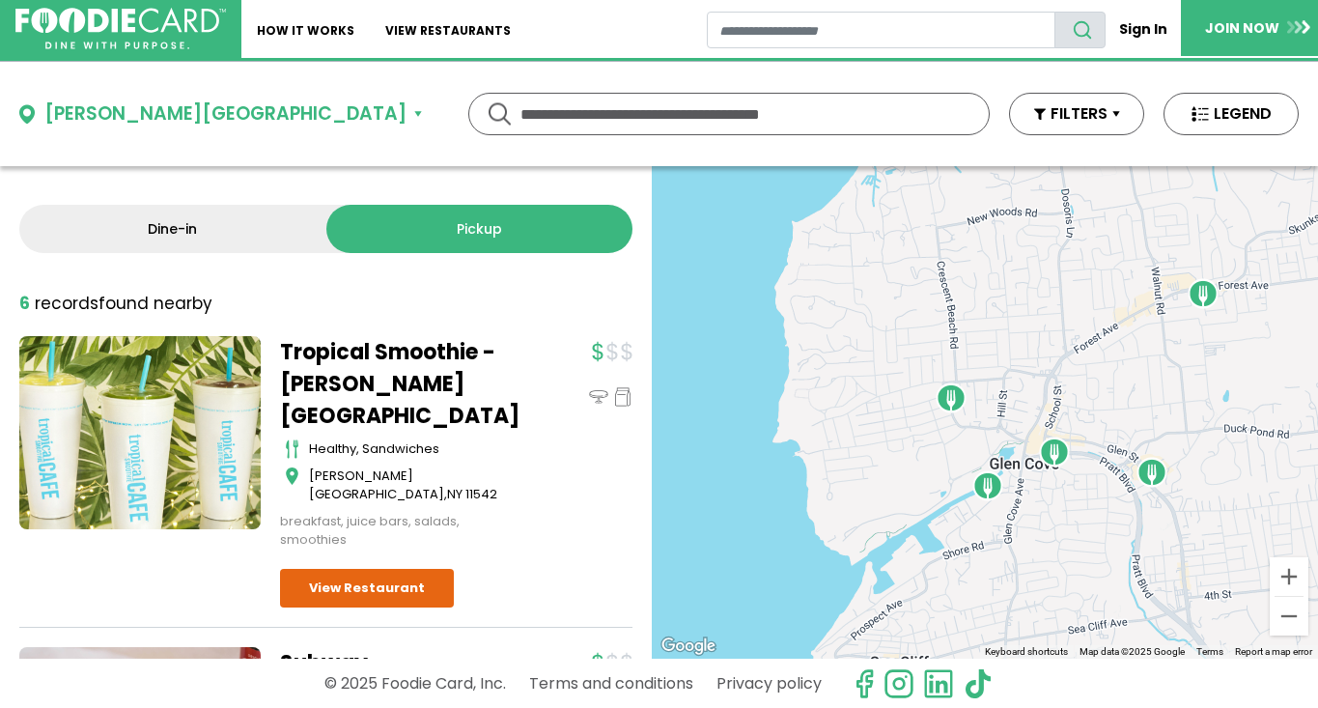
click at [1212, 290] on img "Subway - Forest Ave" at bounding box center [1203, 293] width 31 height 31
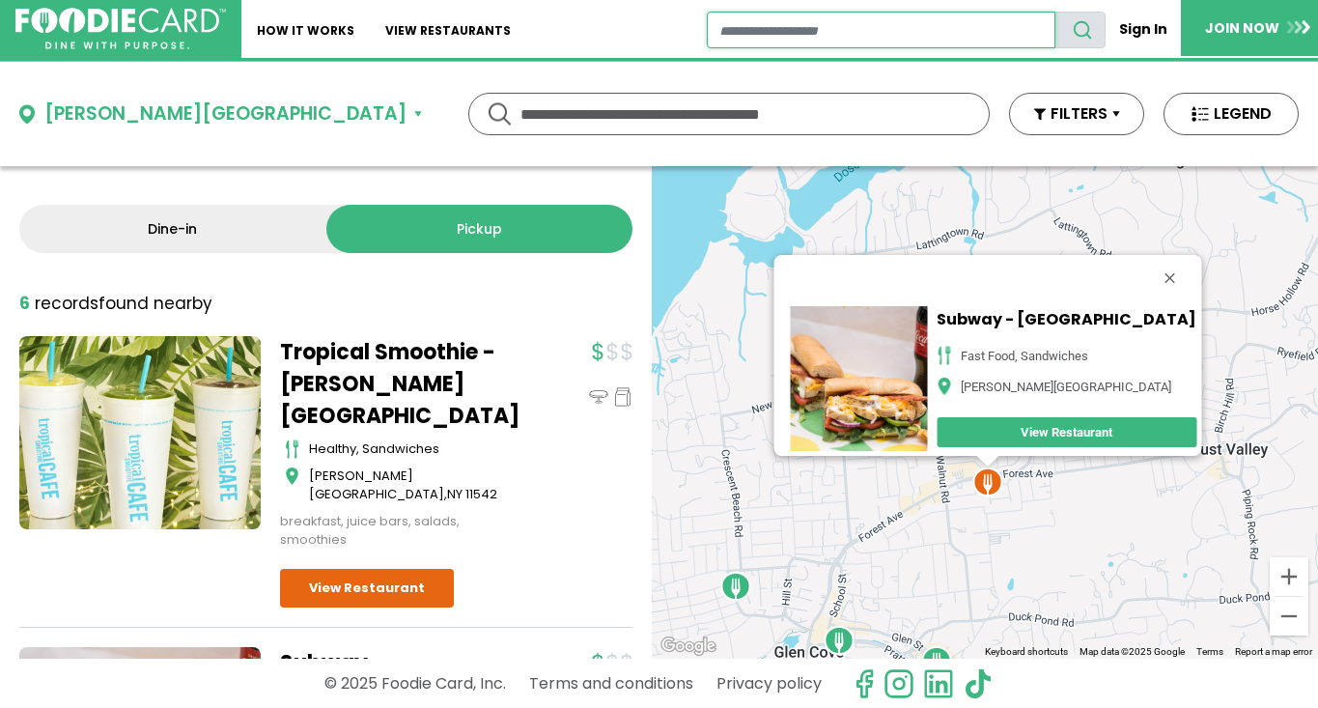
click at [913, 27] on input "restaurant search" at bounding box center [881, 30] width 349 height 37
type input "**********"
click at [1082, 30] on button "search" at bounding box center [1080, 30] width 51 height 37
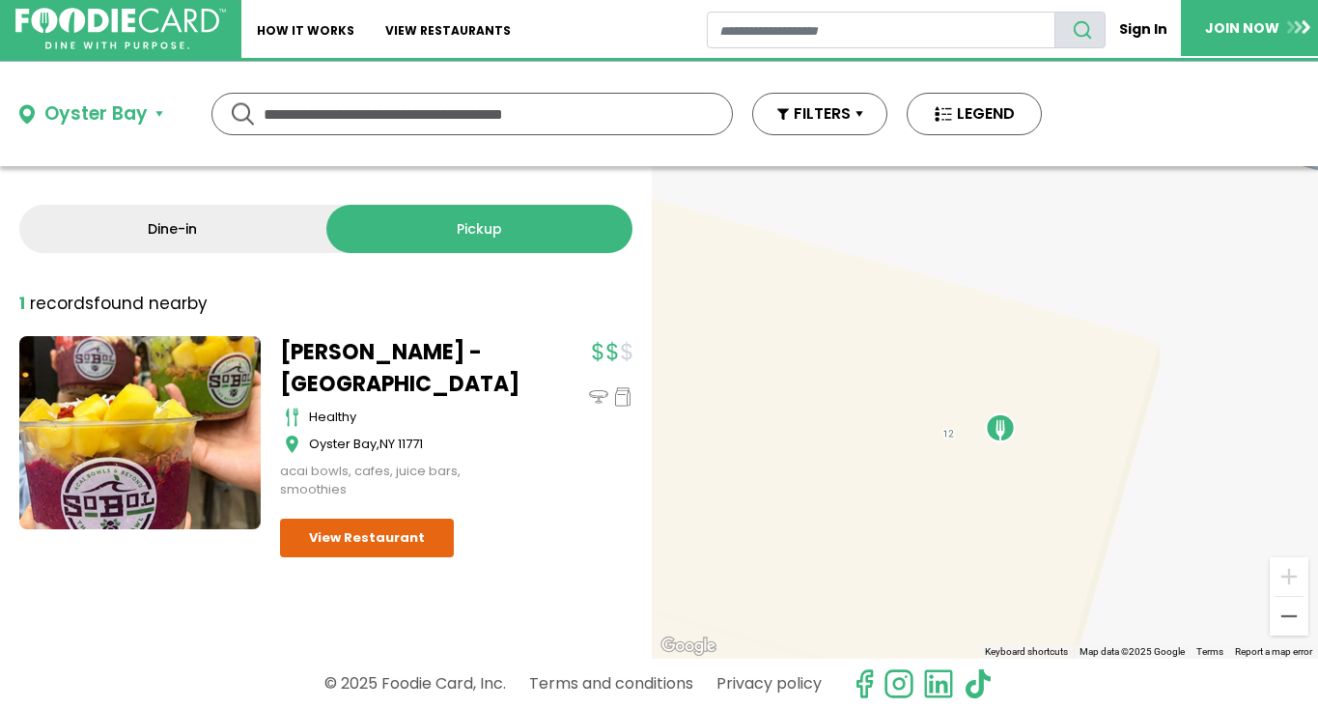
click at [183, 237] on link "Dine-in" at bounding box center [172, 229] width 307 height 48
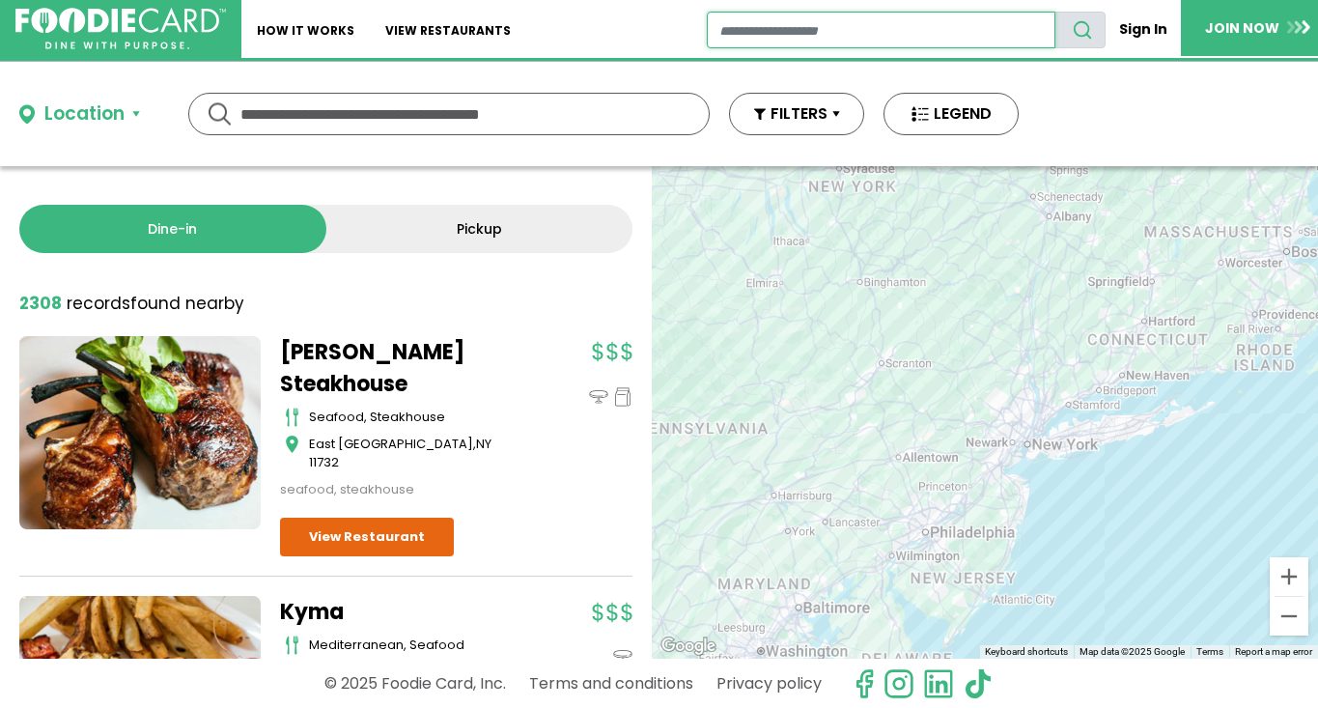
click at [833, 40] on input "restaurant search" at bounding box center [881, 30] width 349 height 37
type input "*********"
click at [1082, 30] on button "search" at bounding box center [1080, 30] width 51 height 37
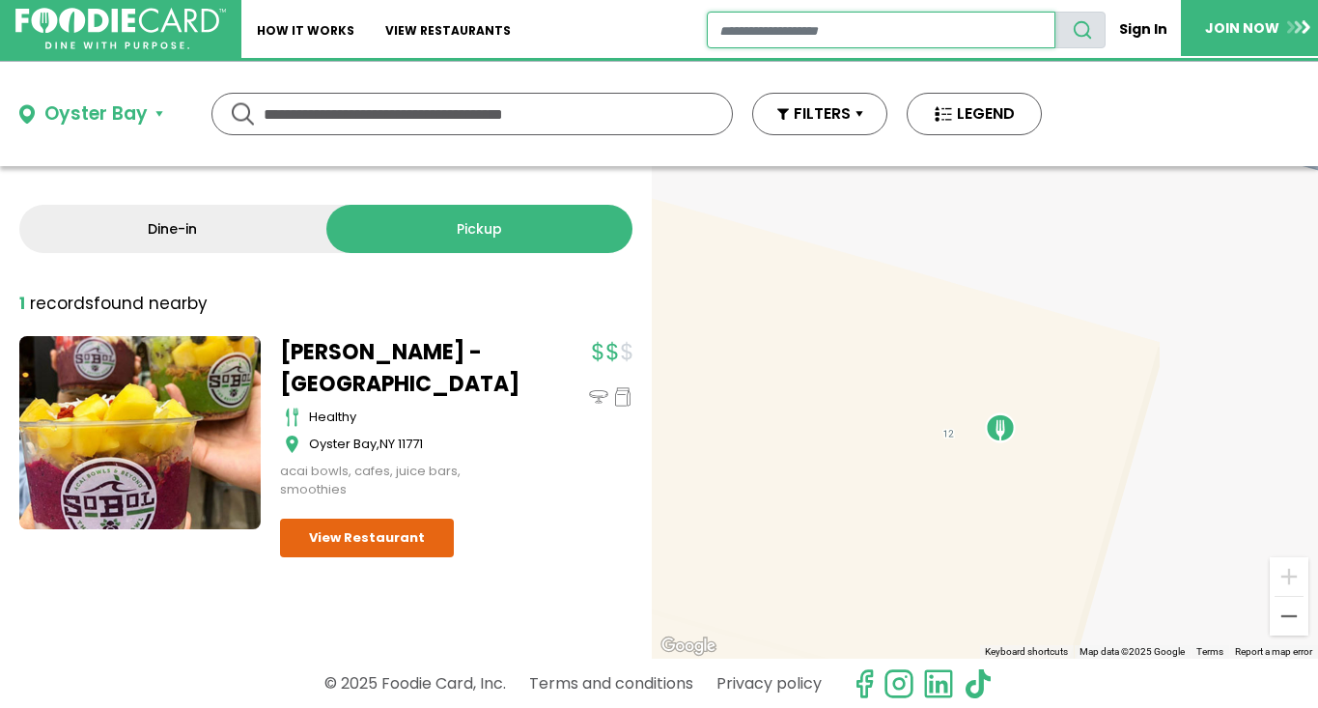
click at [929, 30] on input "restaurant search" at bounding box center [881, 30] width 349 height 37
type input "*********"
click at [1082, 30] on button "search" at bounding box center [1080, 30] width 51 height 37
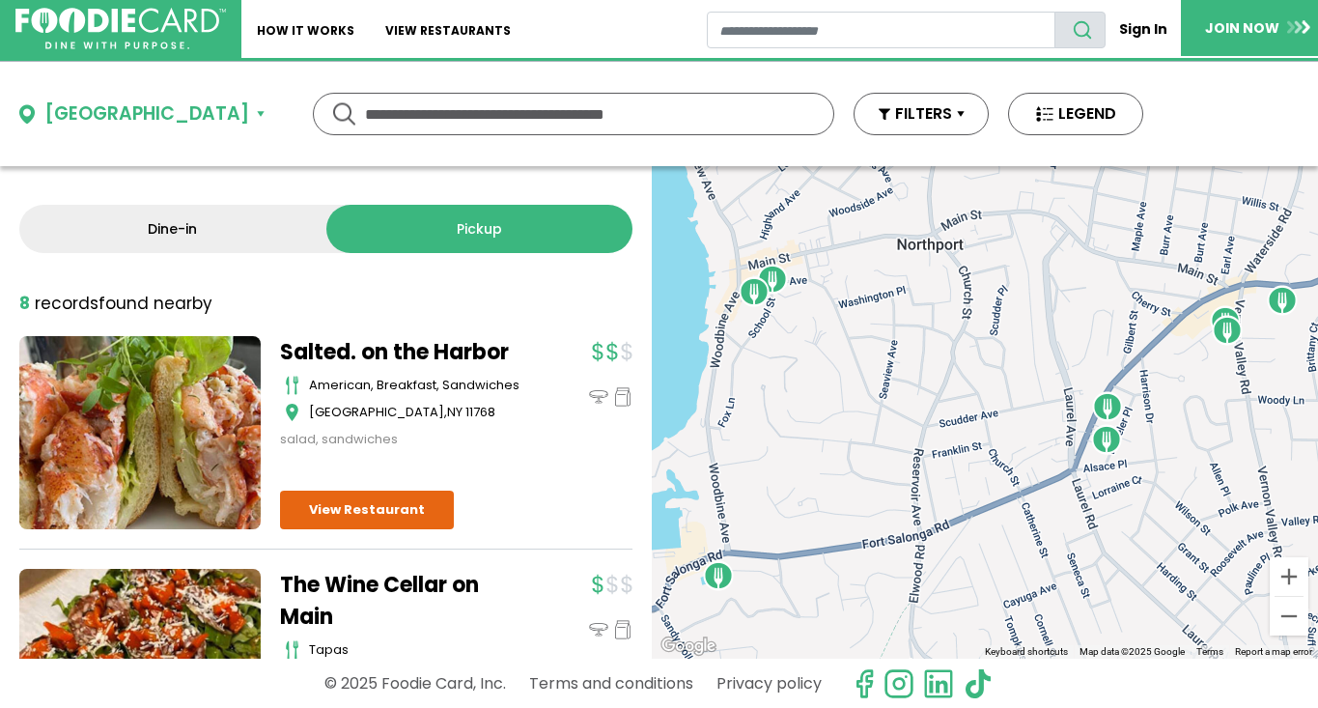
click at [190, 229] on link "Dine-in" at bounding box center [172, 229] width 307 height 48
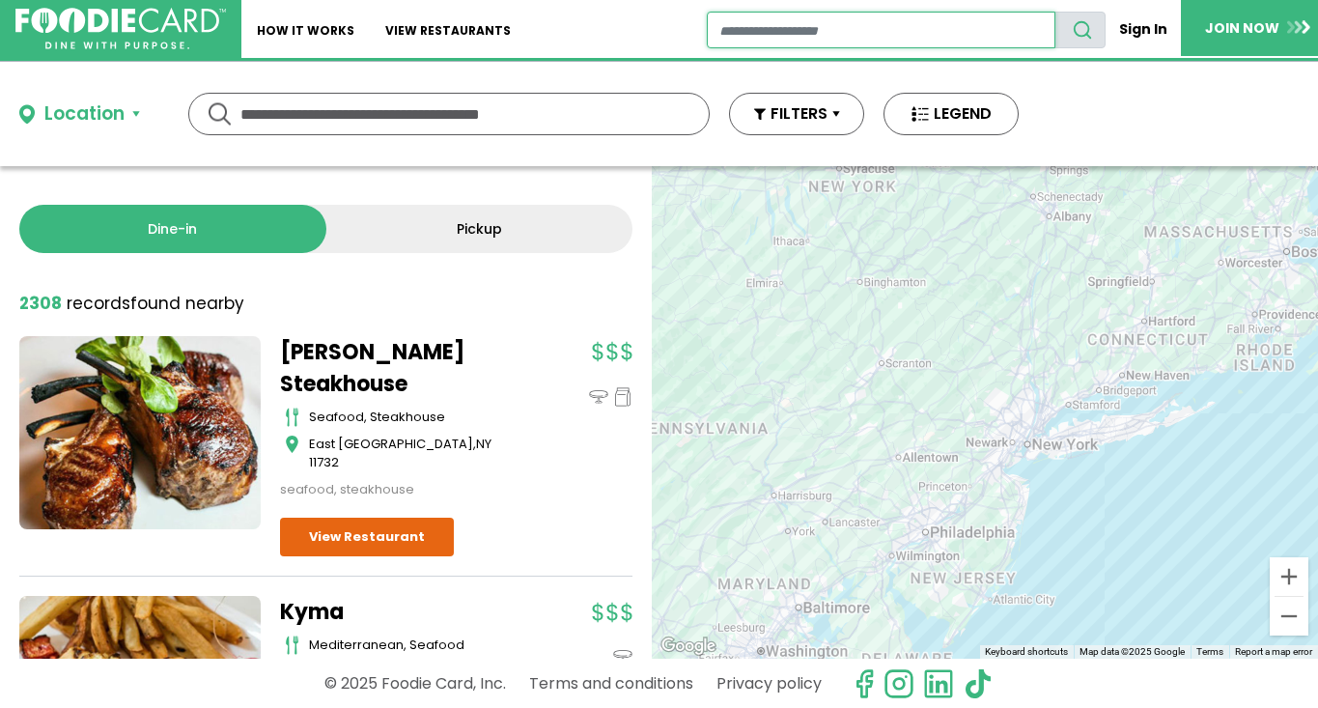
click at [734, 23] on input "restaurant search" at bounding box center [881, 30] width 349 height 37
type input "*********"
click at [1082, 30] on button "search" at bounding box center [1080, 30] width 51 height 37
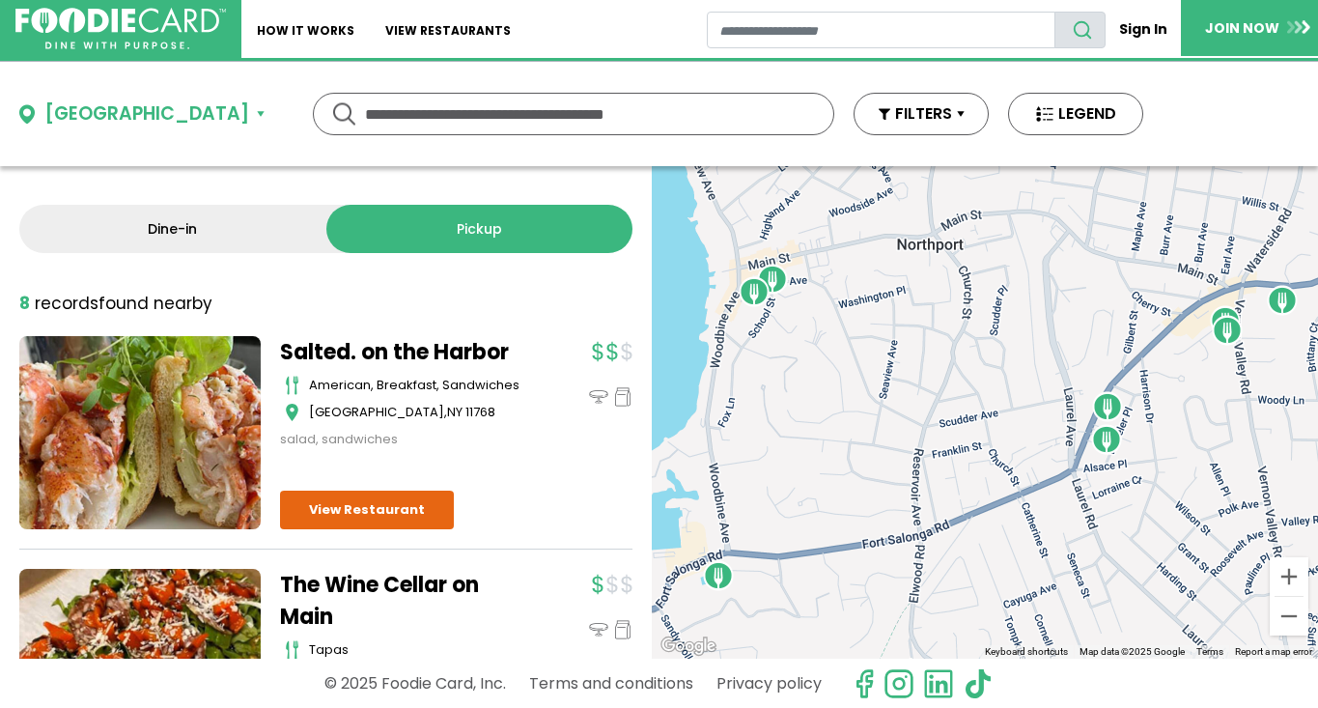
click at [374, 351] on link "Salted. on the Harbor" at bounding box center [400, 352] width 241 height 32
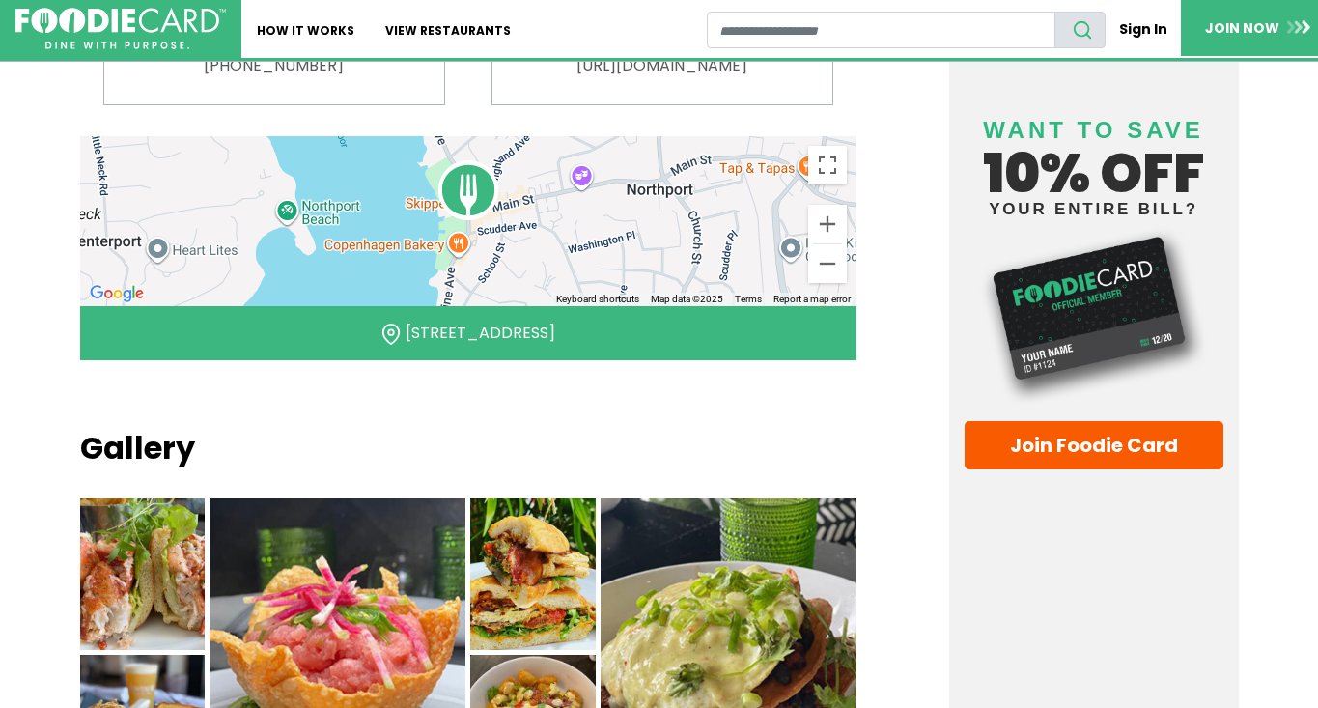
scroll to position [1153, 0]
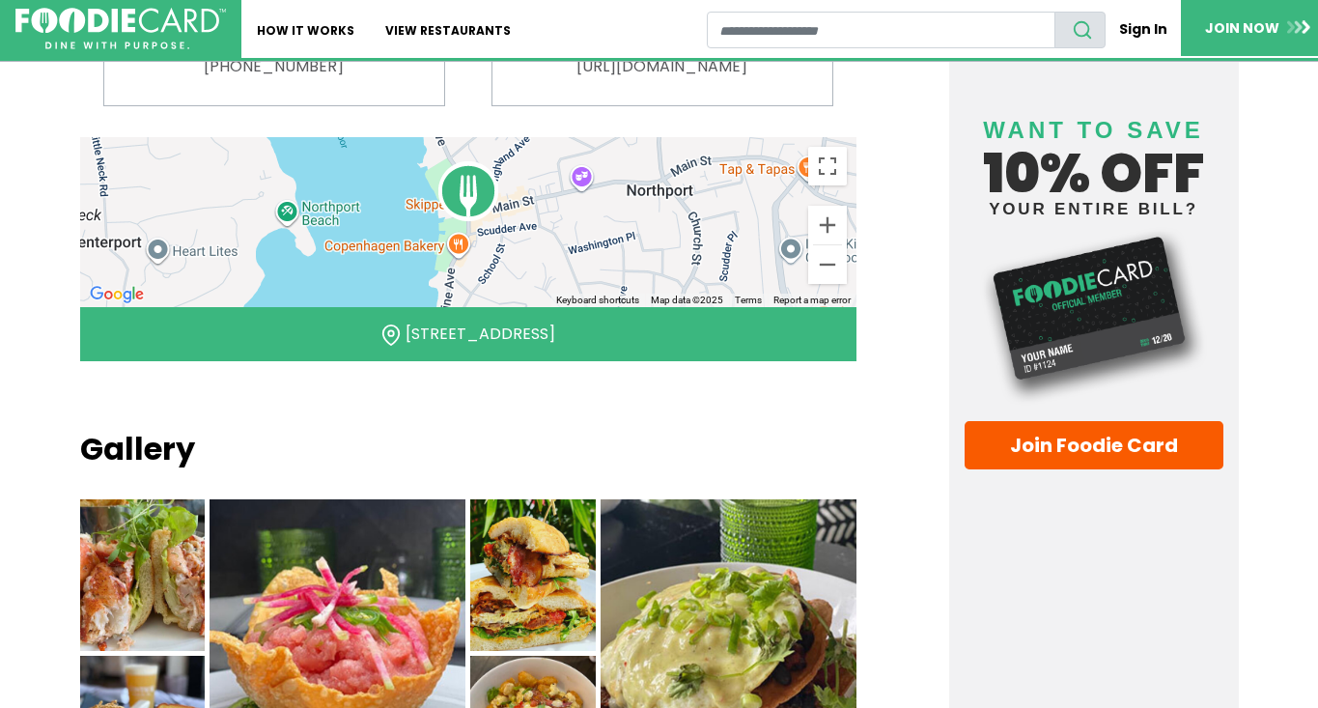
click at [387, 210] on div at bounding box center [468, 222] width 776 height 170
click at [389, 264] on div at bounding box center [468, 222] width 776 height 170
click at [833, 206] on button "Zoom in" at bounding box center [827, 225] width 39 height 39
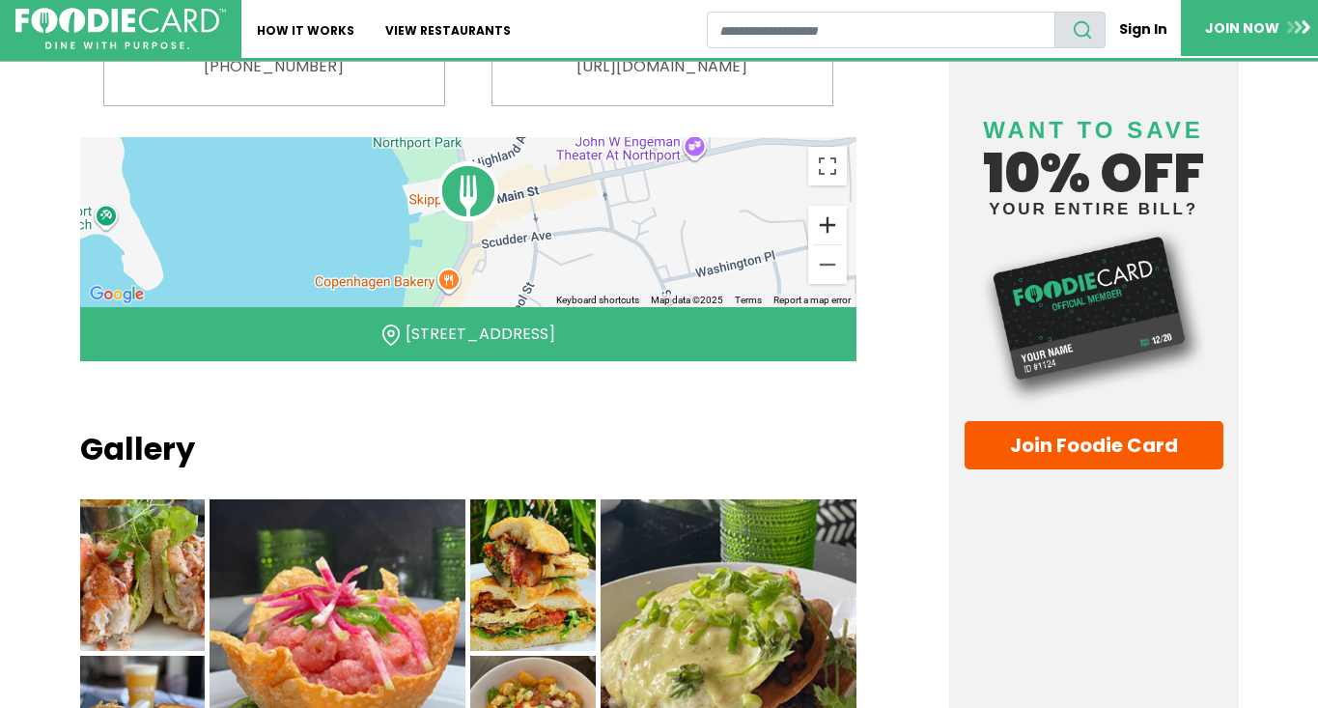
click at [833, 206] on button "Zoom in" at bounding box center [827, 225] width 39 height 39
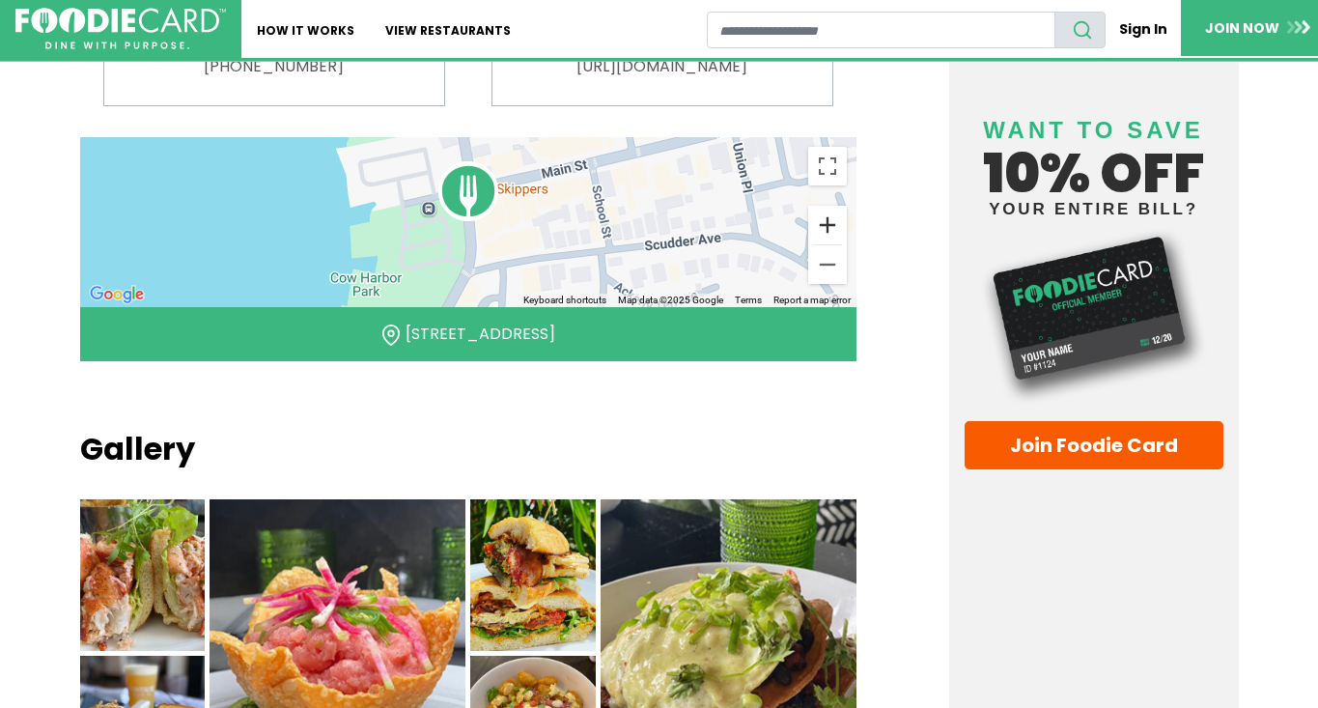
click at [833, 206] on button "Zoom in" at bounding box center [827, 225] width 39 height 39
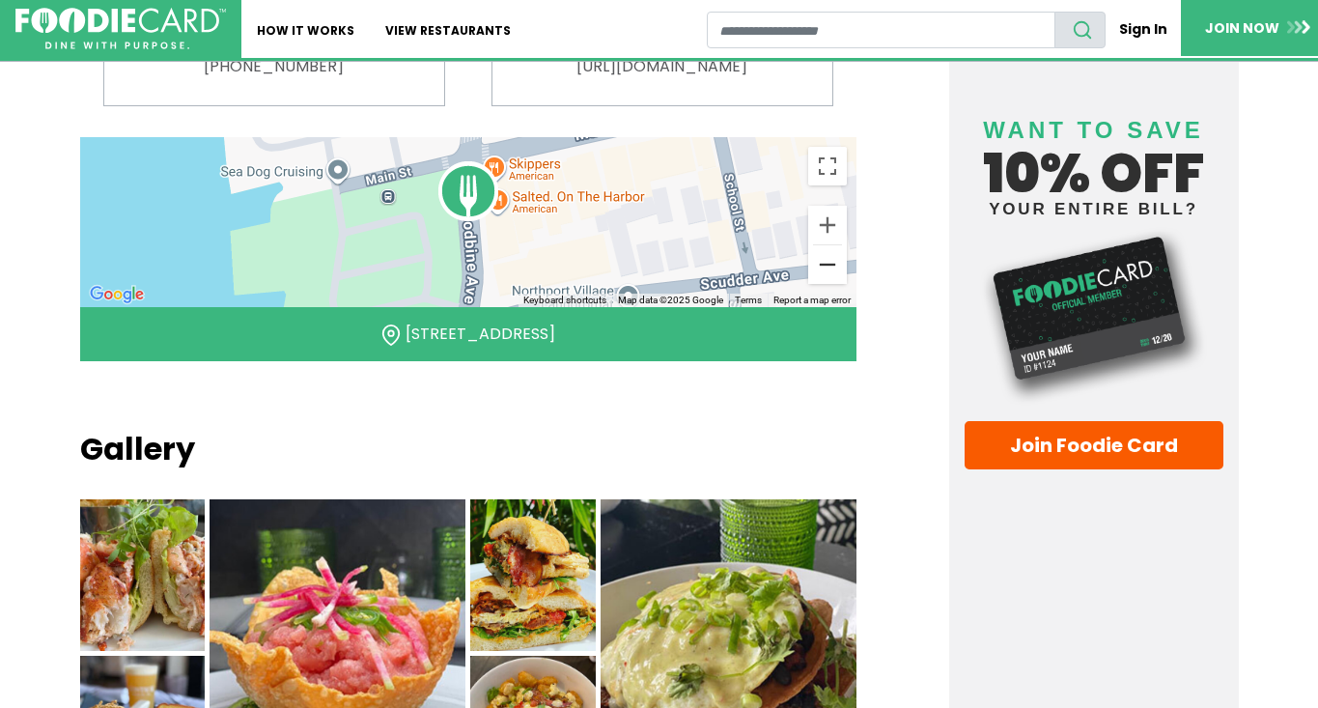
click at [815, 245] on button "Zoom out" at bounding box center [827, 264] width 39 height 39
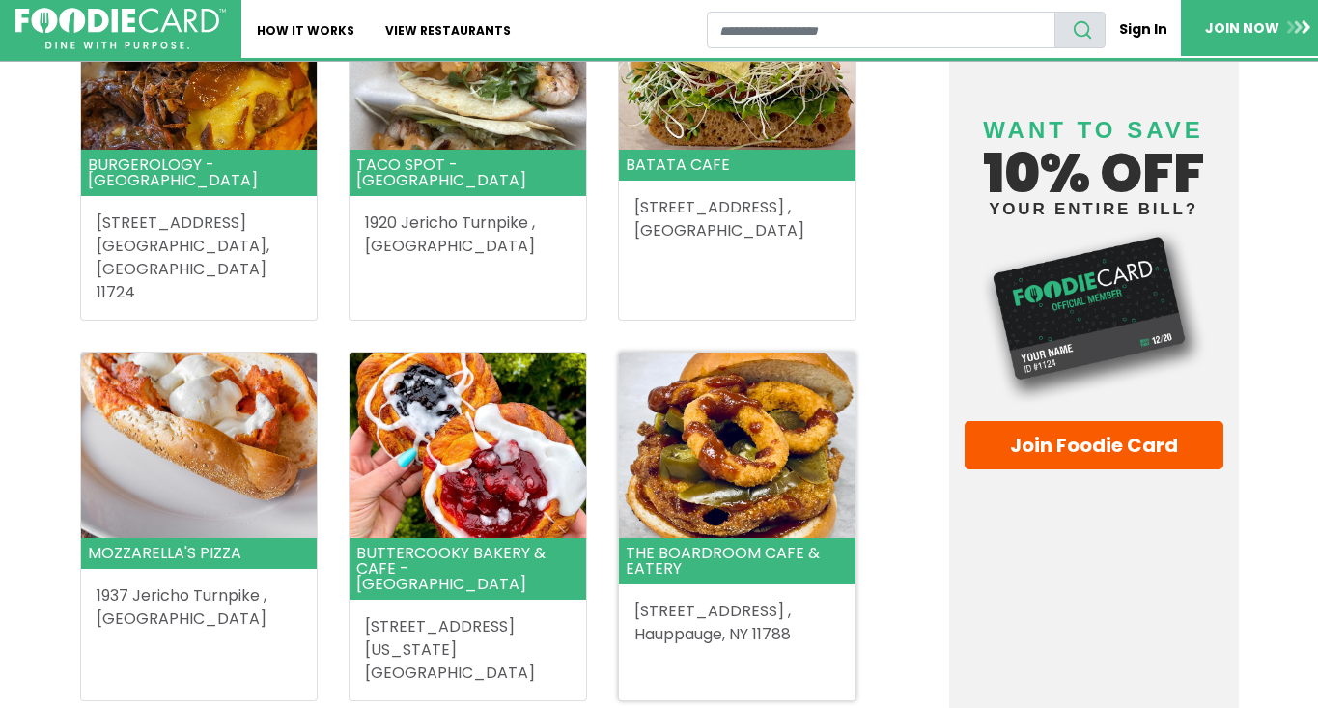
scroll to position [2521, 0]
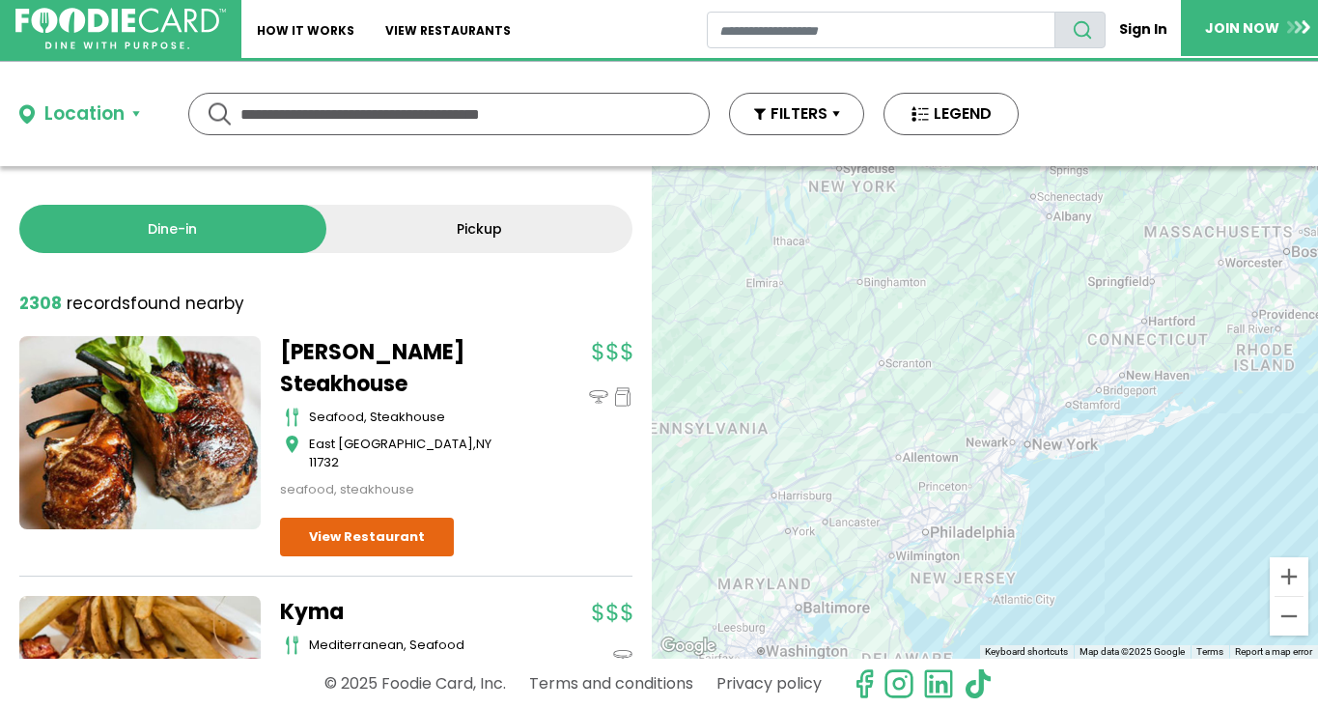
click at [754, 48] on div "Home How It Works View restaurants Sign In Join Foodie Card" at bounding box center [788, 29] width 1094 height 58
click at [763, 35] on input "restaurant search" at bounding box center [881, 30] width 349 height 37
type input "**********"
click at [1082, 30] on button "search" at bounding box center [1080, 30] width 51 height 37
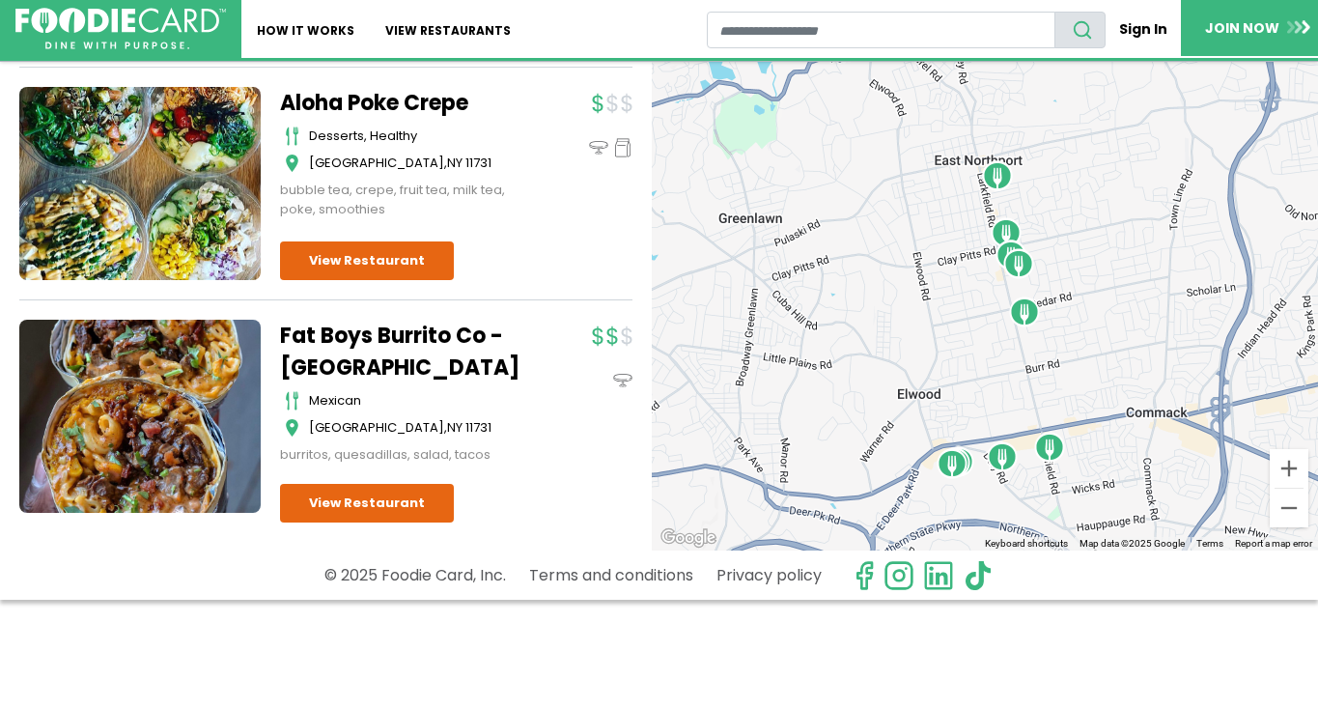
scroll to position [107, 0]
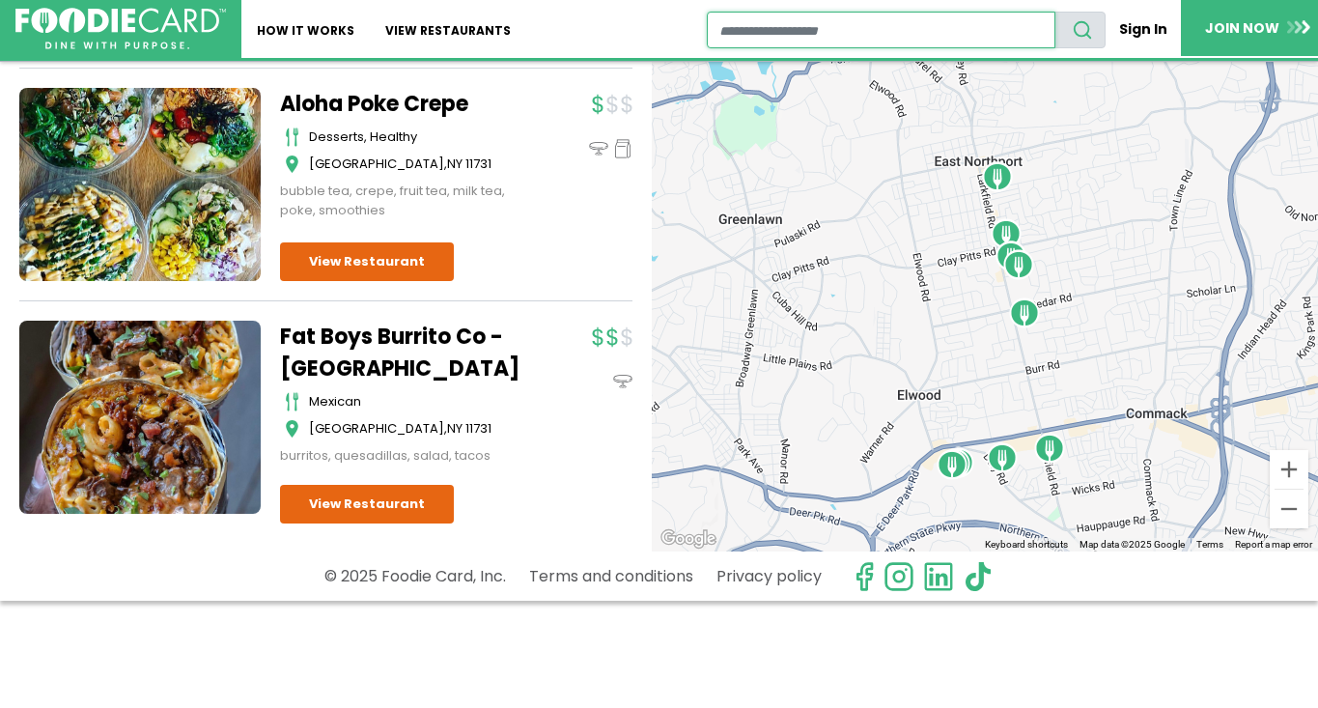
click at [836, 44] on input "restaurant search" at bounding box center [881, 30] width 349 height 37
type input "**********"
click at [1082, 30] on button "search" at bounding box center [1080, 30] width 51 height 37
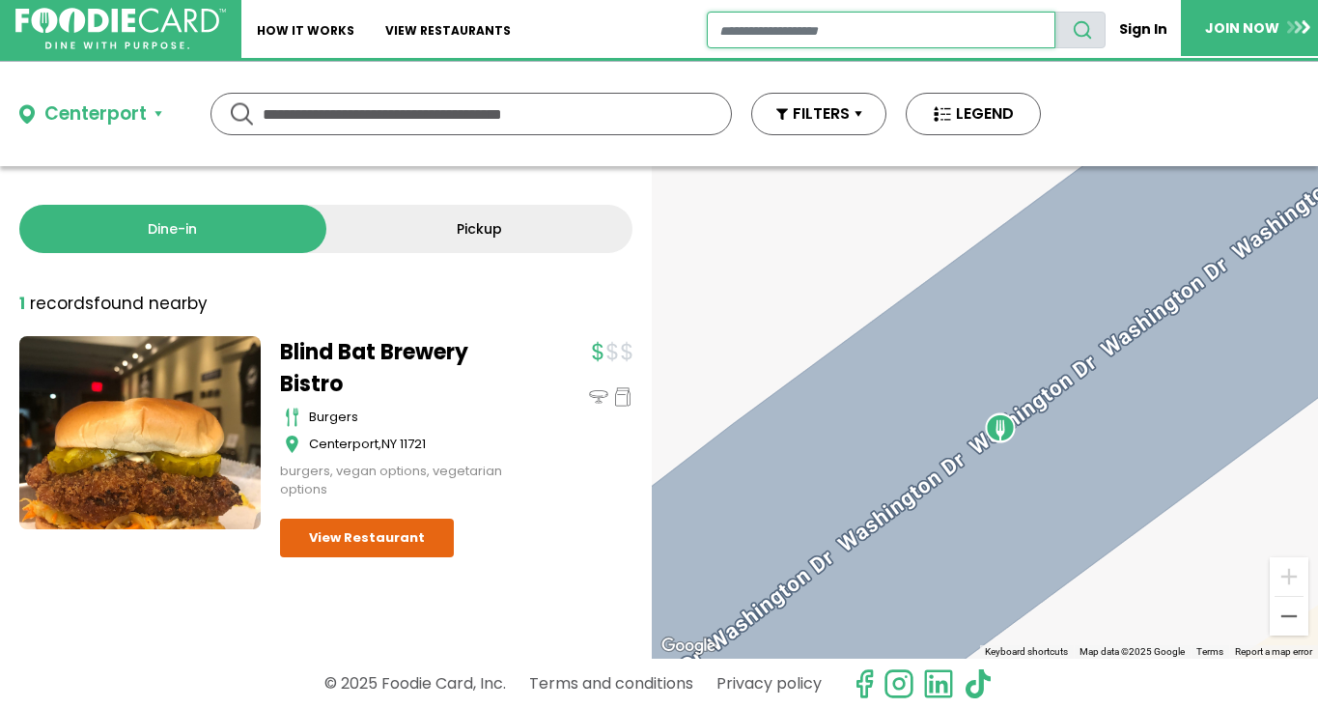
click at [821, 36] on input "restaurant search" at bounding box center [881, 30] width 349 height 37
type input "*******"
click at [1082, 30] on button "search" at bounding box center [1080, 30] width 51 height 37
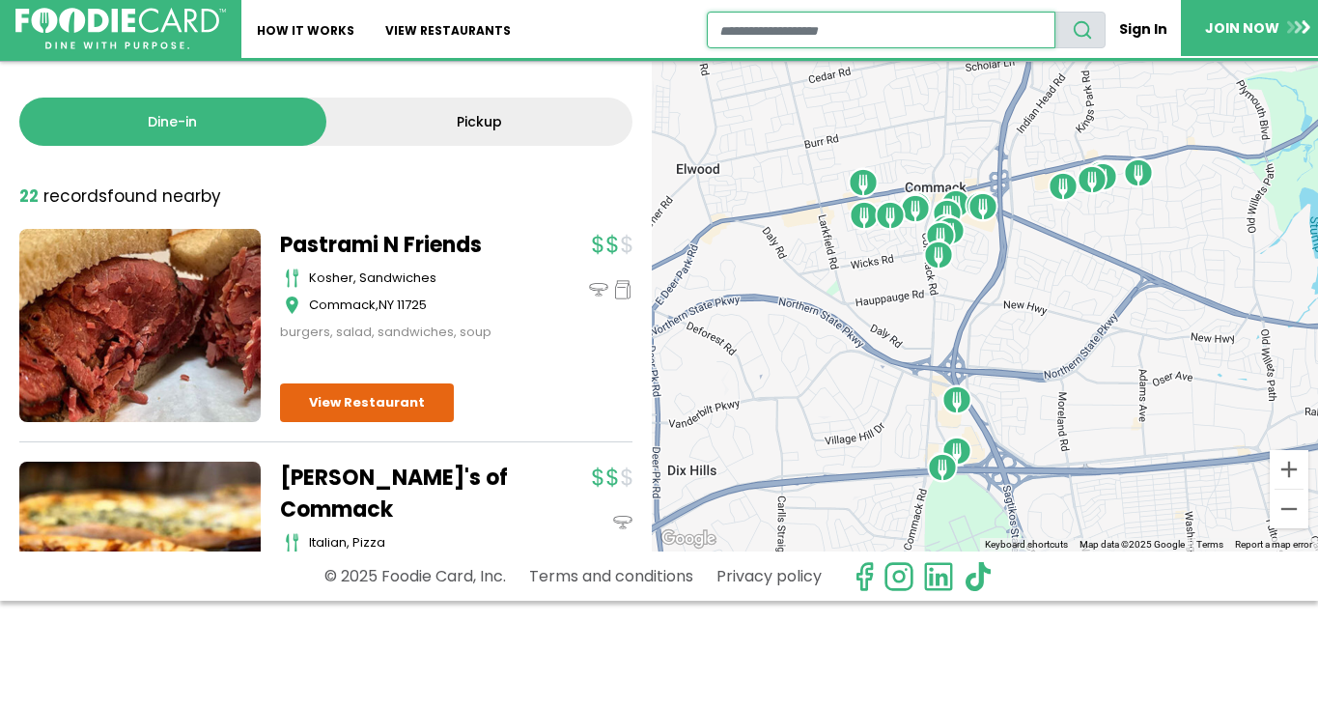
click at [804, 32] on input "restaurant search" at bounding box center [881, 30] width 349 height 37
type input "**********"
click at [1082, 30] on button "search" at bounding box center [1080, 30] width 51 height 37
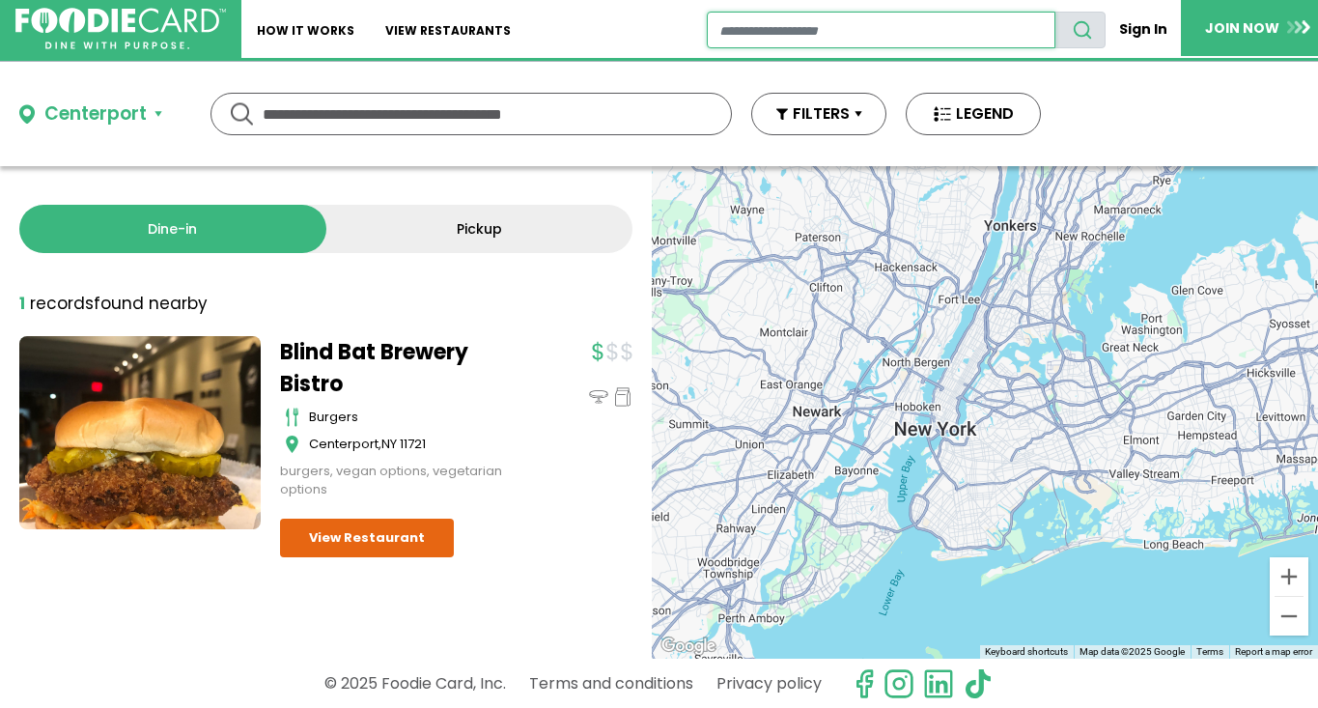
click at [840, 32] on input "restaurant search" at bounding box center [881, 30] width 349 height 37
type input "**********"
click at [1082, 30] on button "search" at bounding box center [1080, 30] width 51 height 37
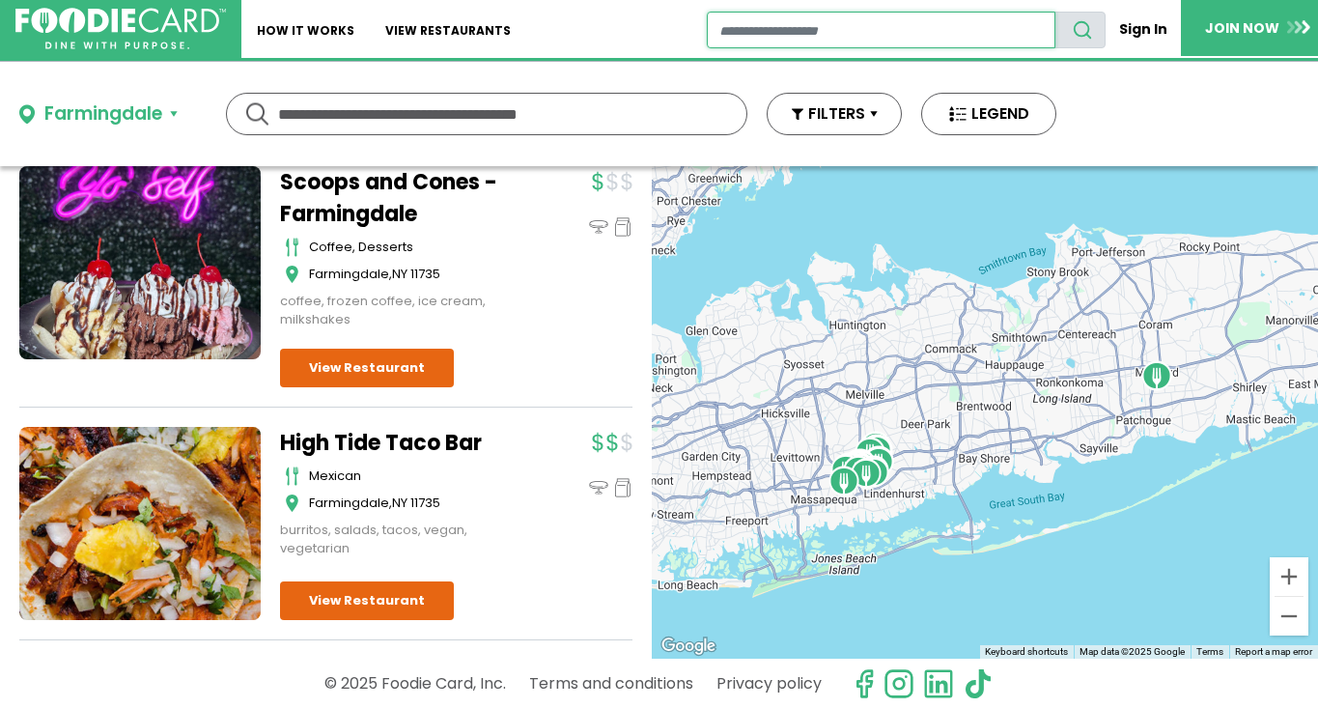
click at [774, 29] on input "restaurant search" at bounding box center [881, 30] width 349 height 37
type input "**********"
click at [1082, 30] on button "search" at bounding box center [1080, 30] width 51 height 37
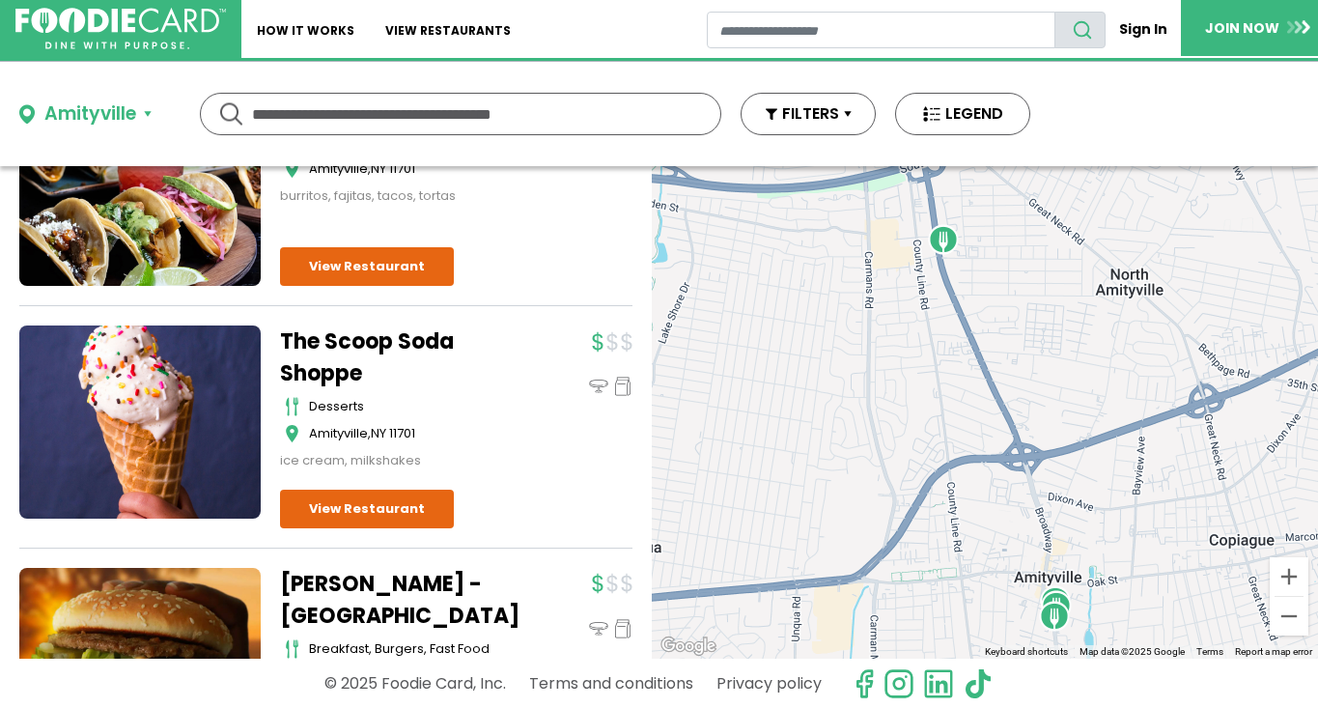
scroll to position [237, 0]
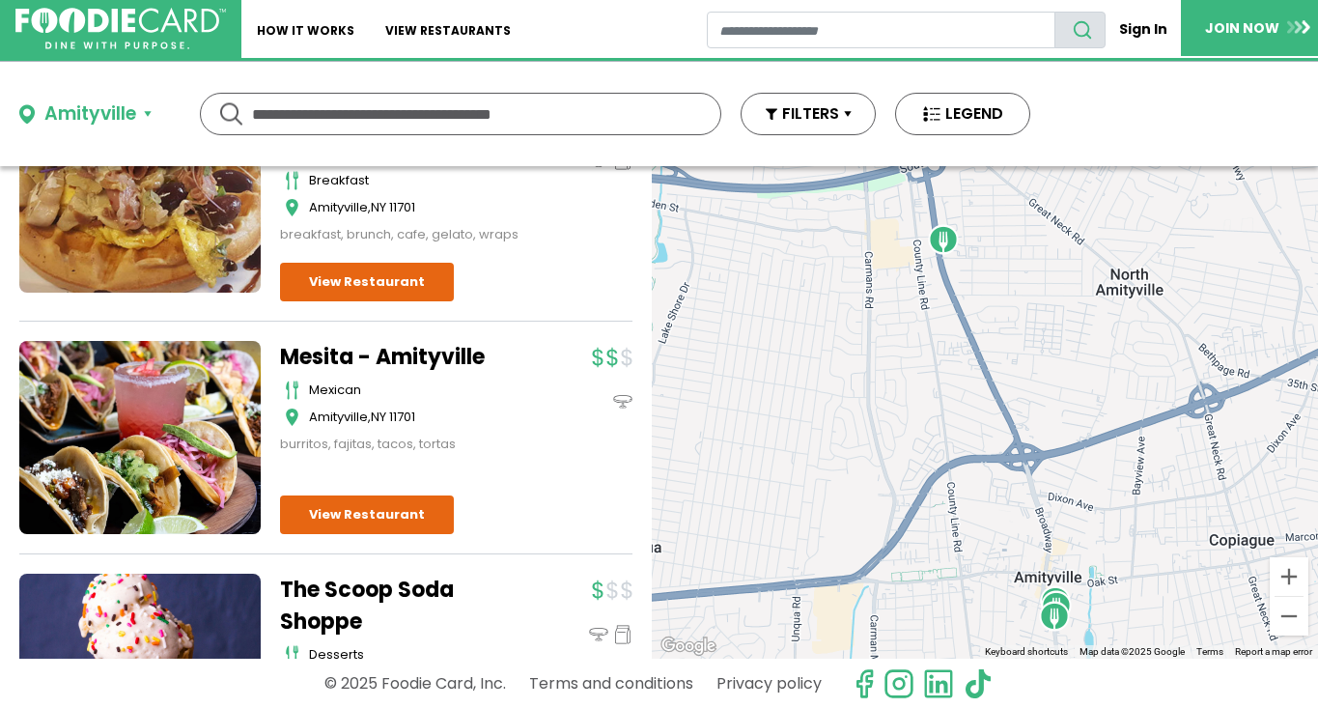
click at [435, 370] on link "Mesita - Amityville" at bounding box center [400, 357] width 241 height 32
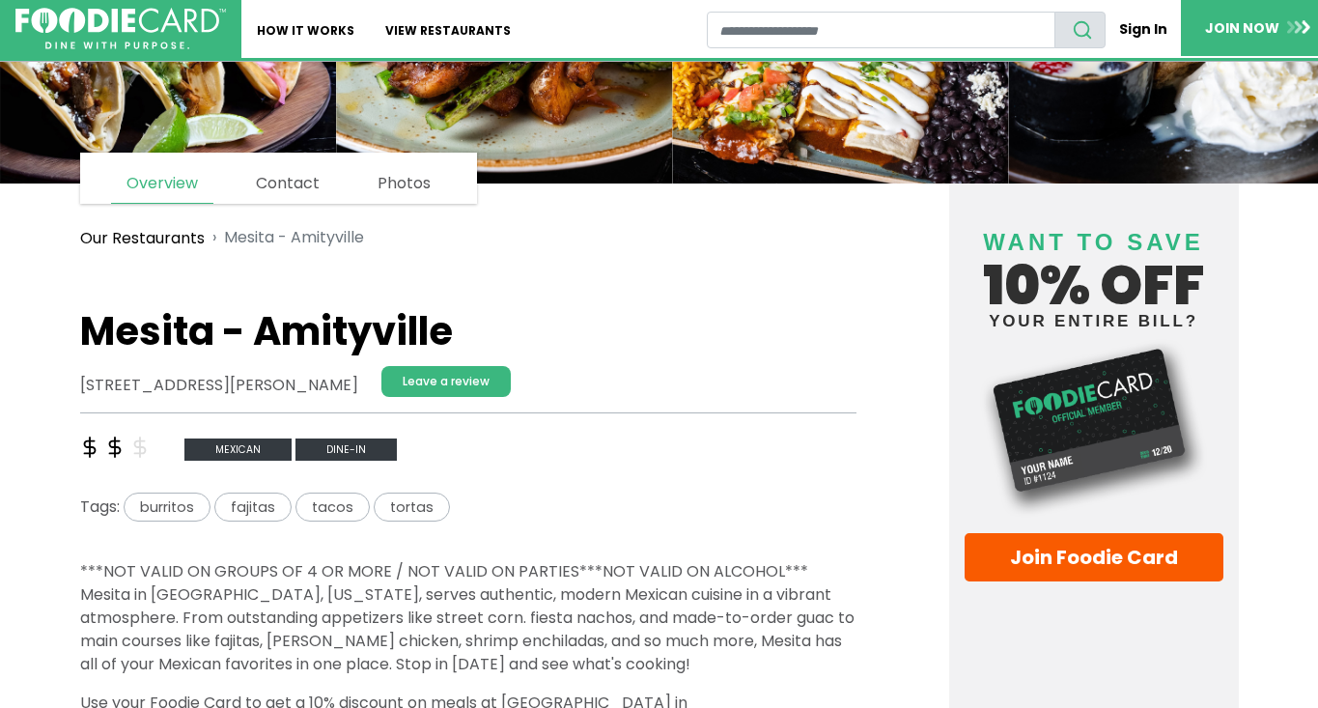
scroll to position [236, 0]
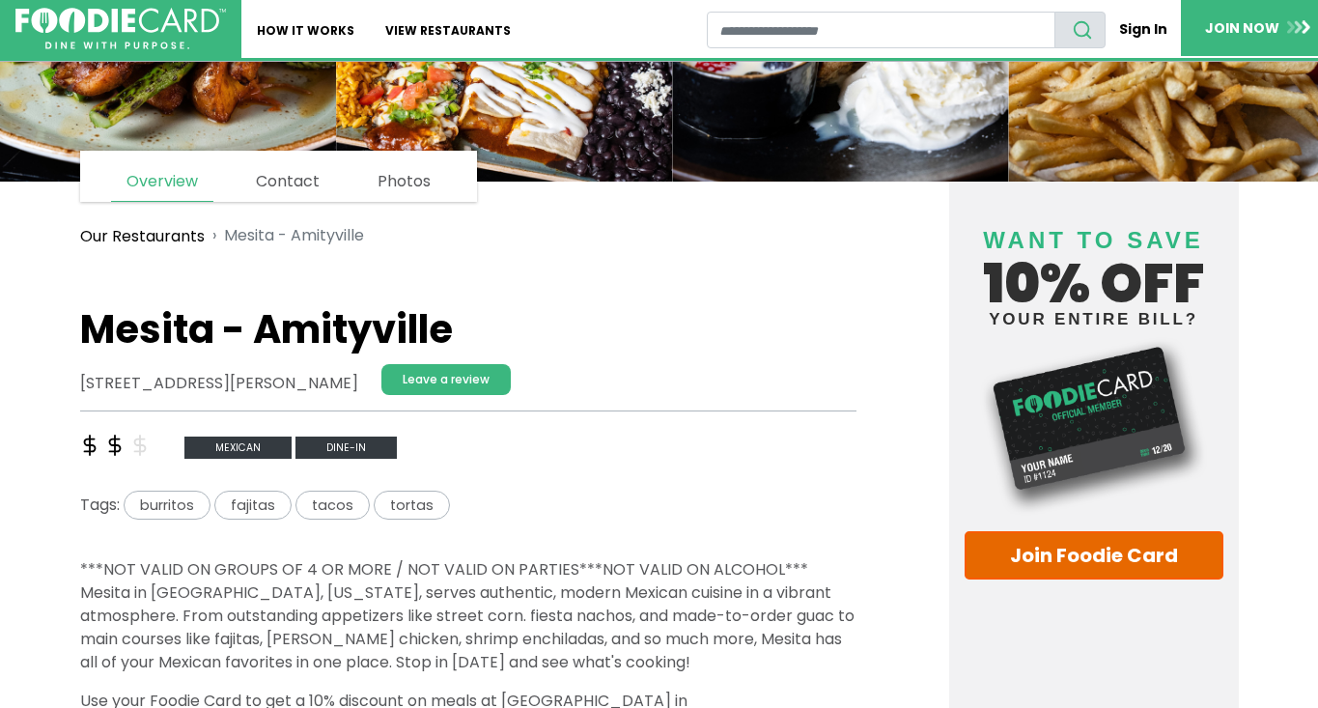
click at [1057, 566] on link "Join Foodie Card" at bounding box center [1094, 555] width 259 height 48
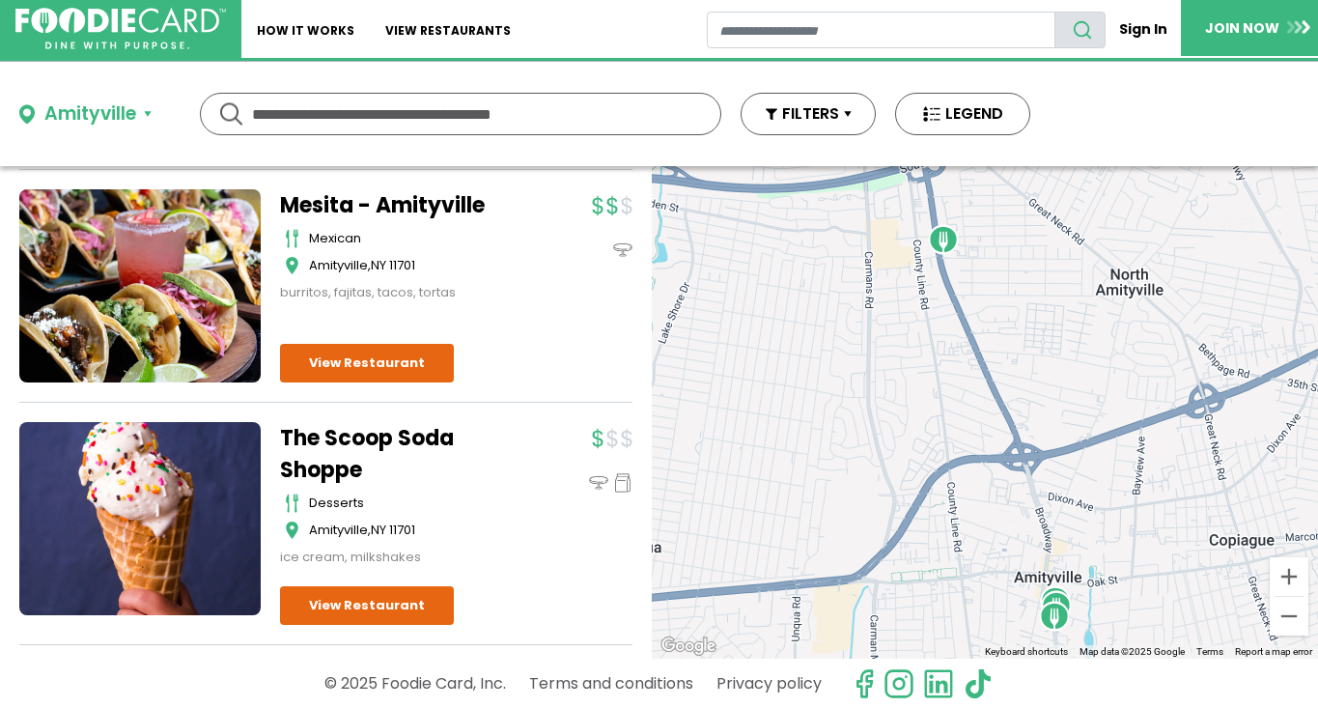
scroll to position [397, 0]
